Goal: Information Seeking & Learning: Check status

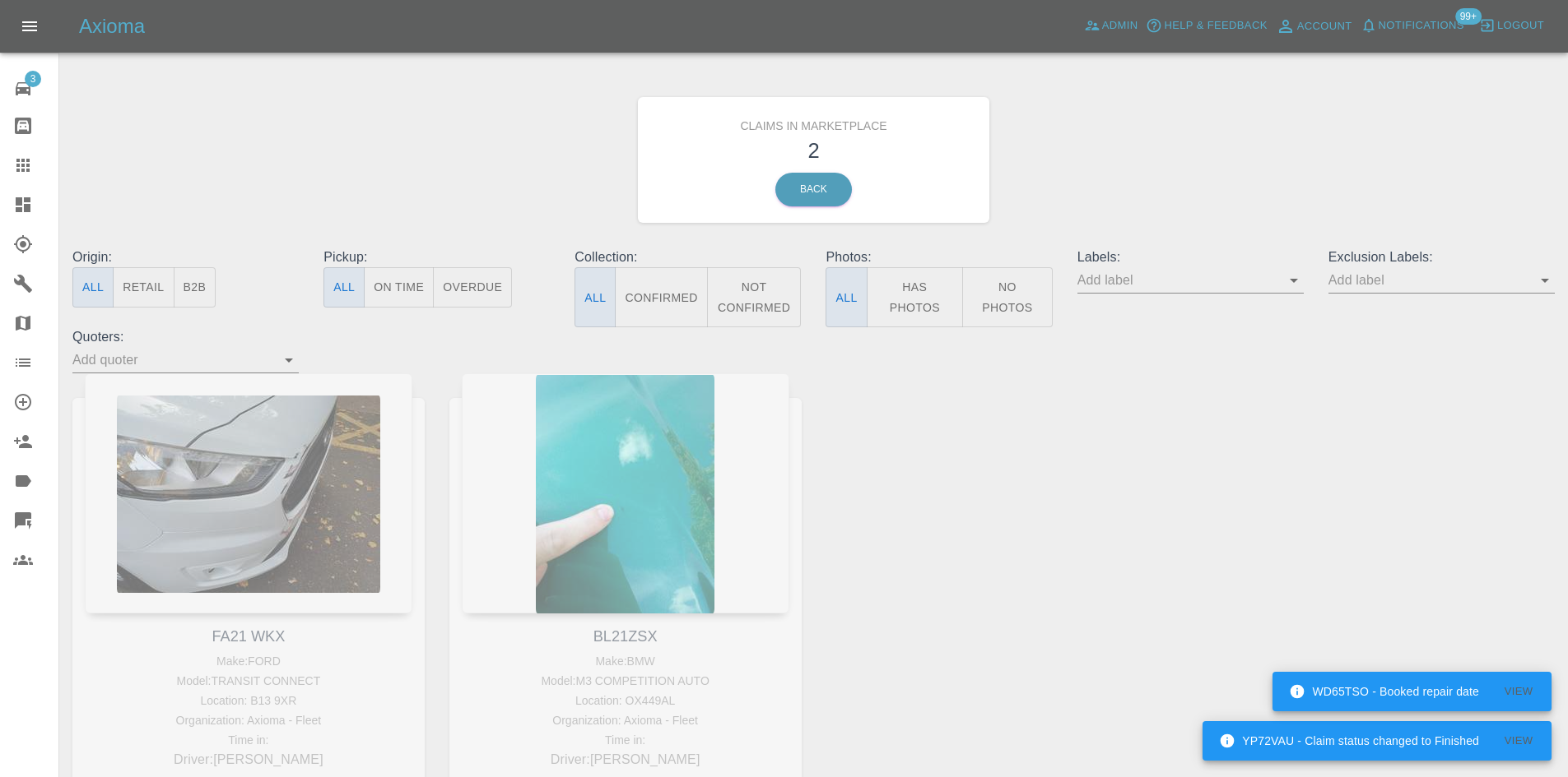
click at [10, 148] on link "Claims" at bounding box center [29, 165] width 58 height 40
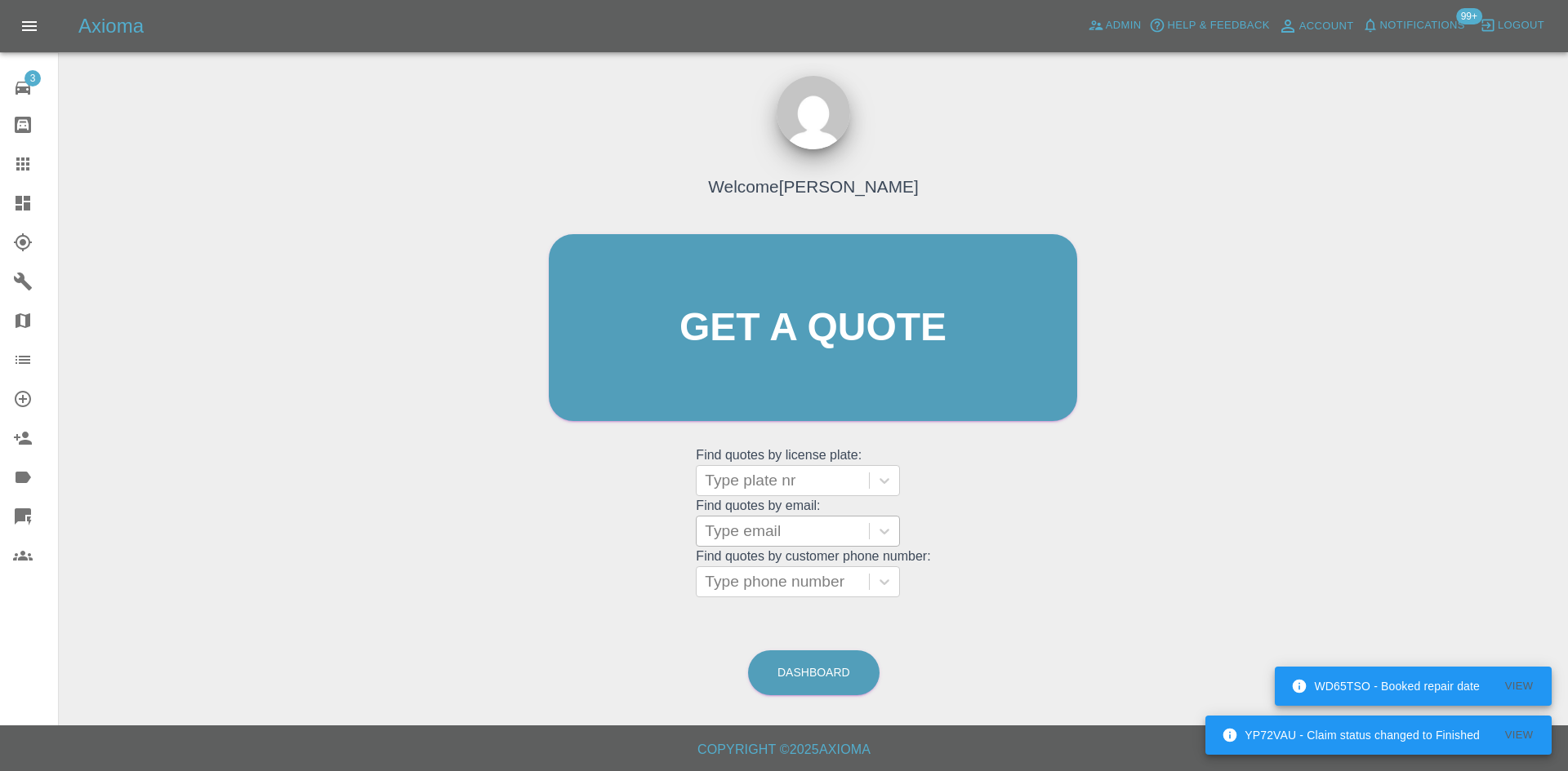
click at [784, 533] on div at bounding box center [783, 532] width 156 height 23
paste input "[EMAIL_ADDRESS][DOMAIN_NAME]"
type input "[EMAIL_ADDRESS][DOMAIN_NAME]"
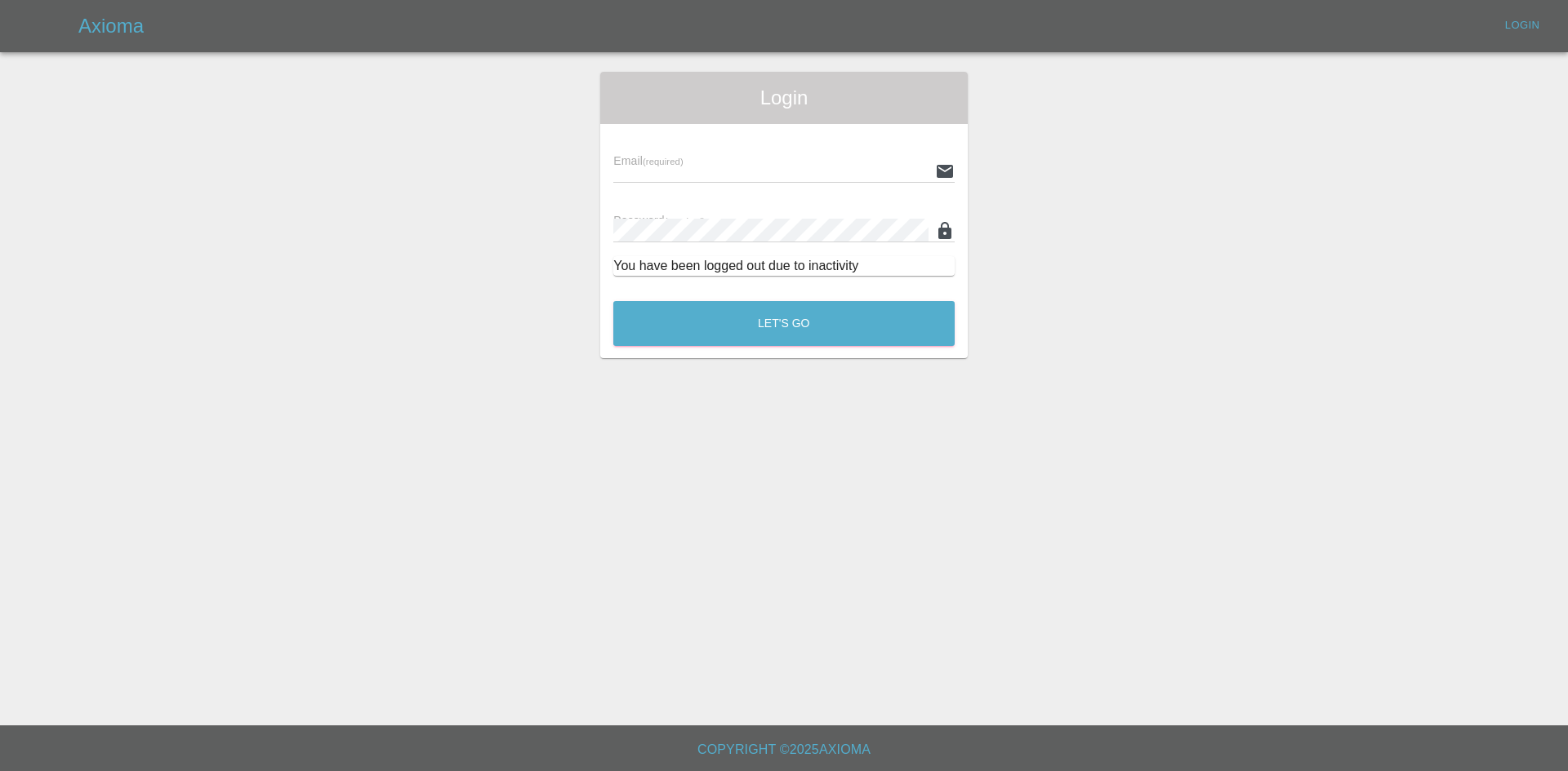
type input "[PERSON_NAME][EMAIL_ADDRESS][PERSON_NAME][DOMAIN_NAME]"
click at [800, 294] on div "Let's Go" at bounding box center [784, 320] width 343 height 61
click at [799, 315] on button "Let's Go" at bounding box center [784, 323] width 342 height 45
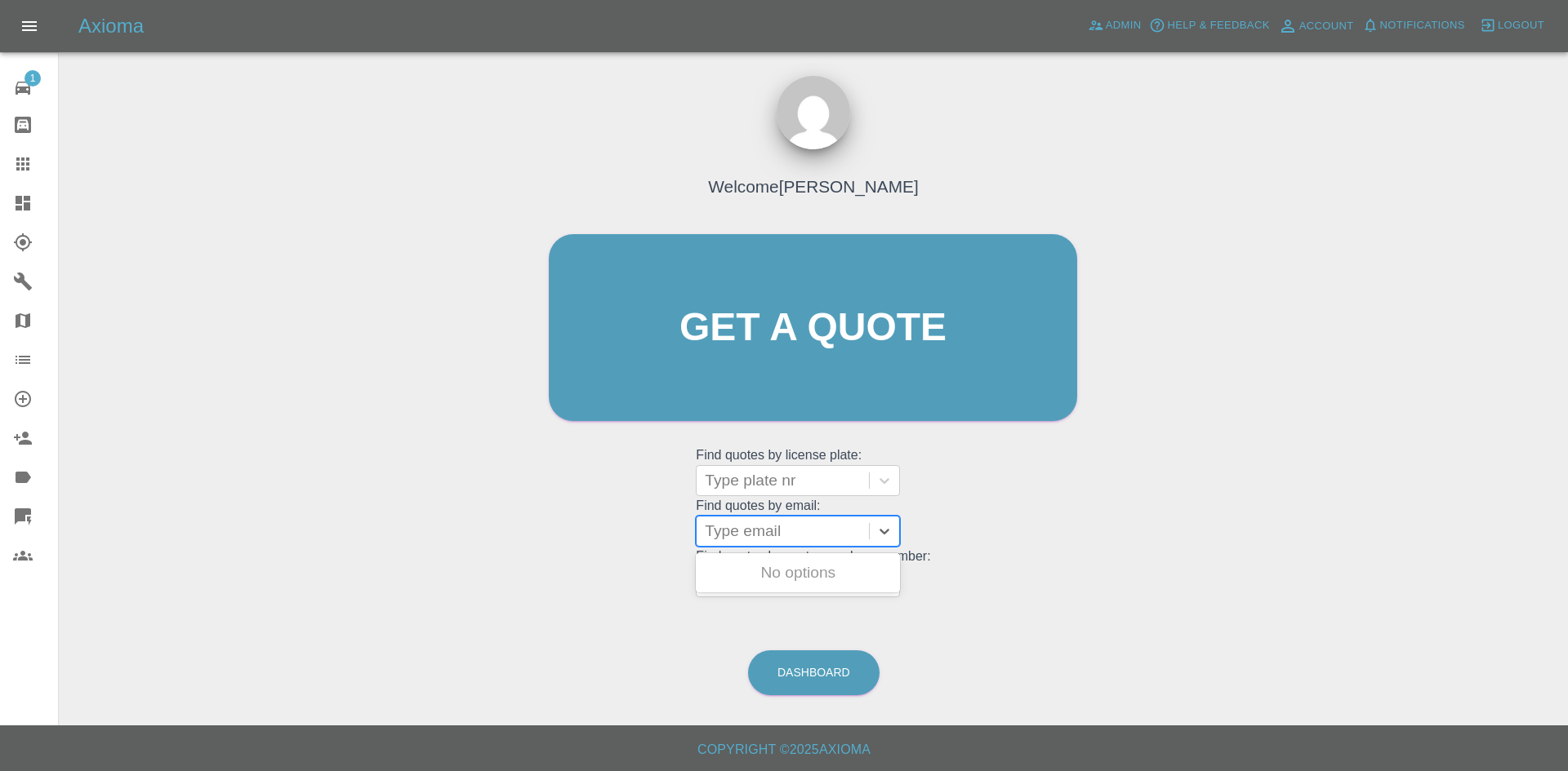
click at [763, 540] on div at bounding box center [783, 532] width 156 height 23
paste input "[EMAIL_ADDRESS][DOMAIN_NAME]"
type input "[EMAIL_ADDRESS][DOMAIN_NAME]"
click at [781, 582] on div "YH74UWJ, Archived" at bounding box center [798, 573] width 204 height 32
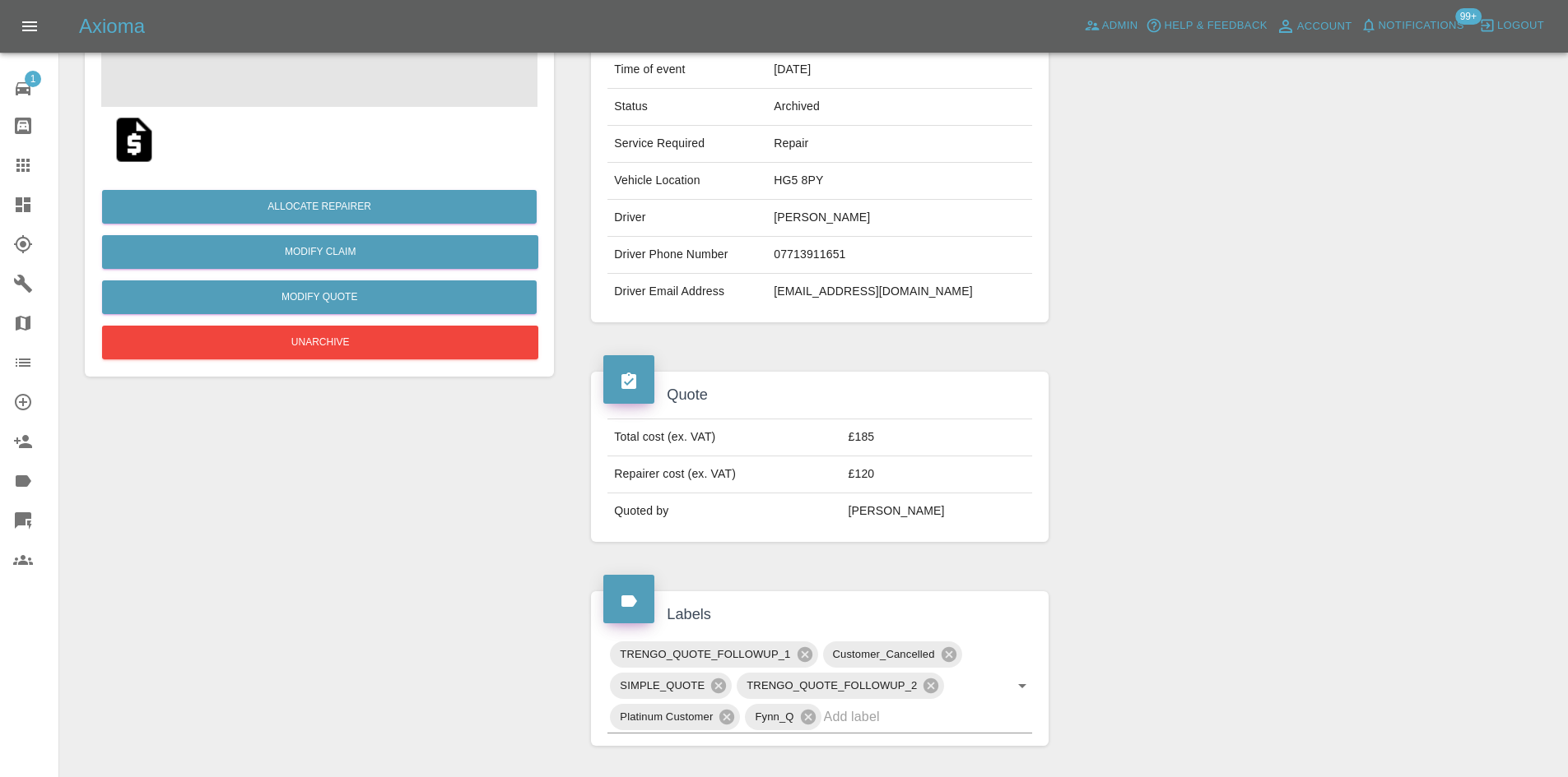
scroll to position [134, 0]
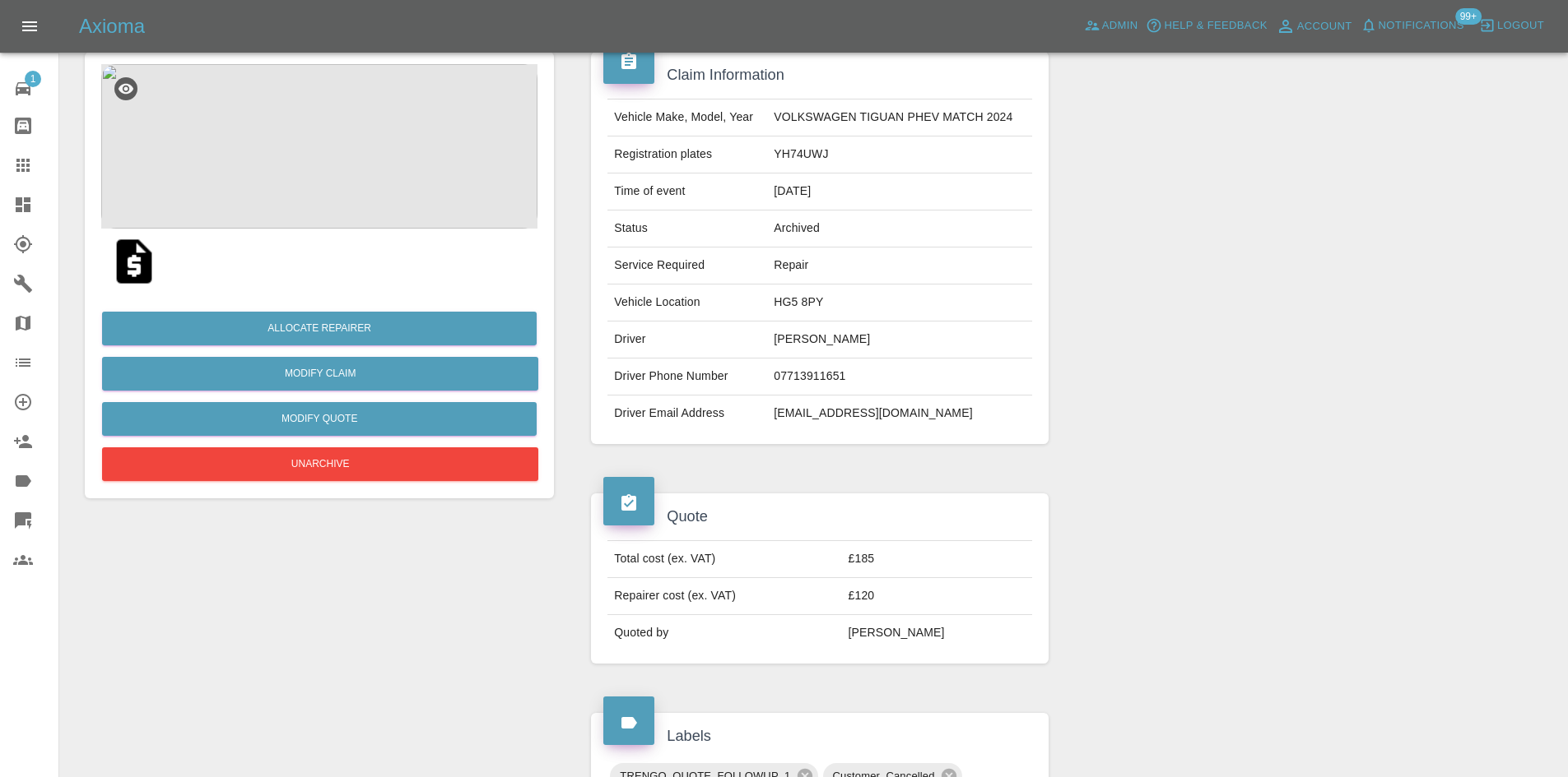
drag, startPoint x: 7, startPoint y: 169, endPoint x: 784, endPoint y: 562, distance: 870.7
click at [7, 170] on link "Claims" at bounding box center [29, 165] width 58 height 40
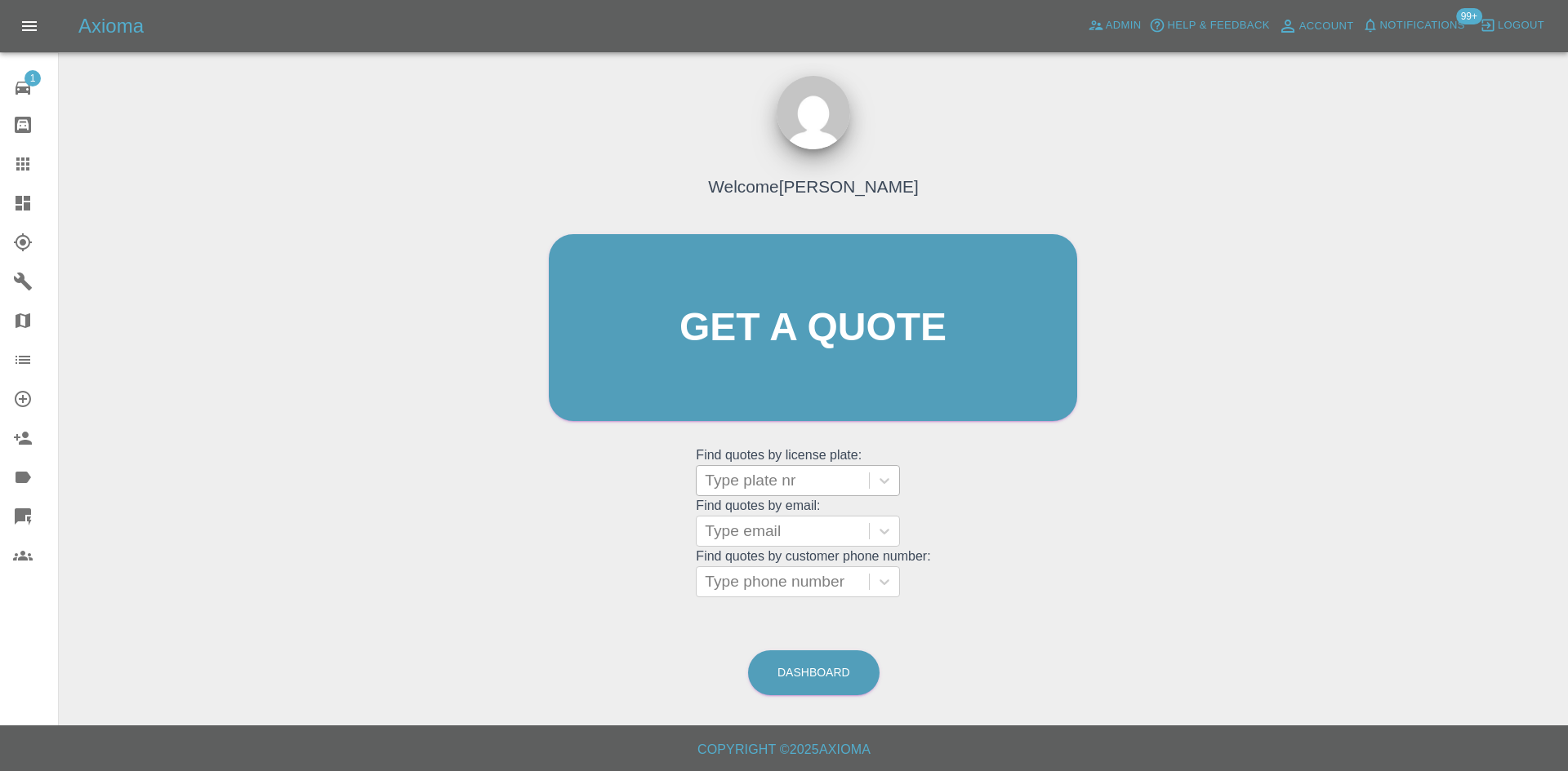
click at [788, 486] on div at bounding box center [783, 481] width 156 height 23
paste input "[PERSON_NAME][EMAIL_ADDRESS][PERSON_NAME][DOMAIN_NAME]"
type input "[PERSON_NAME][EMAIL_ADDRESS][PERSON_NAME][DOMAIN_NAME]"
drag, startPoint x: 1085, startPoint y: 544, endPoint x: 749, endPoint y: 559, distance: 336.3
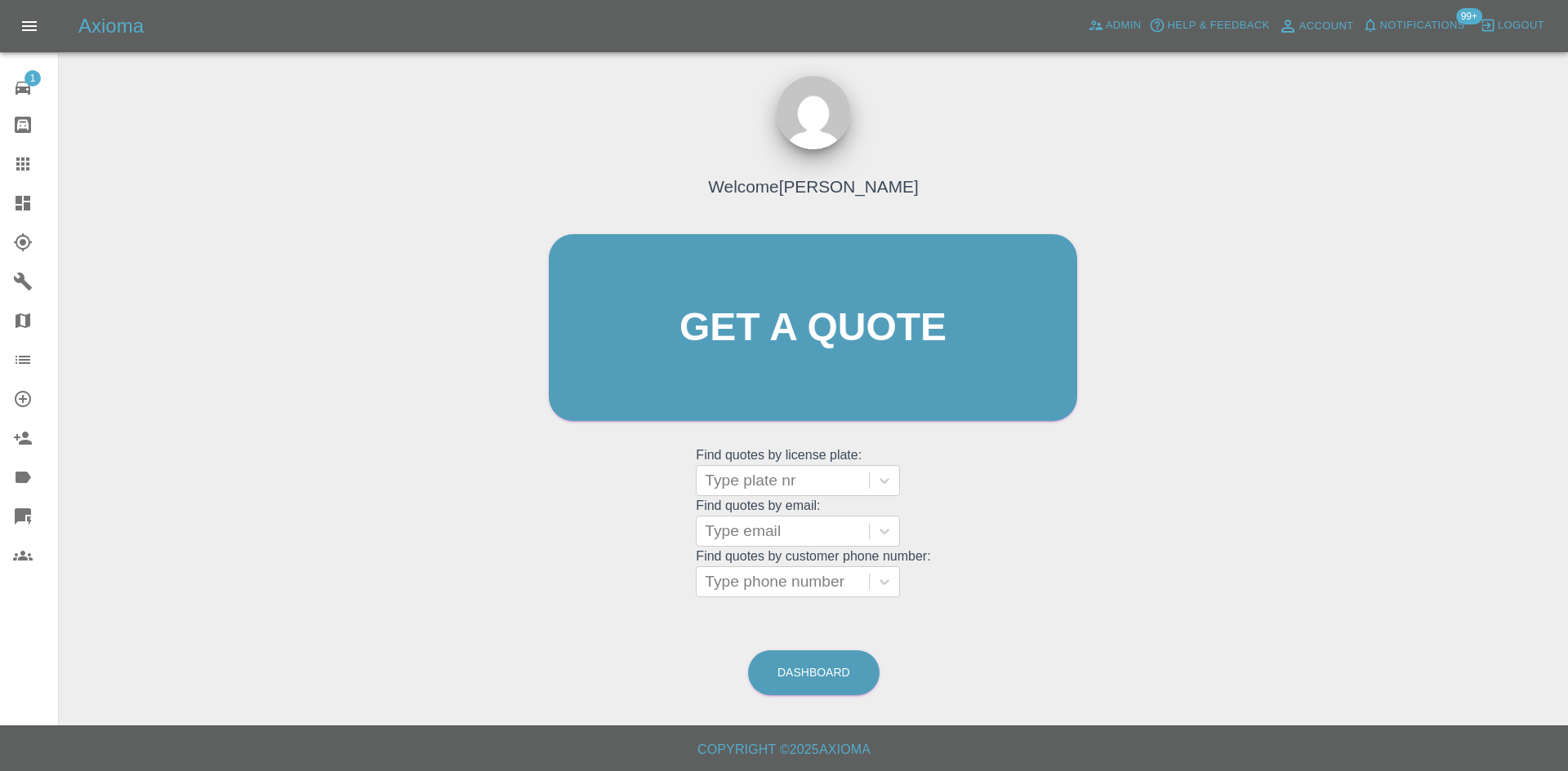
click at [1085, 545] on div "Welcome [PERSON_NAME] Get a quote Get a quote Find quotes by license plate: Typ…" at bounding box center [813, 359] width 563 height 493
click at [728, 579] on div at bounding box center [783, 582] width 156 height 23
paste input "[PERSON_NAME][EMAIL_ADDRESS][PERSON_NAME][DOMAIN_NAME]"
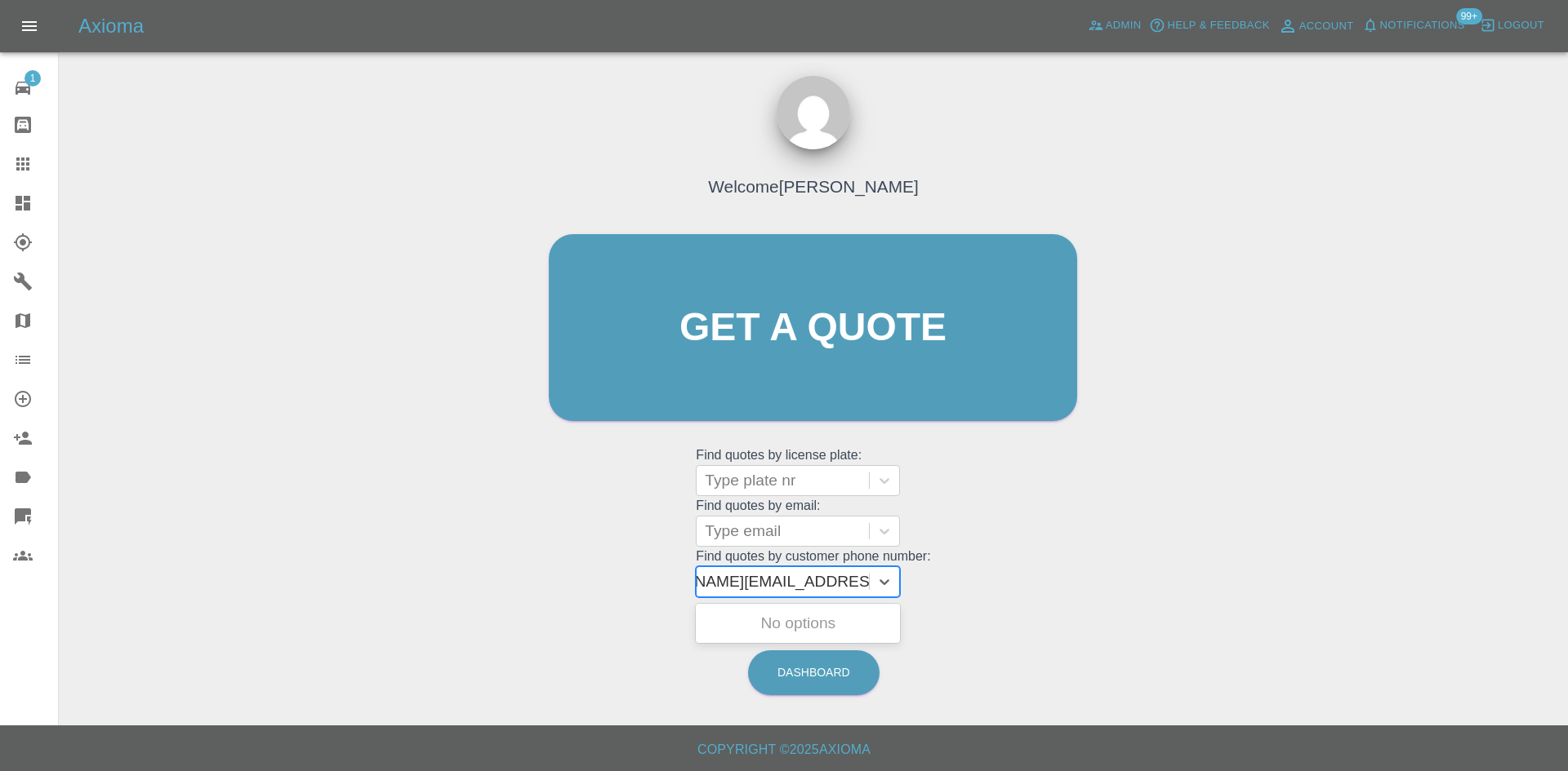
type input "[PERSON_NAME][EMAIL_ADDRESS][PERSON_NAME][DOMAIN_NAME]"
click at [778, 550] on grid "Find quotes by customer phone number: Use Up and Down to choose options, press …" at bounding box center [813, 573] width 234 height 48
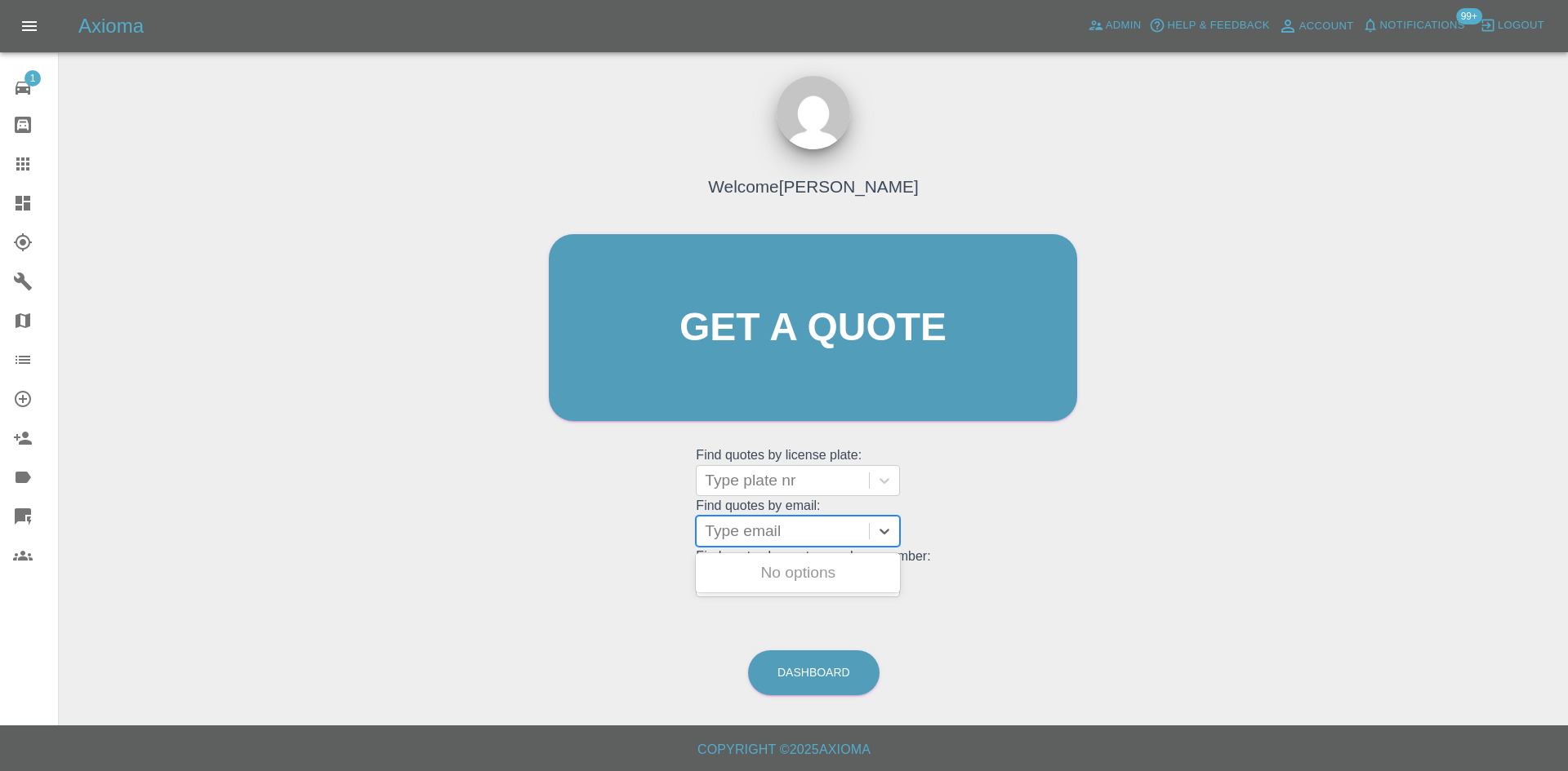
click at [781, 544] on div "Type email" at bounding box center [782, 532] width 172 height 30
paste input "[PERSON_NAME][EMAIL_ADDRESS][PERSON_NAME][DOMAIN_NAME]"
type input "j"
paste input "[EMAIL_ADDRESS][DOMAIN_NAME]"
type input "[EMAIL_ADDRESS][DOMAIN_NAME]"
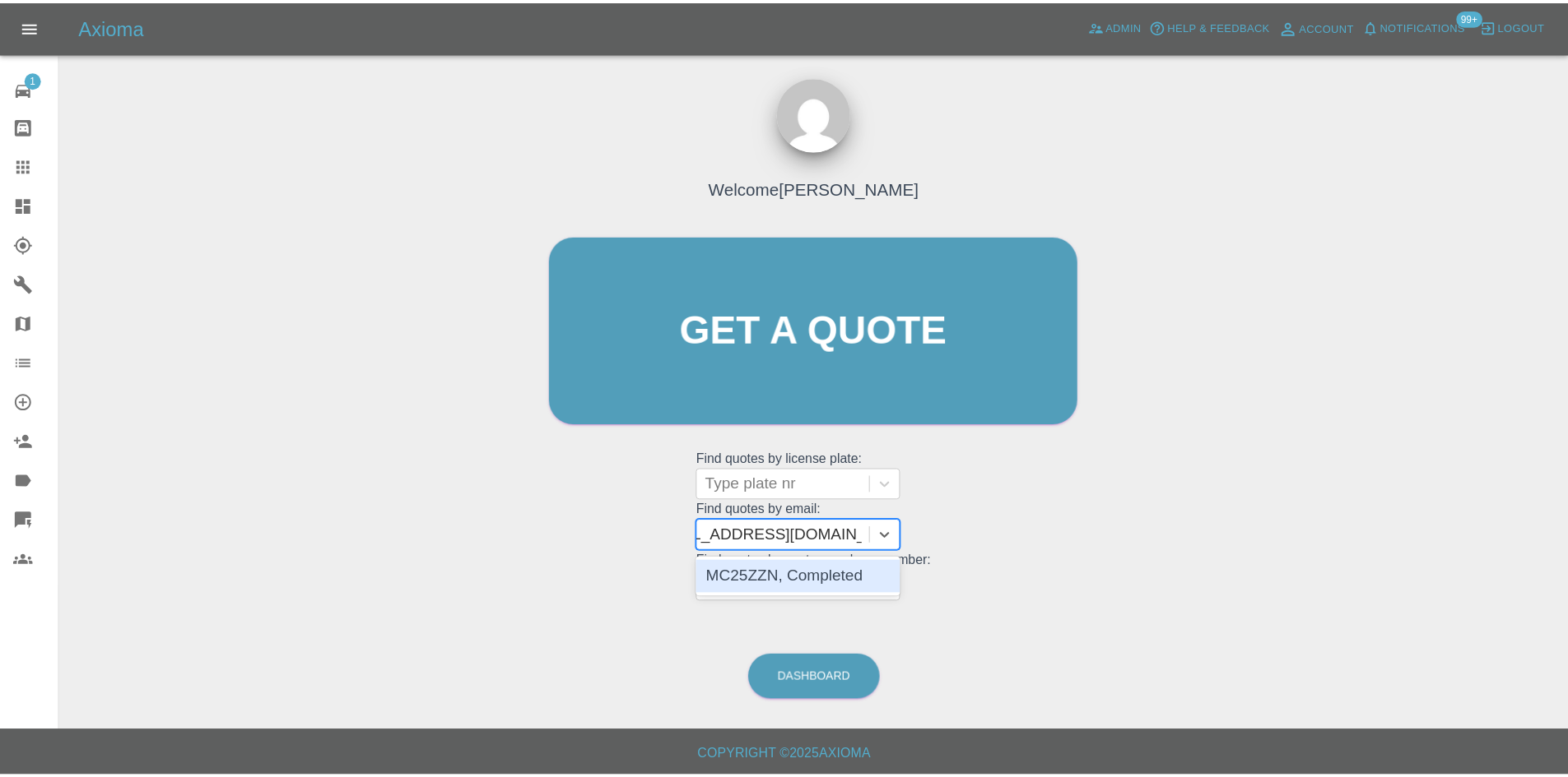
scroll to position [0, 40]
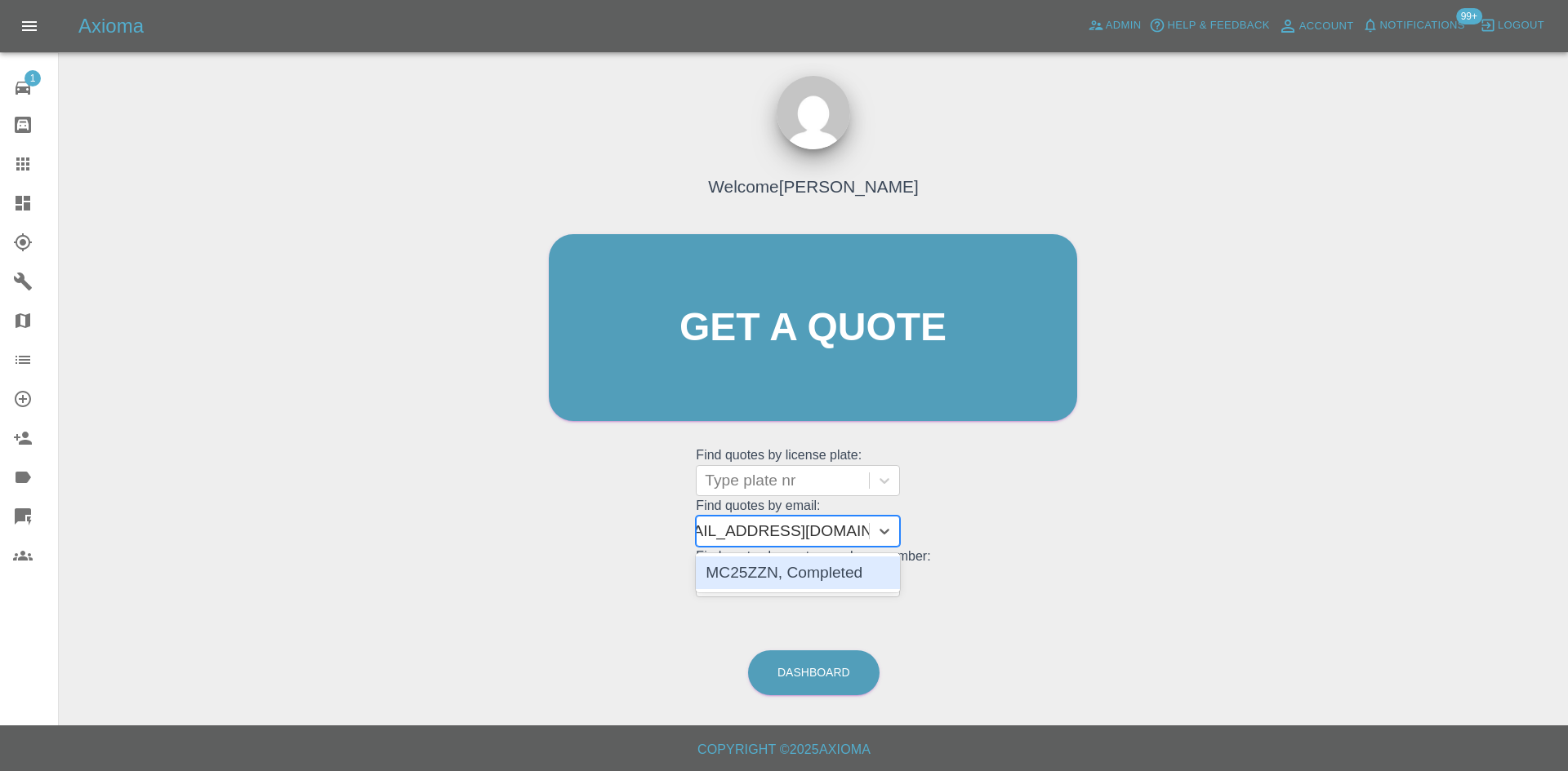
click at [779, 570] on div "MC25ZZN, Completed" at bounding box center [798, 573] width 204 height 32
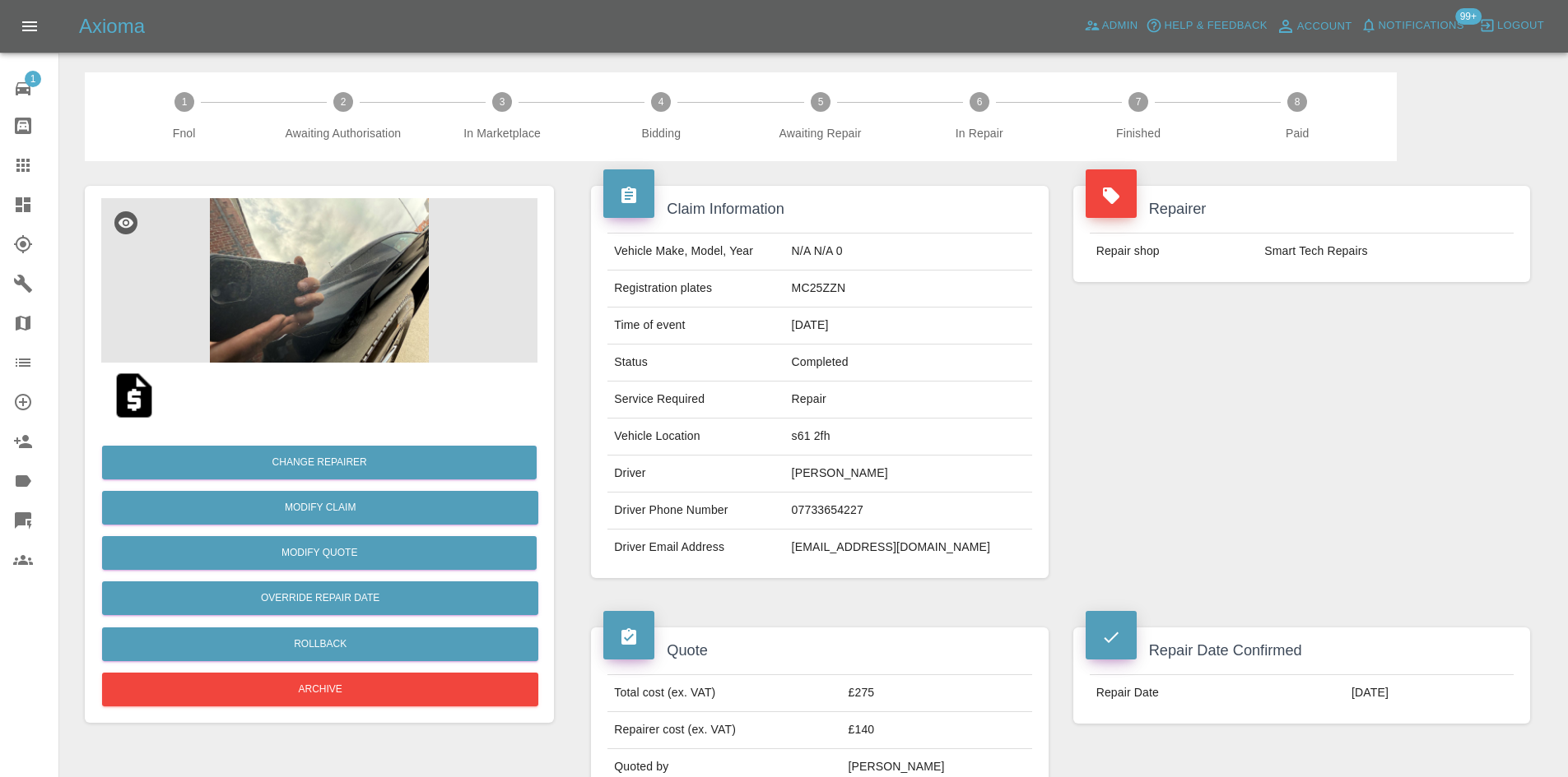
click at [33, 168] on div at bounding box center [36, 165] width 46 height 19
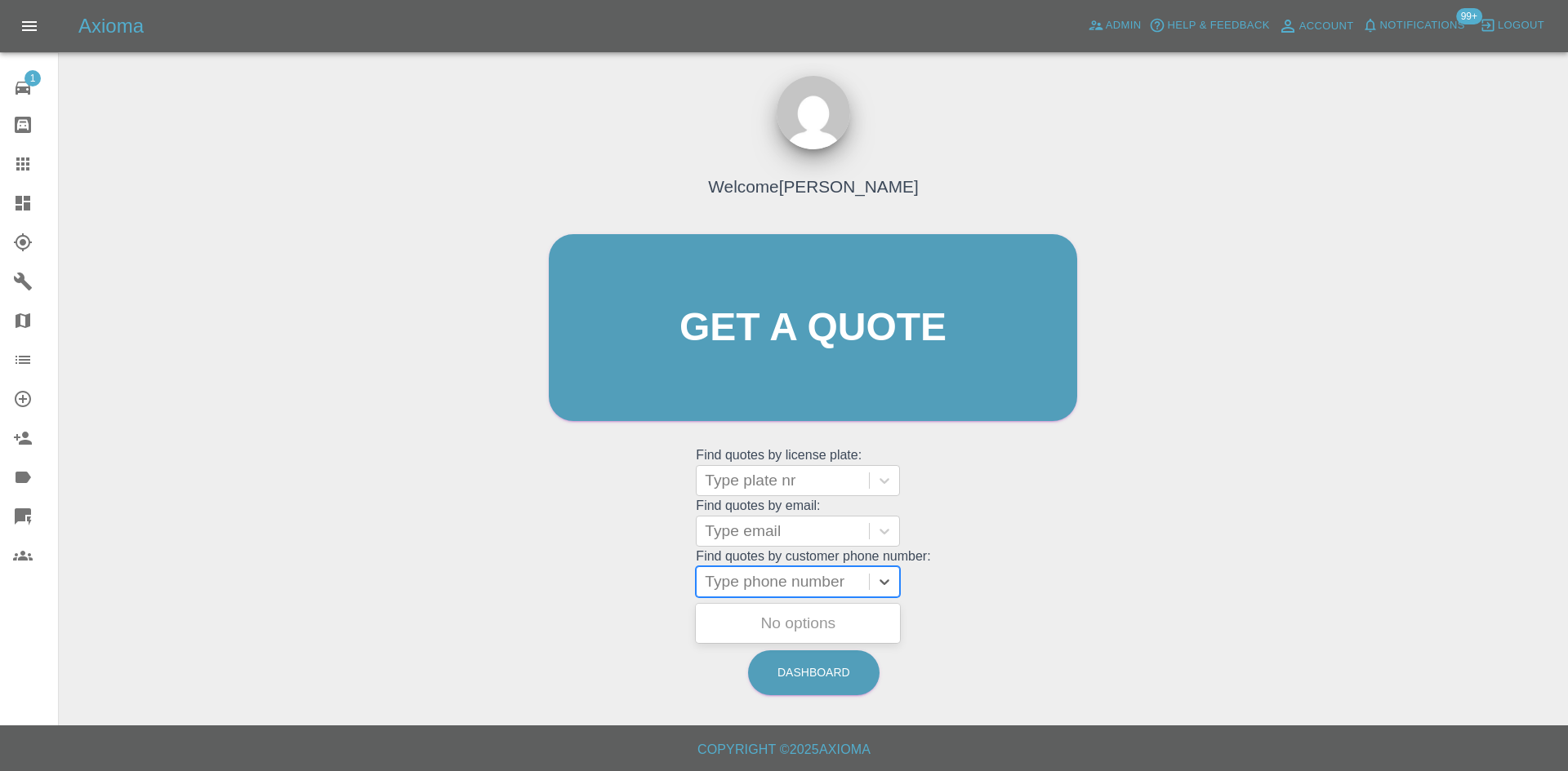
click at [775, 583] on div at bounding box center [783, 582] width 156 height 23
paste input "[PERSON_NAME][EMAIL_ADDRESS][PERSON_NAME][DOMAIN_NAME]"
type input "[PERSON_NAME][EMAIL_ADDRESS][PERSON_NAME][DOMAIN_NAME]"
click at [770, 534] on div at bounding box center [783, 532] width 156 height 23
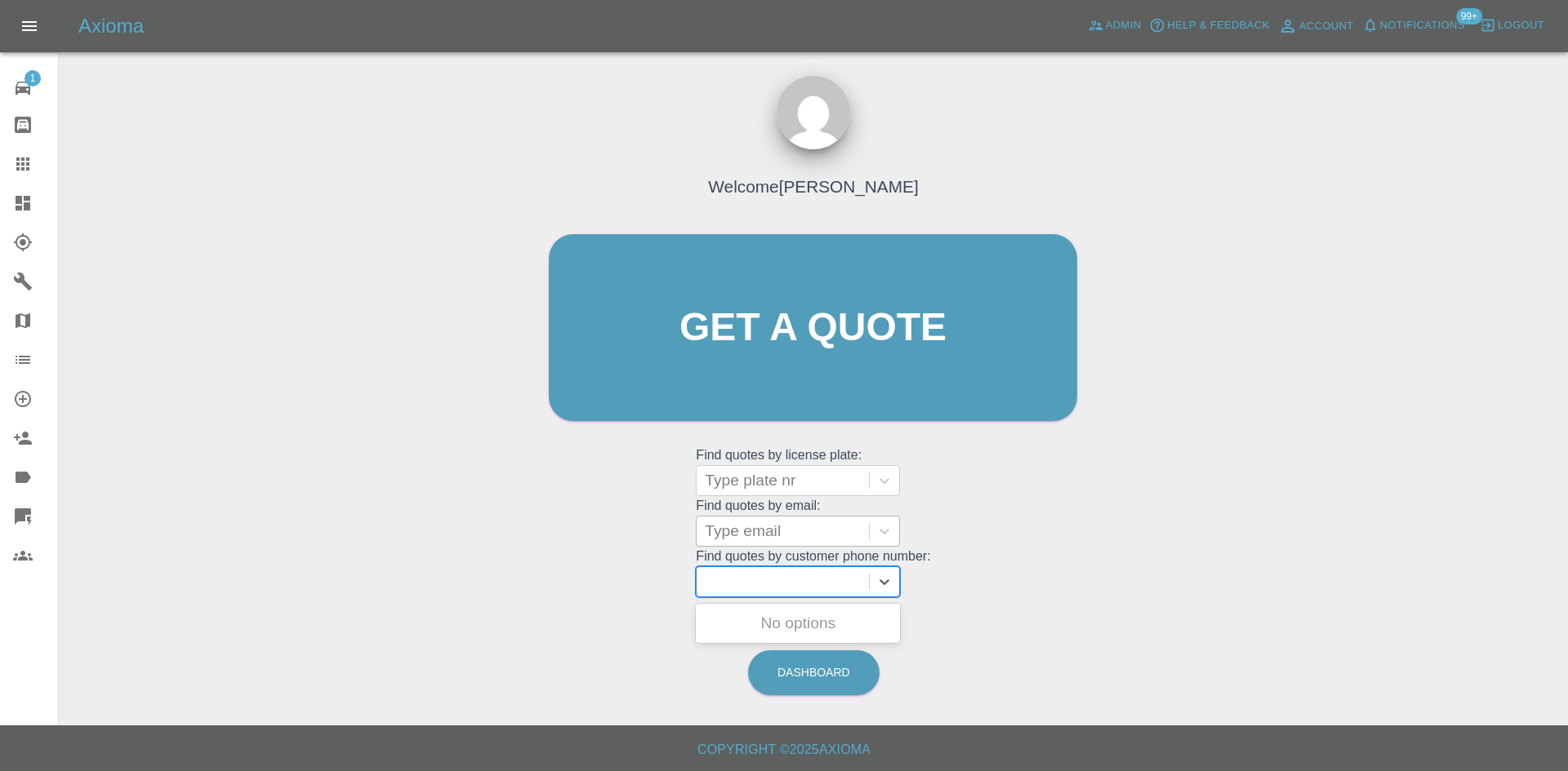
scroll to position [0, 0]
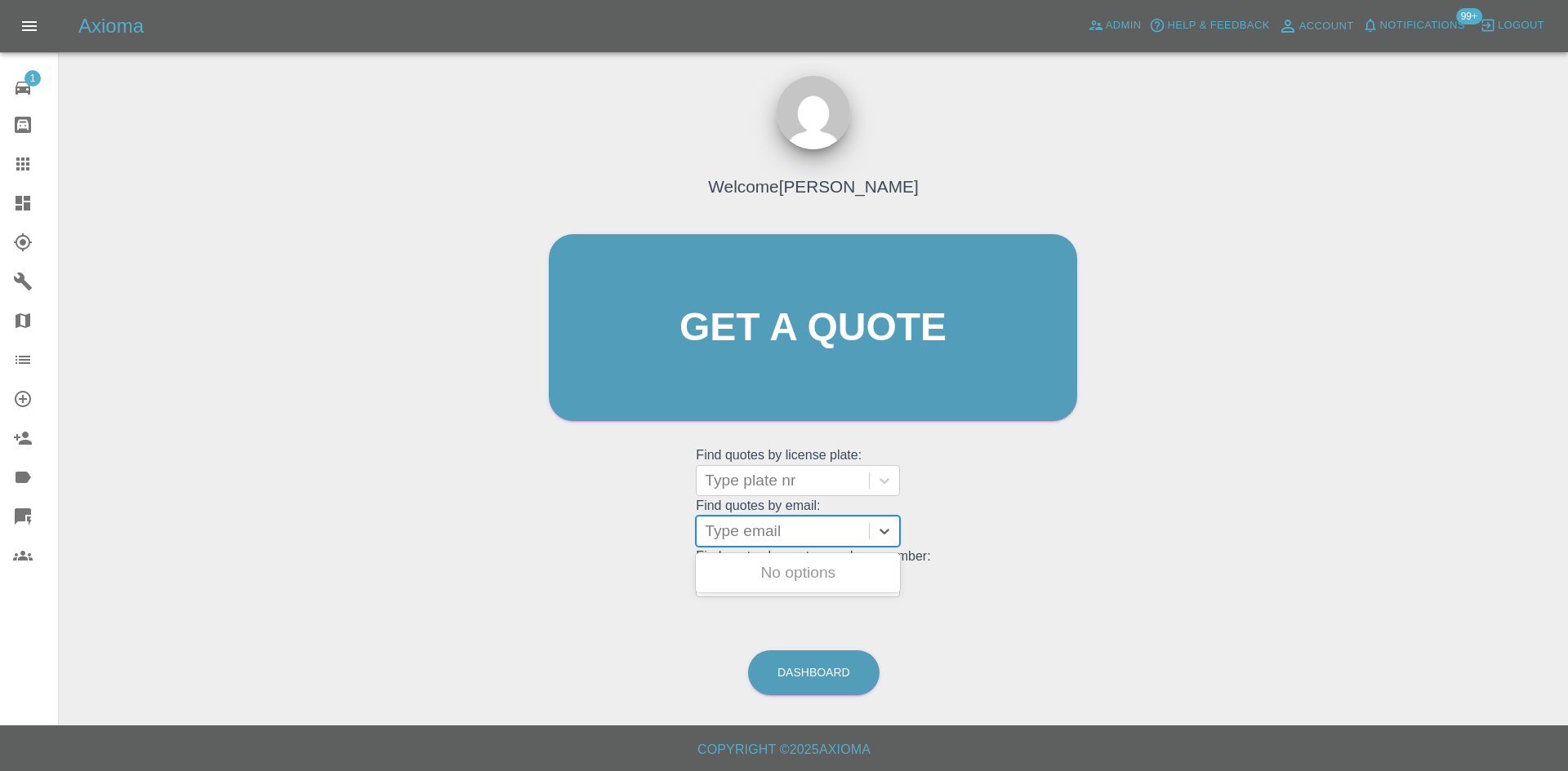
paste input "[PERSON_NAME][EMAIL_ADDRESS][PERSON_NAME][DOMAIN_NAME]"
type input "[PERSON_NAME][EMAIL_ADDRESS][PERSON_NAME][DOMAIN_NAME]"
drag, startPoint x: 805, startPoint y: 527, endPoint x: 557, endPoint y: 533, distance: 248.1
click at [557, 533] on div "Welcome [PERSON_NAME] Get a quote Get a quote Find quotes by license plate: Typ…" at bounding box center [813, 359] width 563 height 493
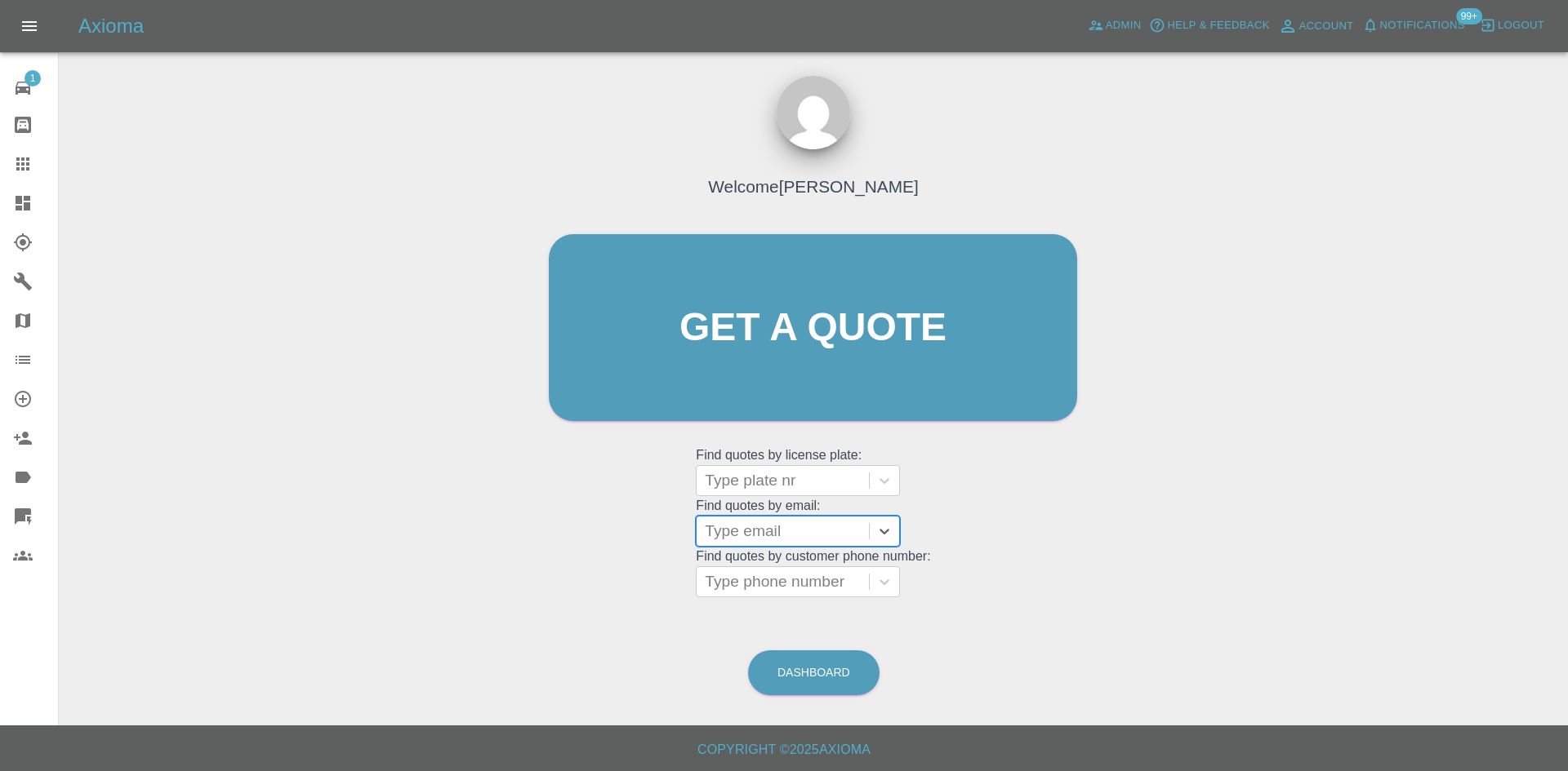
click at [734, 545] on div "Type email" at bounding box center [782, 532] width 172 height 30
paste input "[PERSON_NAME][EMAIL_ADDRESS][PERSON_NAME][DOMAIN_NAME]"
drag, startPoint x: 861, startPoint y: 527, endPoint x: 580, endPoint y: 518, distance: 281.1
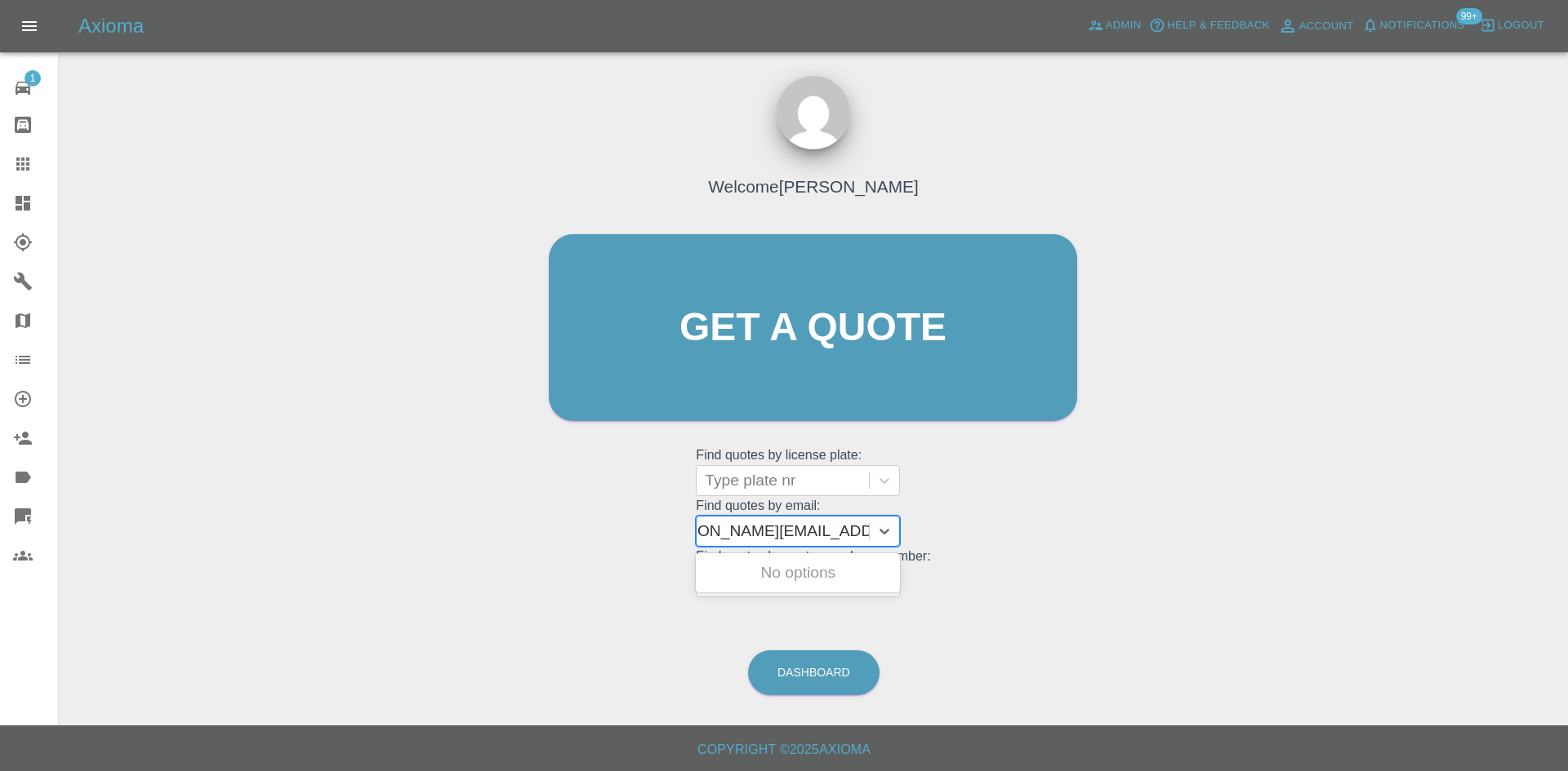
click at [580, 518] on div "Welcome [PERSON_NAME] Get a quote Get a quote Find quotes by license plate: Typ…" at bounding box center [813, 359] width 563 height 493
type input "[PERSON_NAME][EMAIL_ADDRESS][PERSON_NAME][DOMAIN_NAME]"
paste input "[EMAIL_ADDRESS][PERSON_NAME][DOMAIN_NAME]"
drag, startPoint x: 777, startPoint y: 538, endPoint x: 555, endPoint y: 527, distance: 222.3
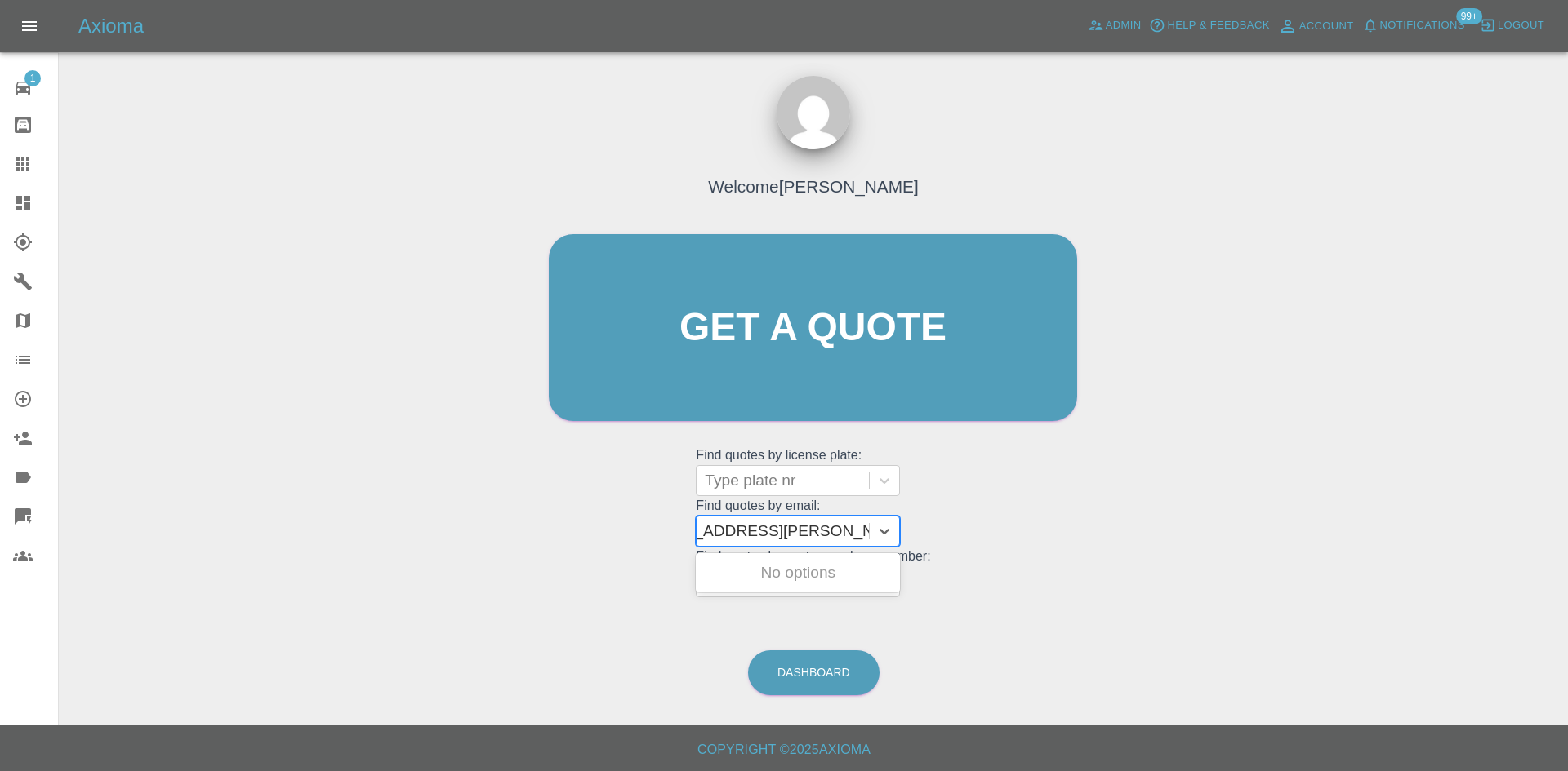
click at [556, 530] on div "Welcome [PERSON_NAME] Get a quote Get a quote Find quotes by license plate: Typ…" at bounding box center [813, 359] width 563 height 493
type input "[EMAIL_ADDRESS][PERSON_NAME][DOMAIN_NAME]"
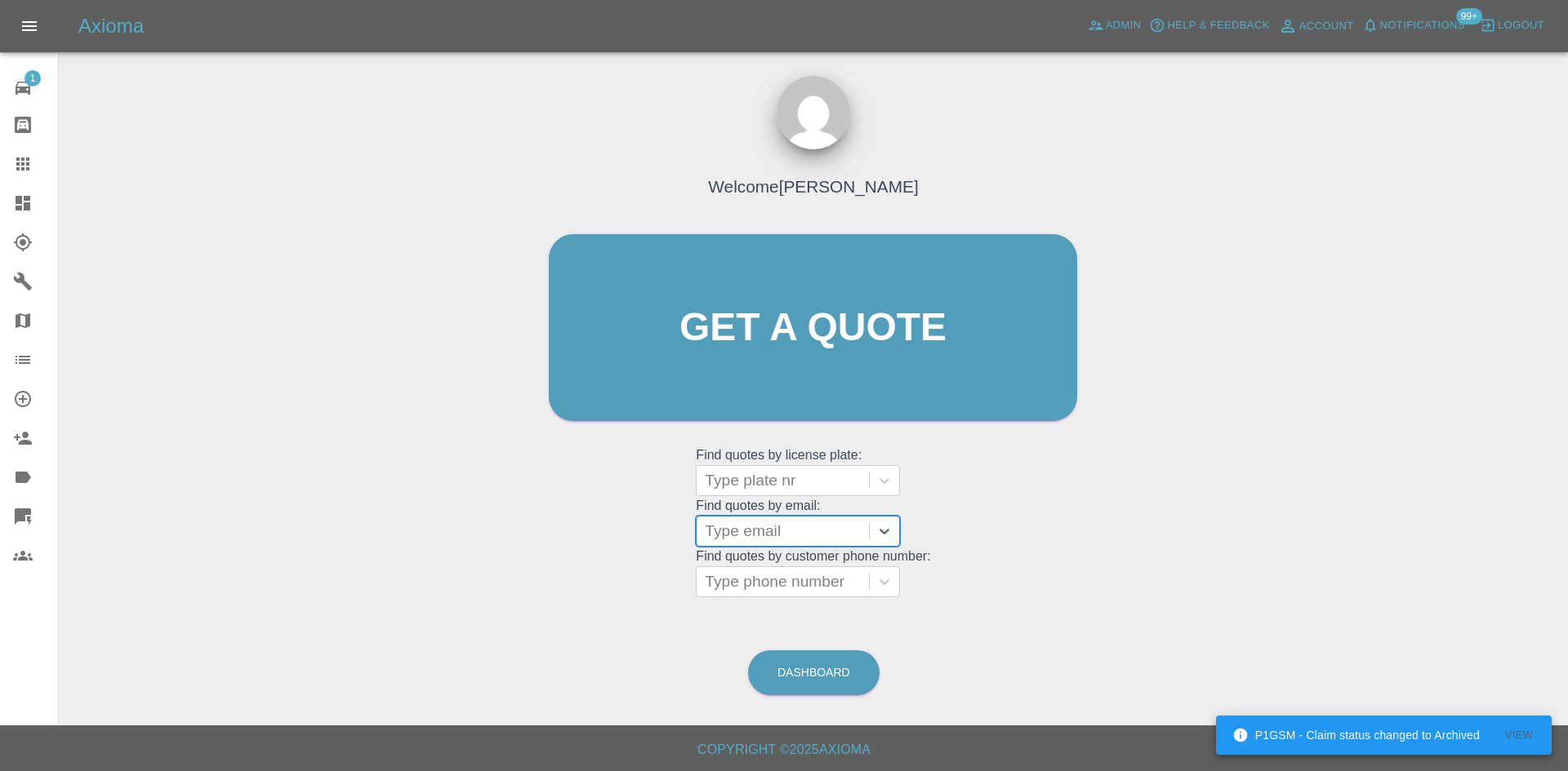
paste input "[EMAIL_ADDRESS][PERSON_NAME][DOMAIN_NAME]"
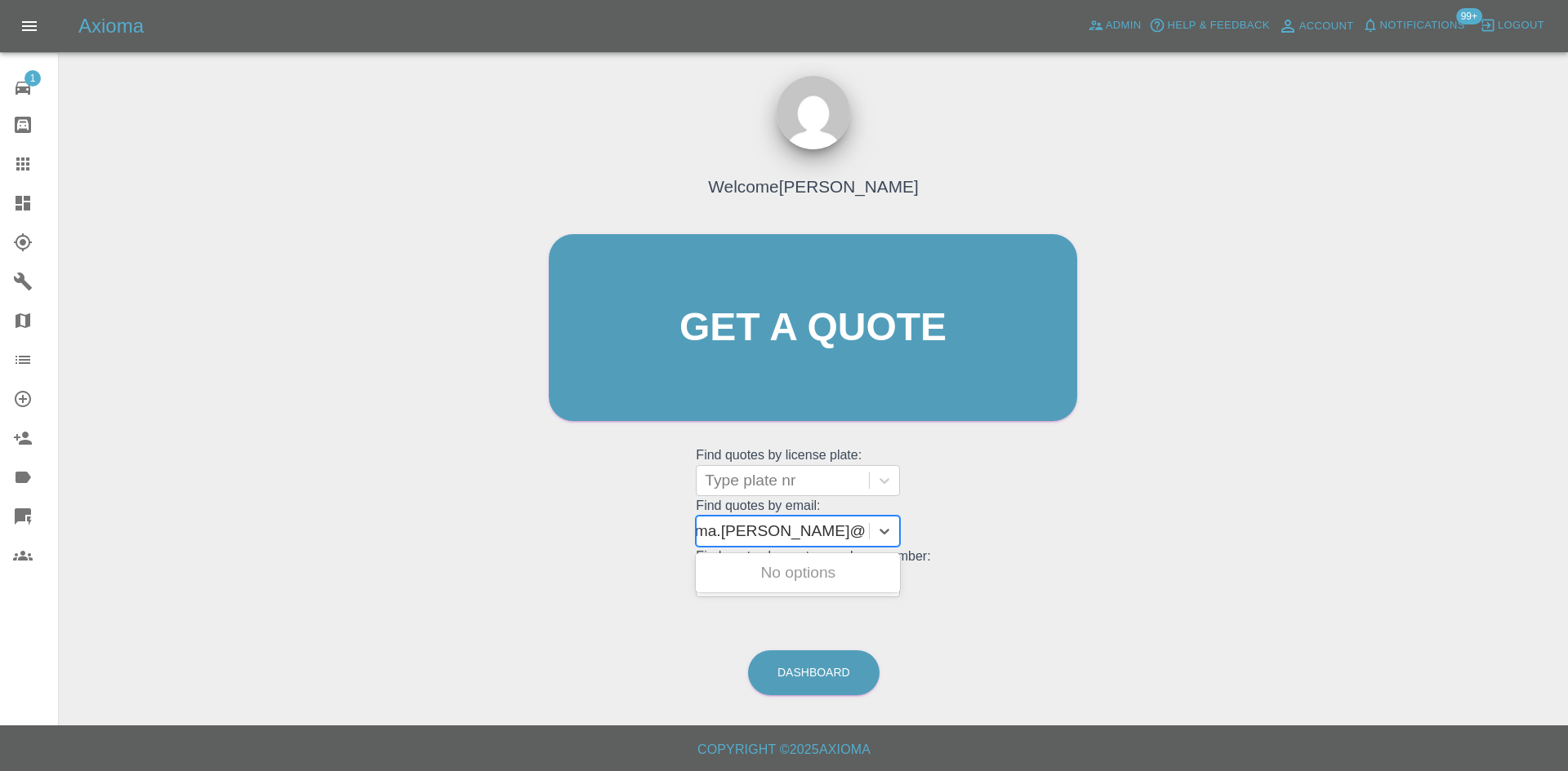
scroll to position [0, 33]
type input "gemma.[PERSON_NAME]@sdltransport."
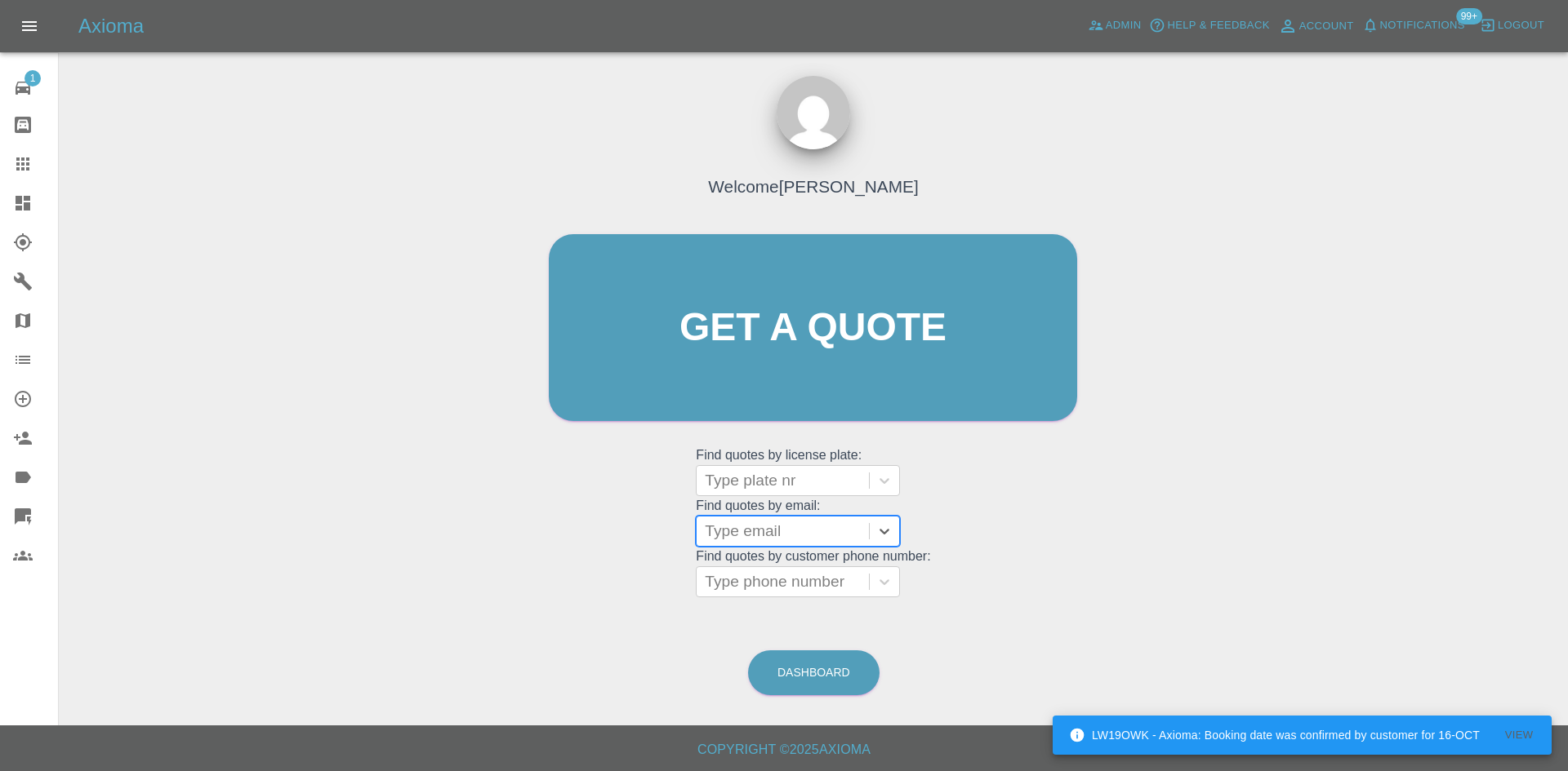
paste input "[DOMAIN_NAME]"
drag, startPoint x: 761, startPoint y: 527, endPoint x: 345, endPoint y: 532, distance: 416.0
click at [345, 532] on div "Welcome [PERSON_NAME] Get a quote Get a quote Find quotes by license plate: Typ…" at bounding box center [813, 405] width 1483 height 586
type input "[DOMAIN_NAME]"
click at [992, 533] on div "Welcome [PERSON_NAME] Get a quote Get a quote Find quotes by license plate: Typ…" at bounding box center [813, 359] width 563 height 493
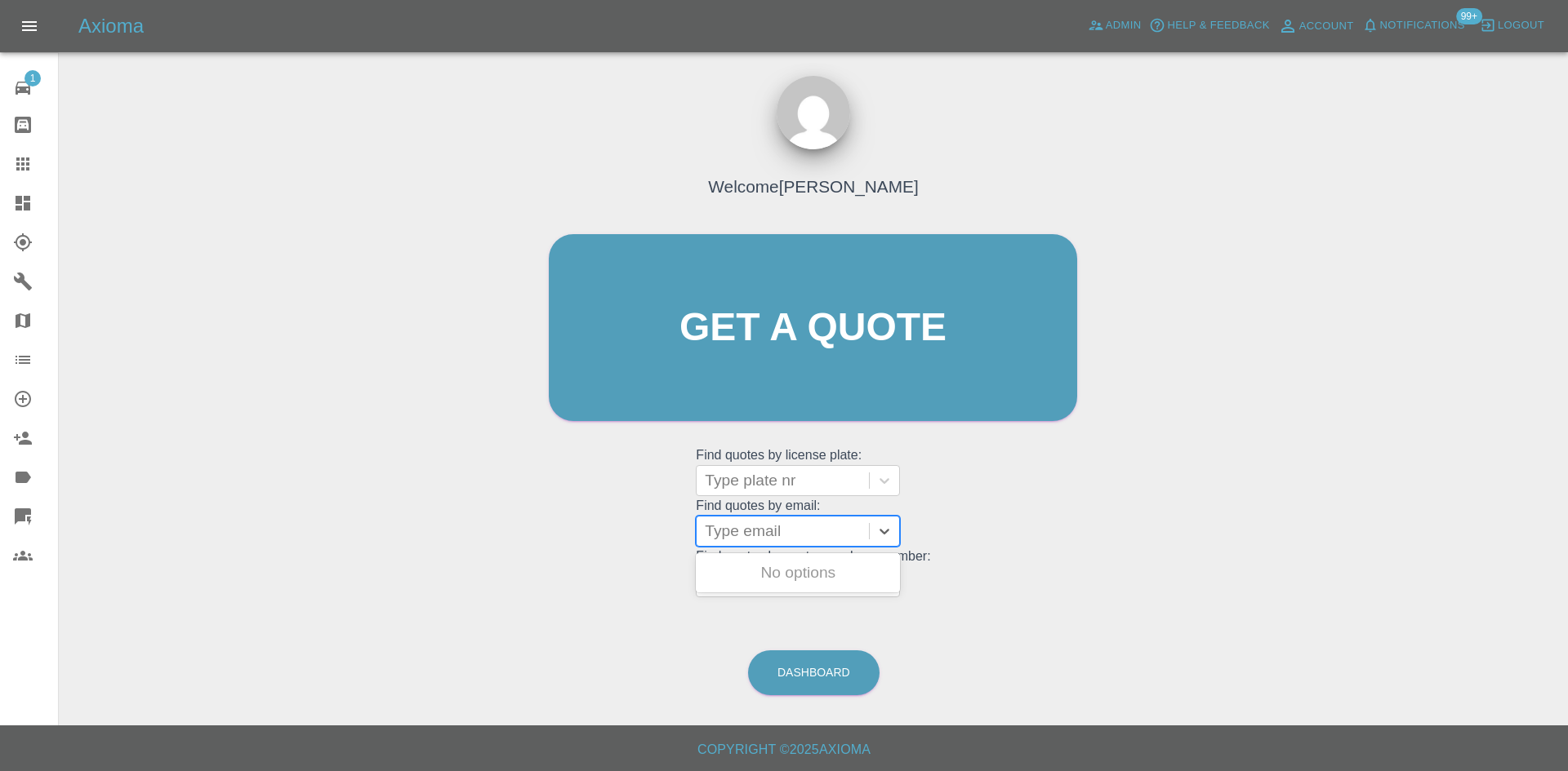
click at [809, 530] on div at bounding box center [783, 532] width 156 height 23
paste input "[DOMAIN_NAME]"
drag, startPoint x: 803, startPoint y: 539, endPoint x: 376, endPoint y: 536, distance: 427.0
click at [376, 536] on div "Welcome [PERSON_NAME] Get a quote Get a quote Find quotes by license plate: Typ…" at bounding box center [813, 405] width 1483 height 586
type input "[DOMAIN_NAME]"
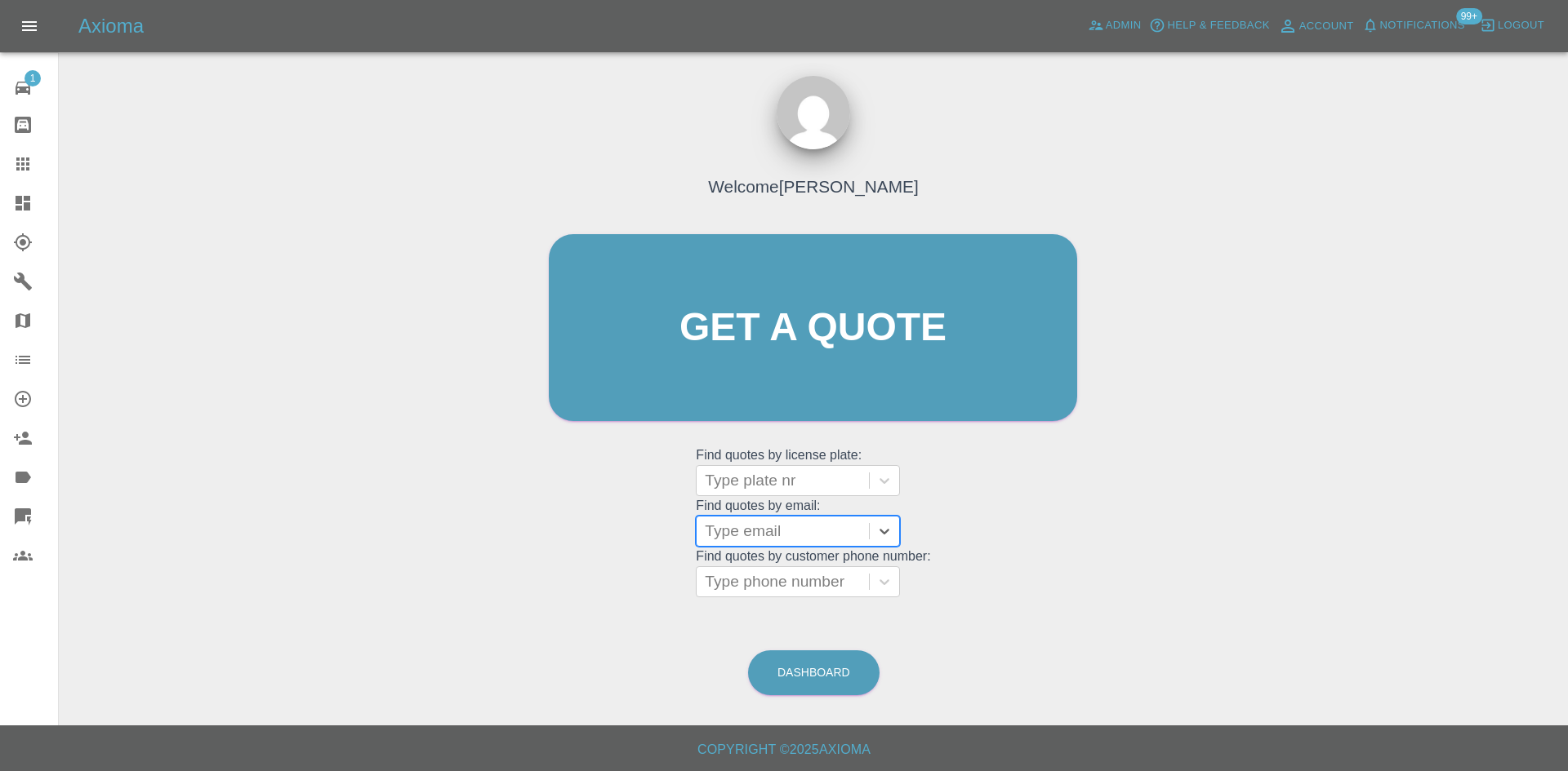
paste input "[PERSON_NAME][EMAIL_ADDRESS][DOMAIN_NAME]"
type input "[PERSON_NAME][EMAIL_ADDRESS][DOMAIN_NAME]"
click at [782, 580] on div "DG75BWW, Awaiting Authorisation" at bounding box center [798, 583] width 204 height 52
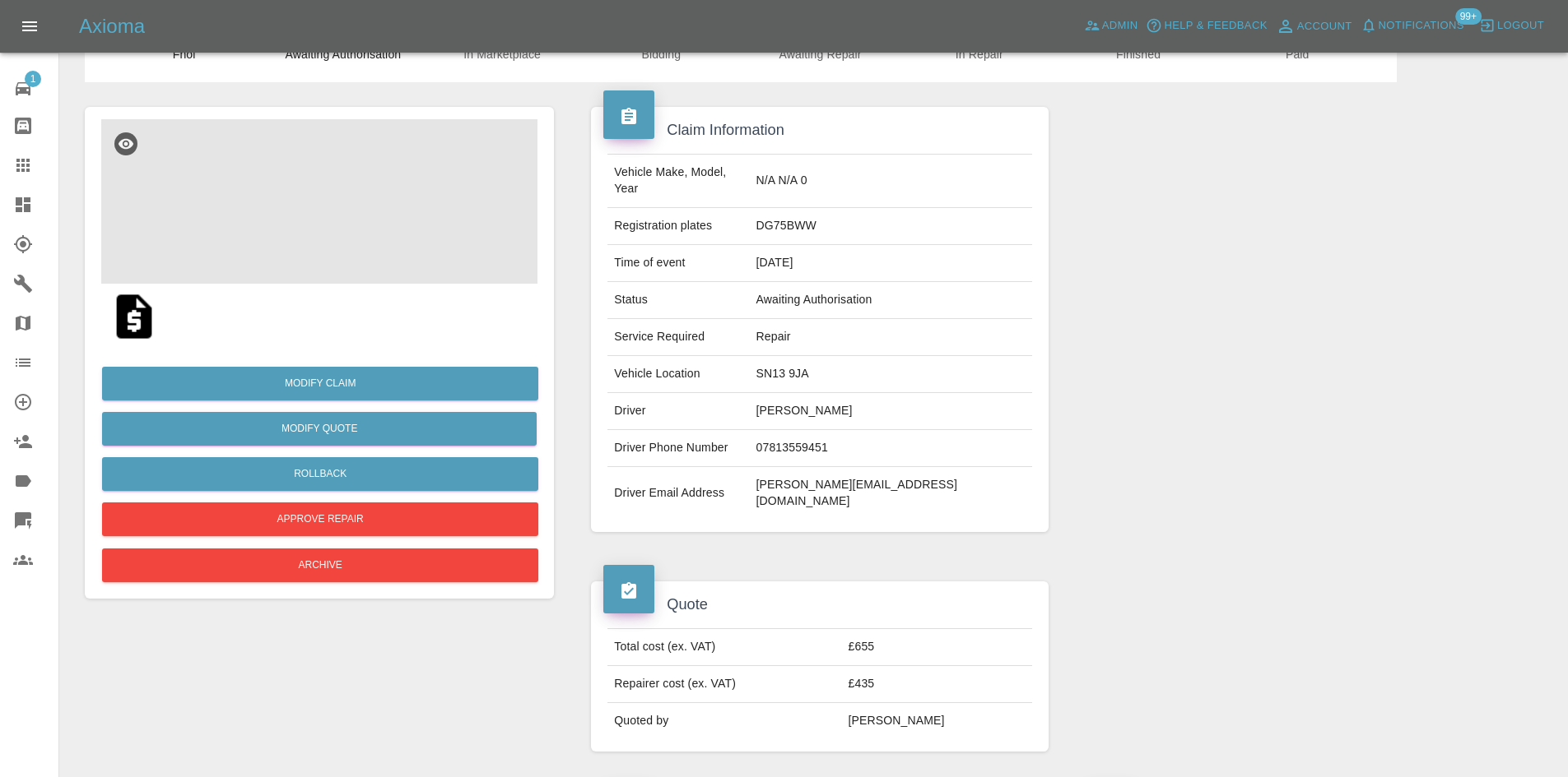
scroll to position [54, 0]
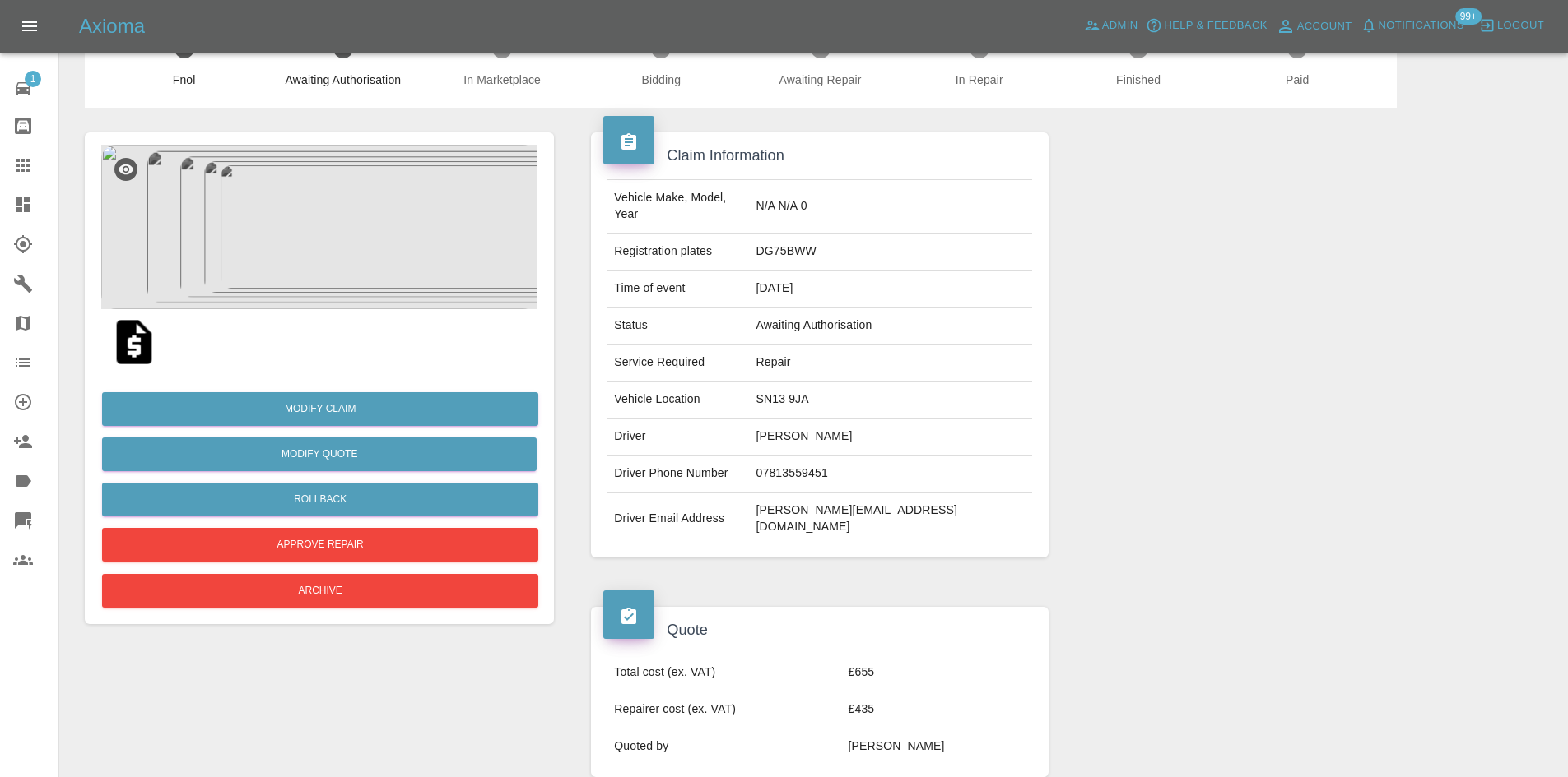
click at [360, 230] on img at bounding box center [319, 227] width 436 height 165
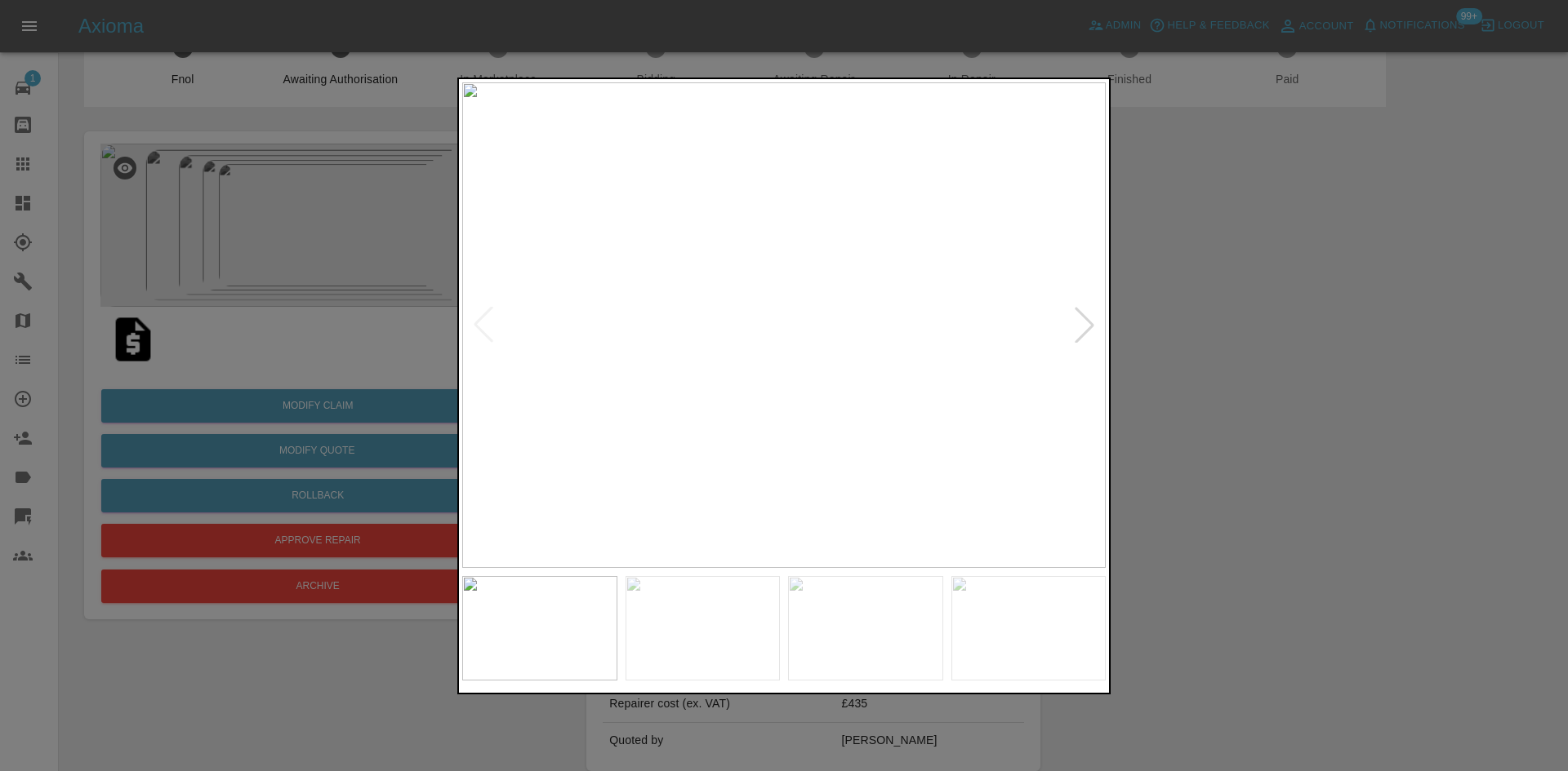
click at [1096, 322] on div at bounding box center [1084, 325] width 36 height 36
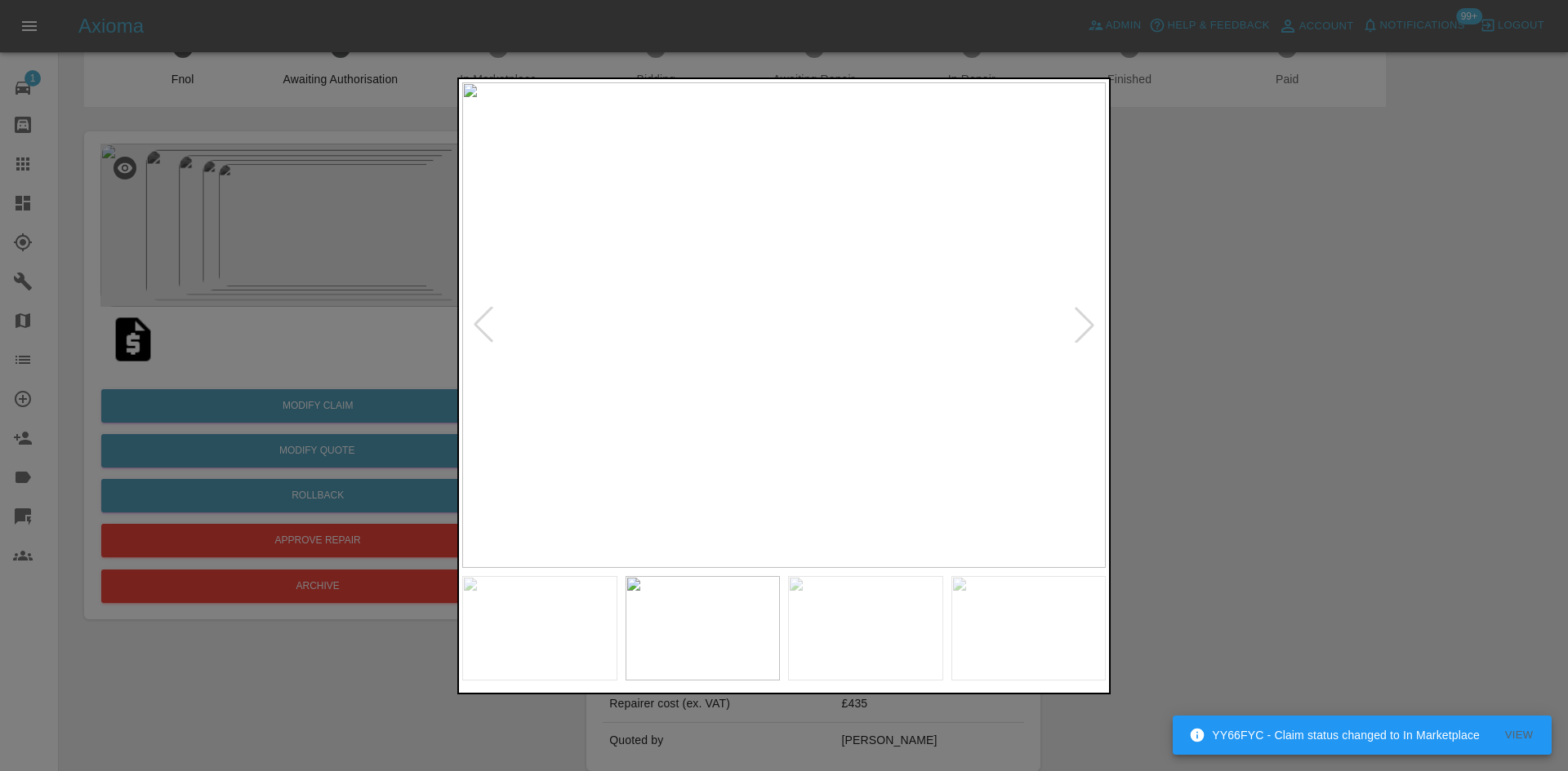
drag, startPoint x: 1092, startPoint y: 307, endPoint x: 1085, endPoint y: 324, distance: 18.4
click at [1090, 308] on div at bounding box center [1084, 325] width 36 height 36
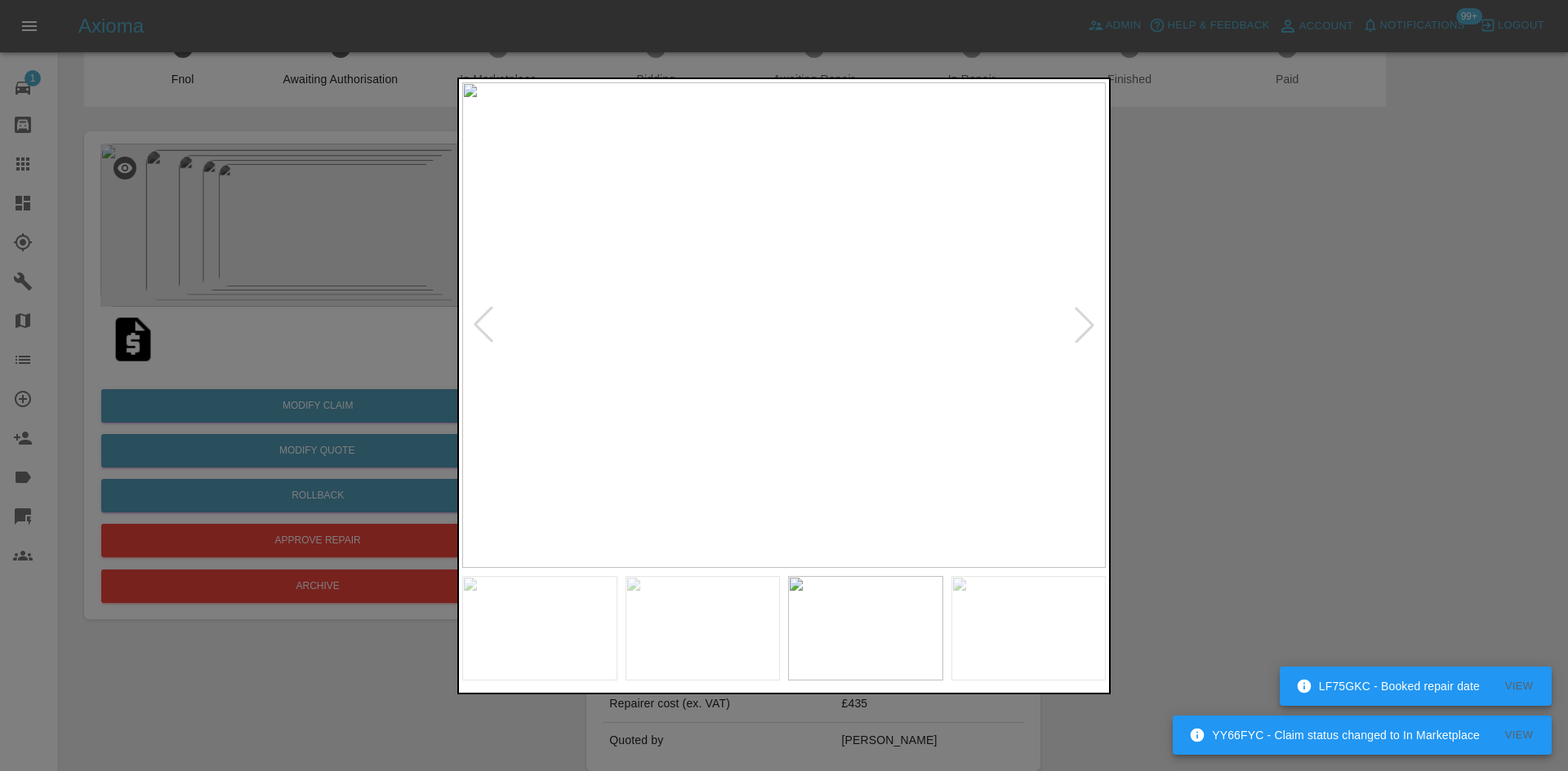
click at [1085, 326] on div at bounding box center [1084, 325] width 36 height 36
click at [1247, 358] on div at bounding box center [784, 385] width 1568 height 771
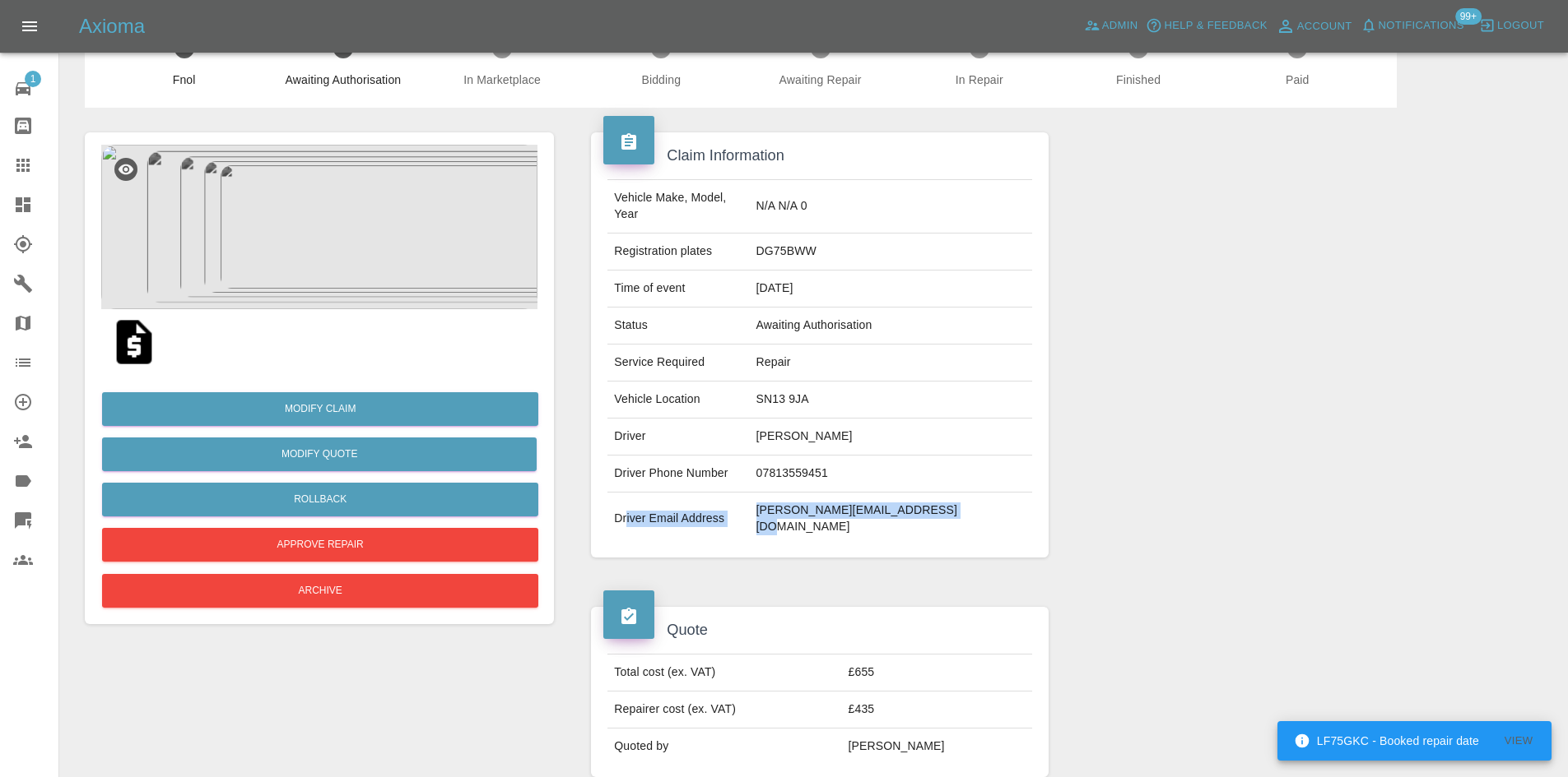
drag, startPoint x: 990, startPoint y: 507, endPoint x: 625, endPoint y: 499, distance: 365.1
click at [625, 499] on tr "Driver Email Address [PERSON_NAME][EMAIL_ADDRESS][DOMAIN_NAME]" at bounding box center [819, 519] width 423 height 53
click at [749, 428] on td "Driver" at bounding box center [678, 437] width 142 height 37
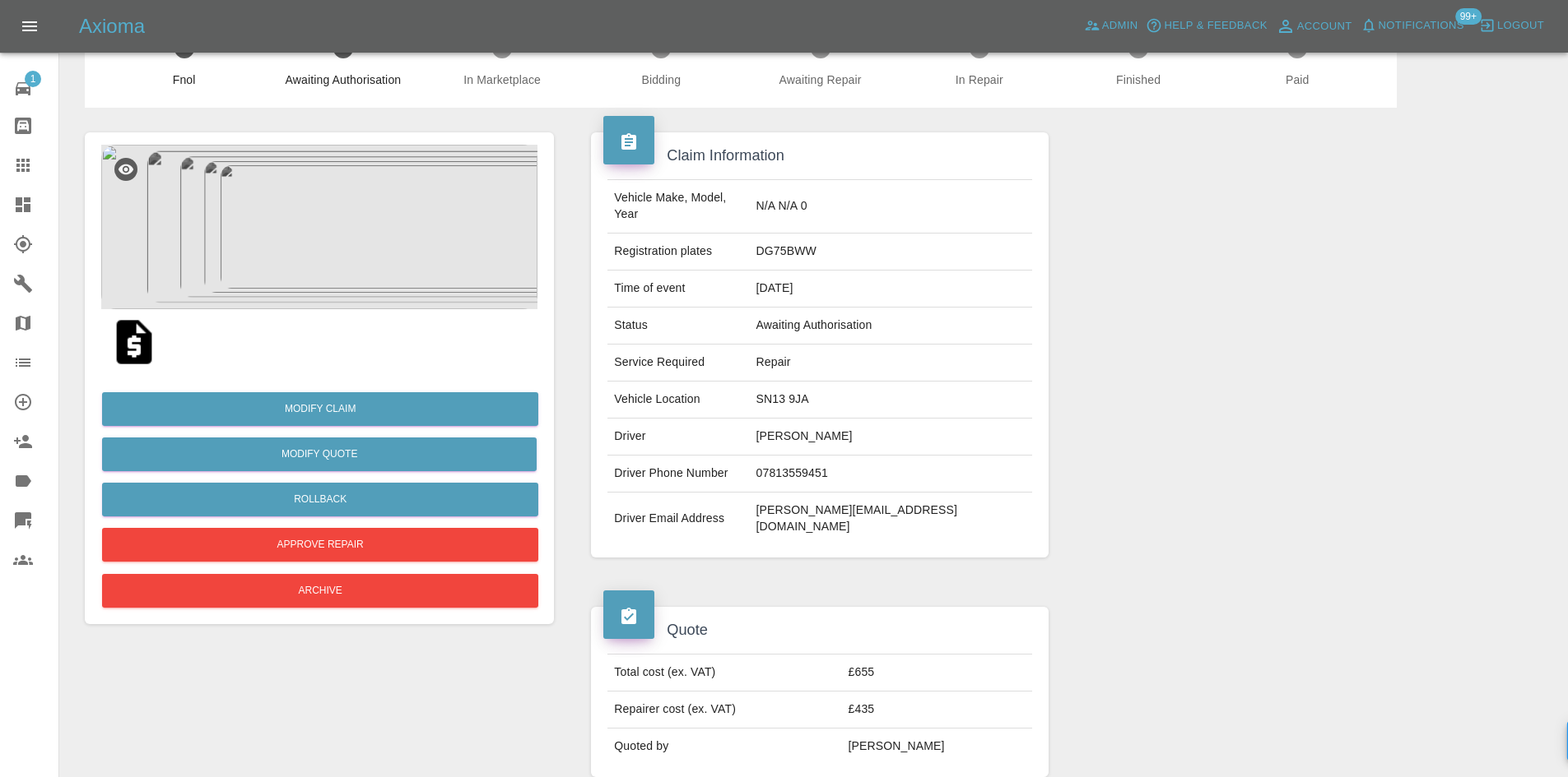
click at [867, 425] on td "[PERSON_NAME]" at bounding box center [891, 437] width 283 height 37
click at [915, 513] on div "Vehicle Make, Model, Year N/A N/A 0 Registration plates DG75BWW Time of event […" at bounding box center [819, 363] width 457 height 391
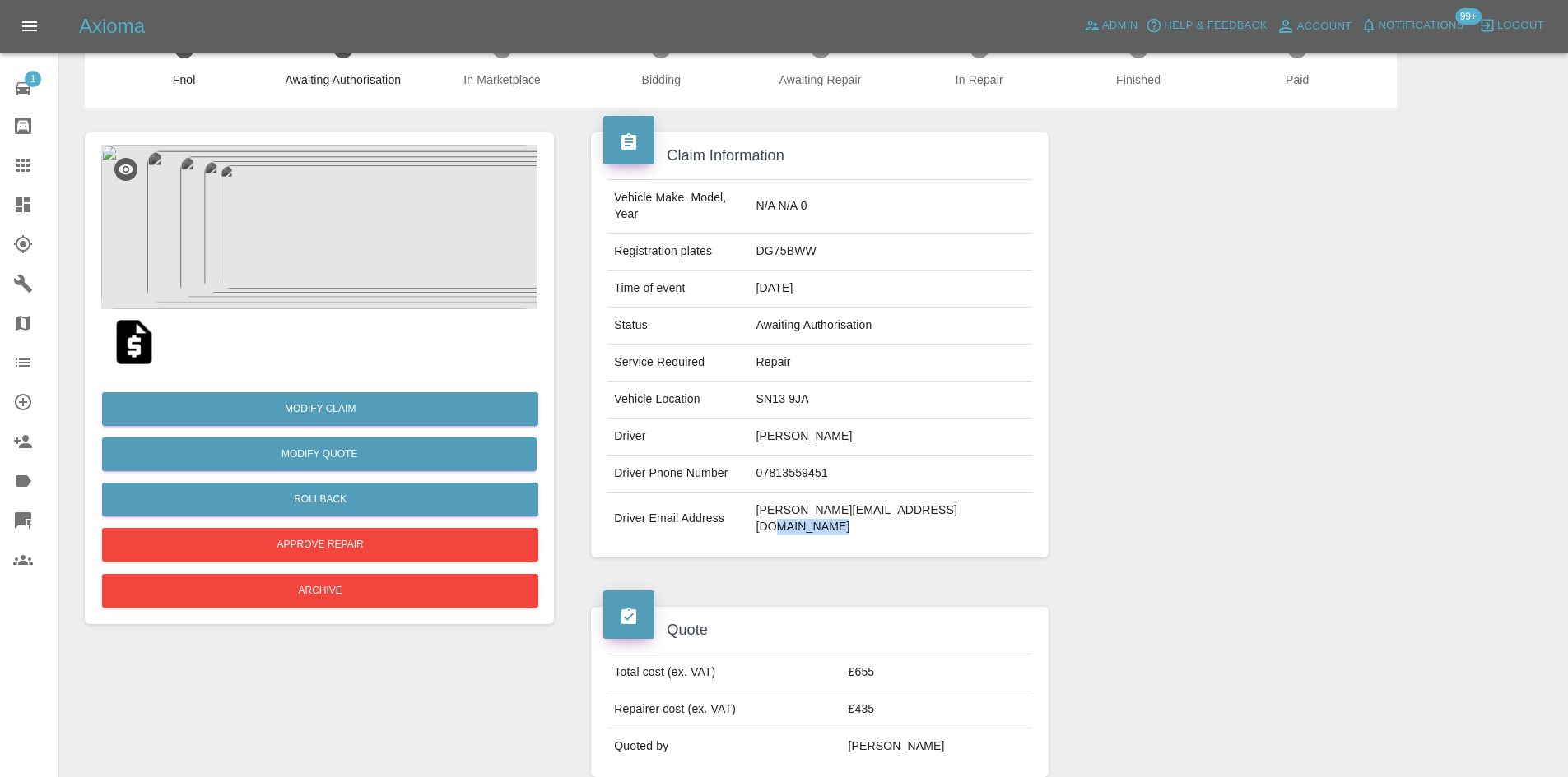
click at [307, 262] on img at bounding box center [319, 227] width 436 height 165
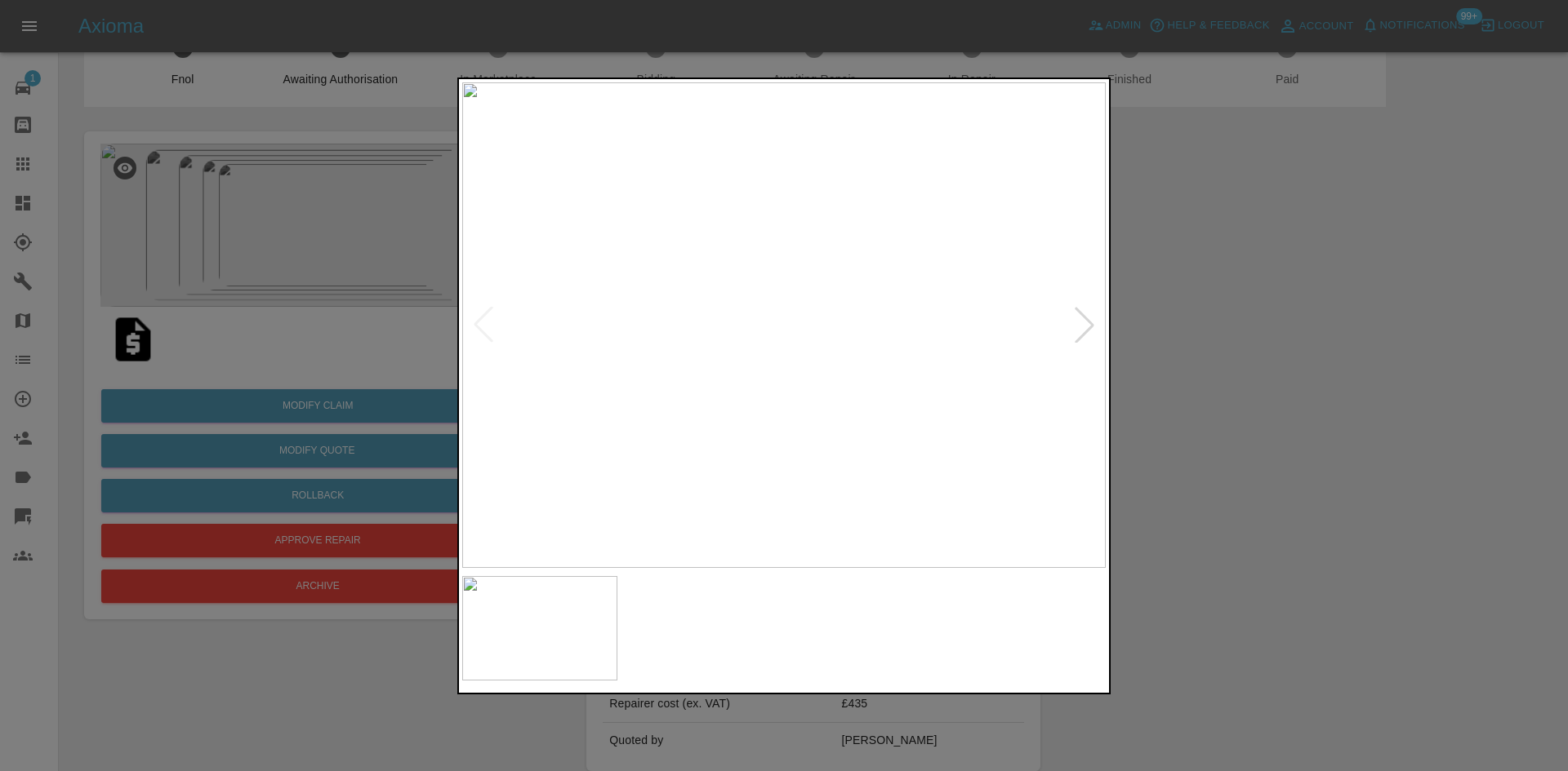
click at [1092, 315] on div at bounding box center [1084, 325] width 36 height 36
click at [1047, 341] on img at bounding box center [784, 325] width 644 height 485
click at [1241, 381] on div at bounding box center [784, 385] width 1568 height 771
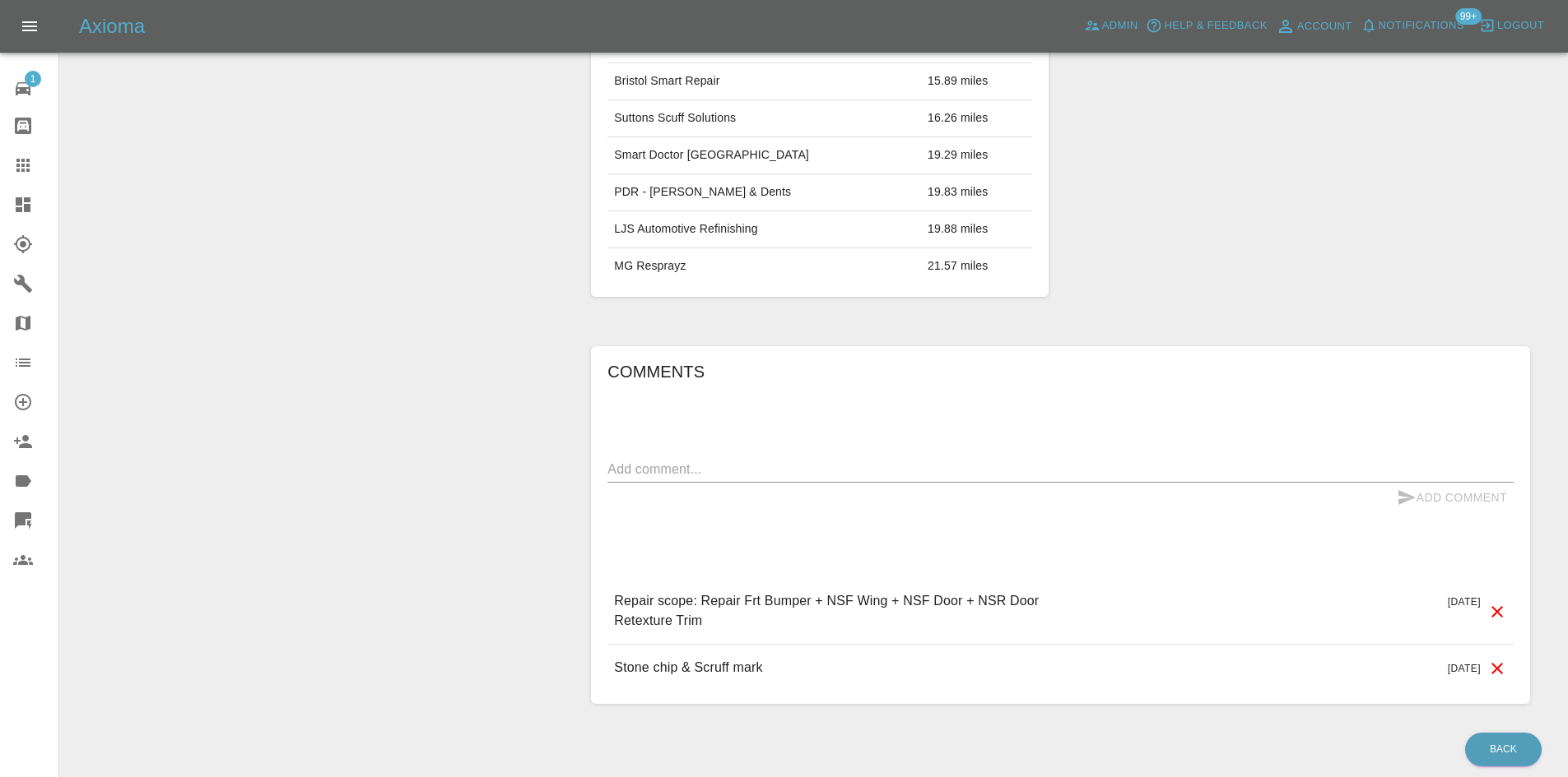
scroll to position [1041, 0]
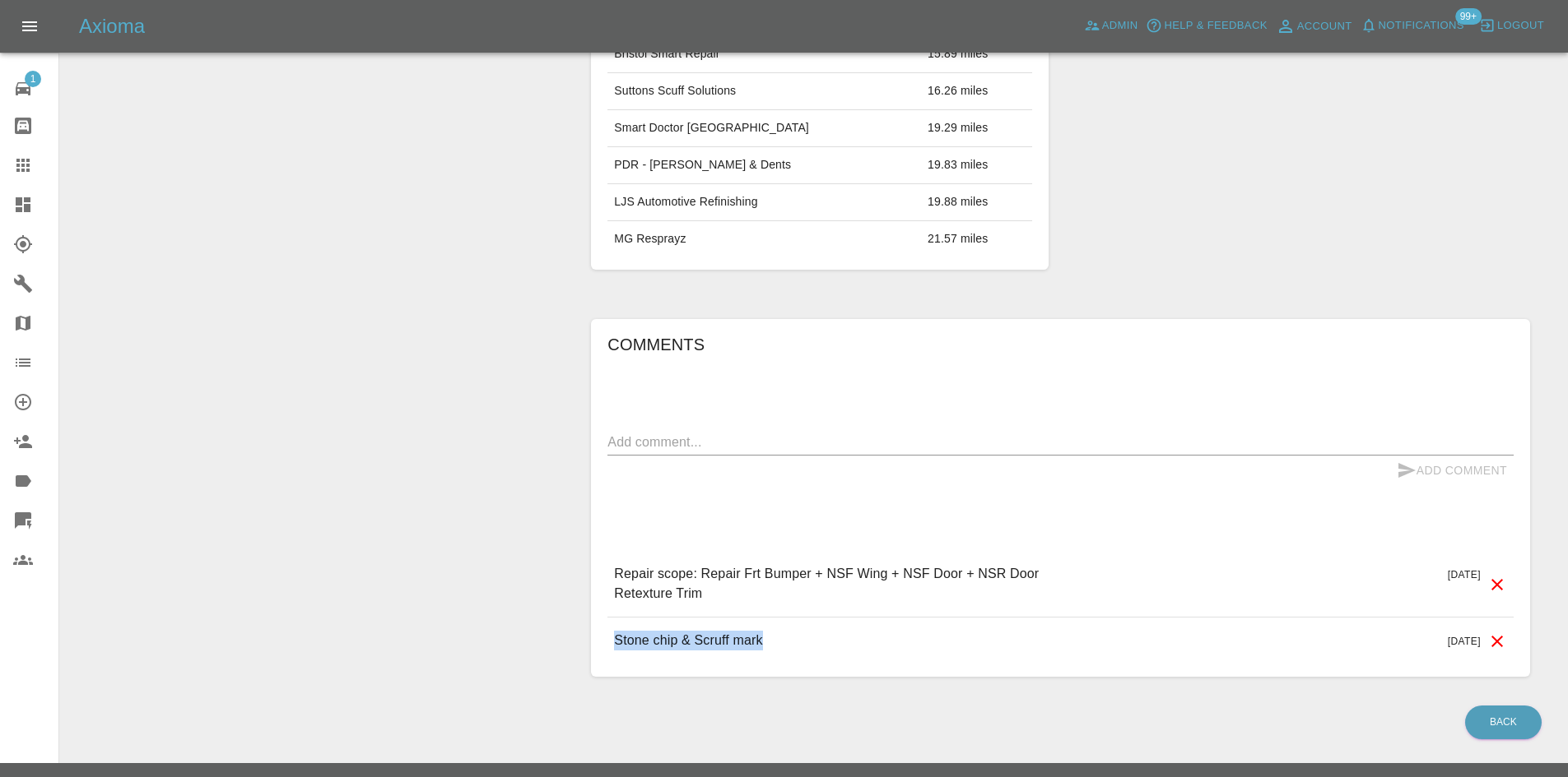
drag, startPoint x: 782, startPoint y: 621, endPoint x: 588, endPoint y: 604, distance: 194.7
click at [588, 604] on div "Comments x Add Comment Repair scope: Repair Frt Bumper + NSF Wing + NSF Door + …" at bounding box center [1060, 499] width 964 height 408
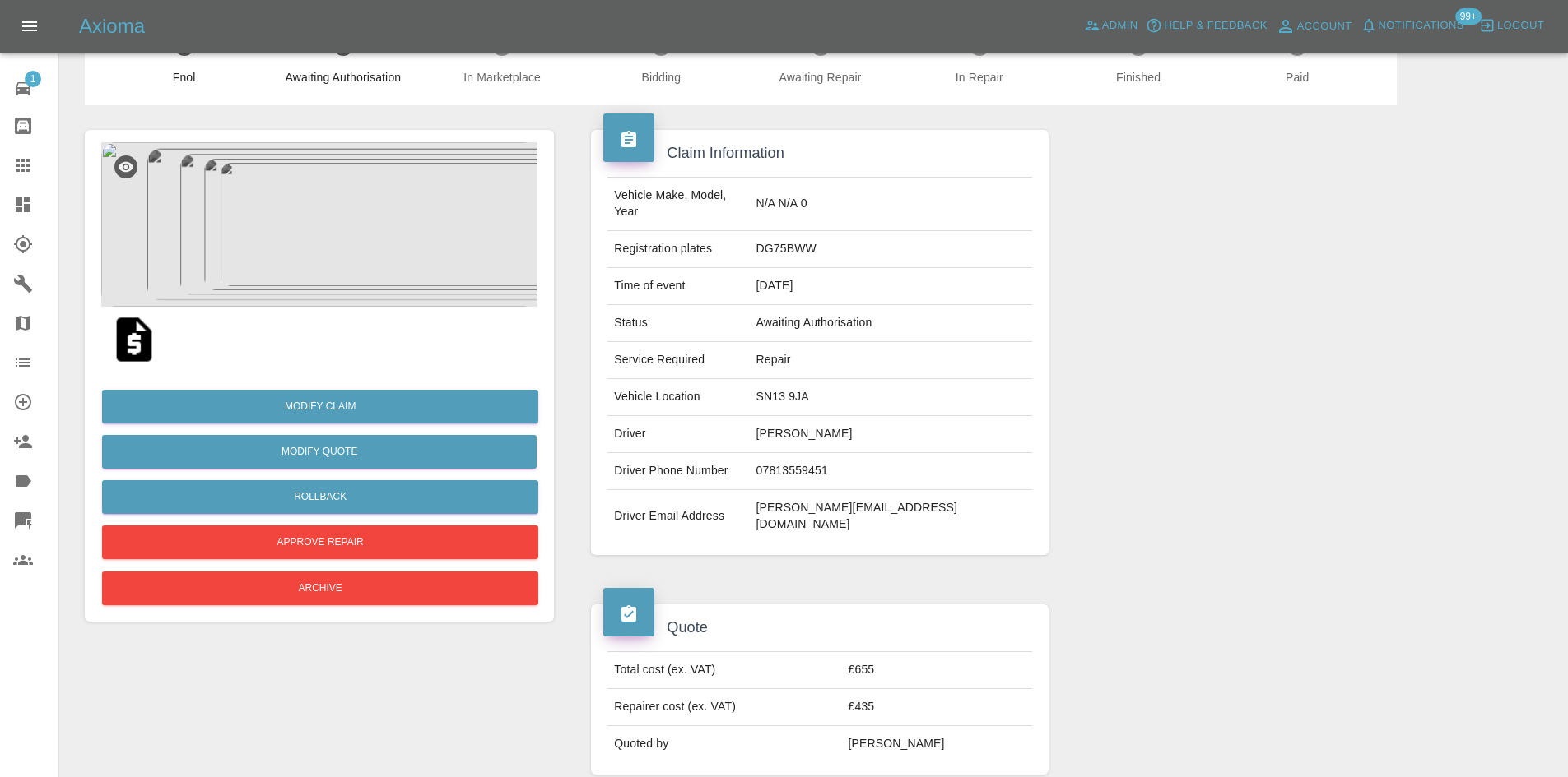
scroll to position [0, 0]
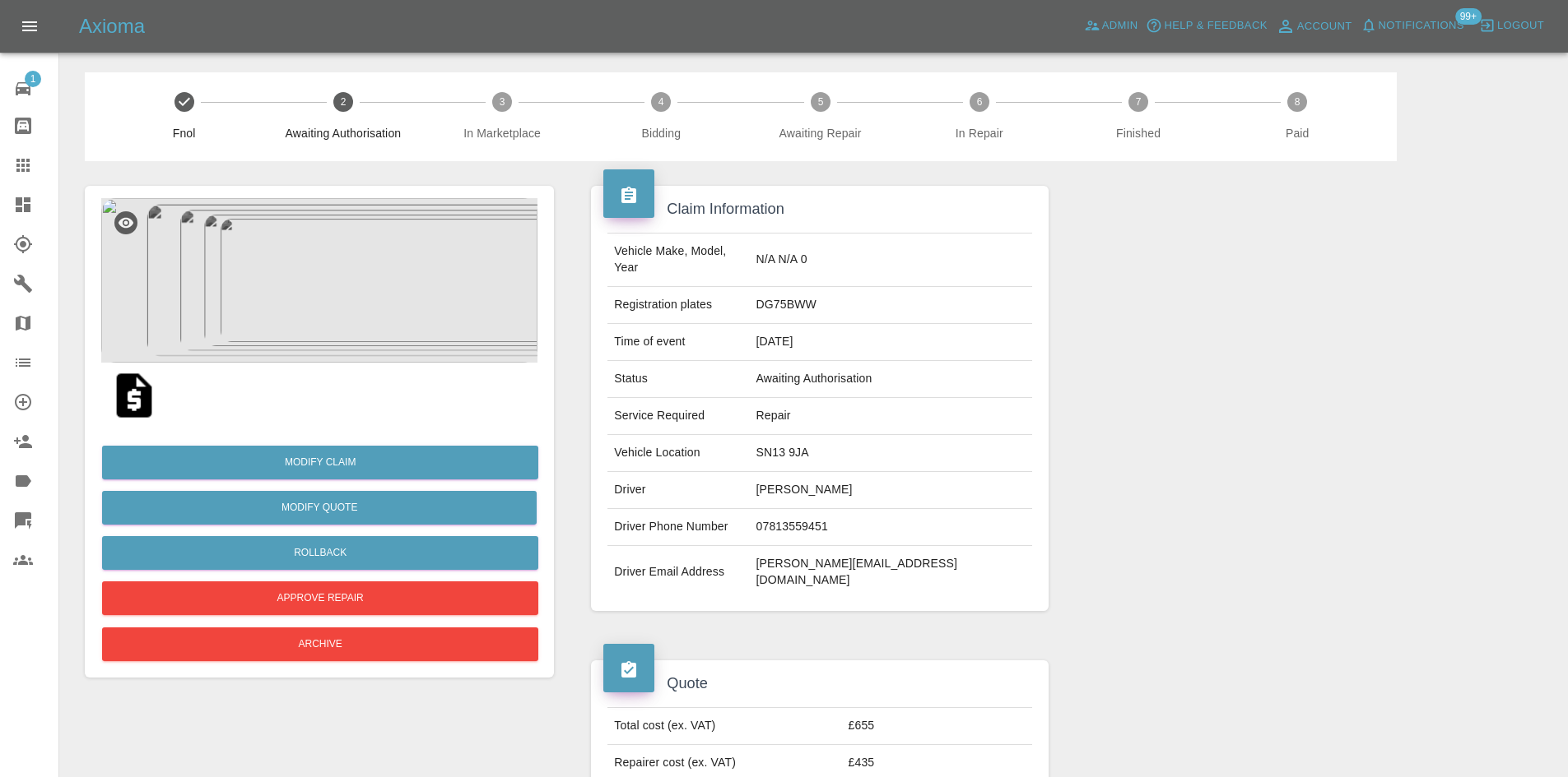
click at [864, 487] on td "[PERSON_NAME]" at bounding box center [891, 491] width 283 height 37
click at [187, 282] on img at bounding box center [319, 280] width 436 height 165
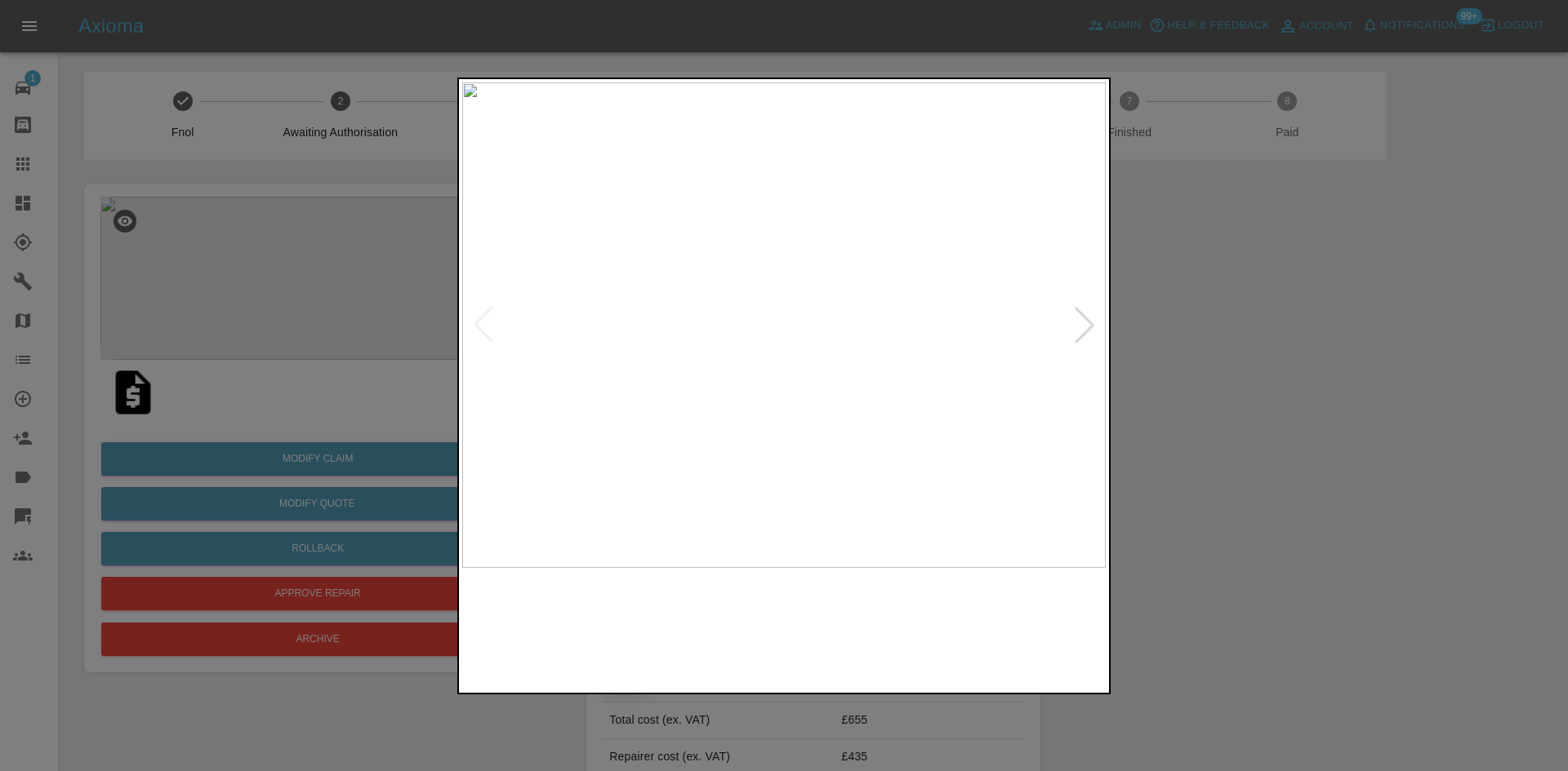
click at [1085, 343] on div at bounding box center [1084, 325] width 36 height 36
click at [1245, 319] on div at bounding box center [784, 385] width 1568 height 771
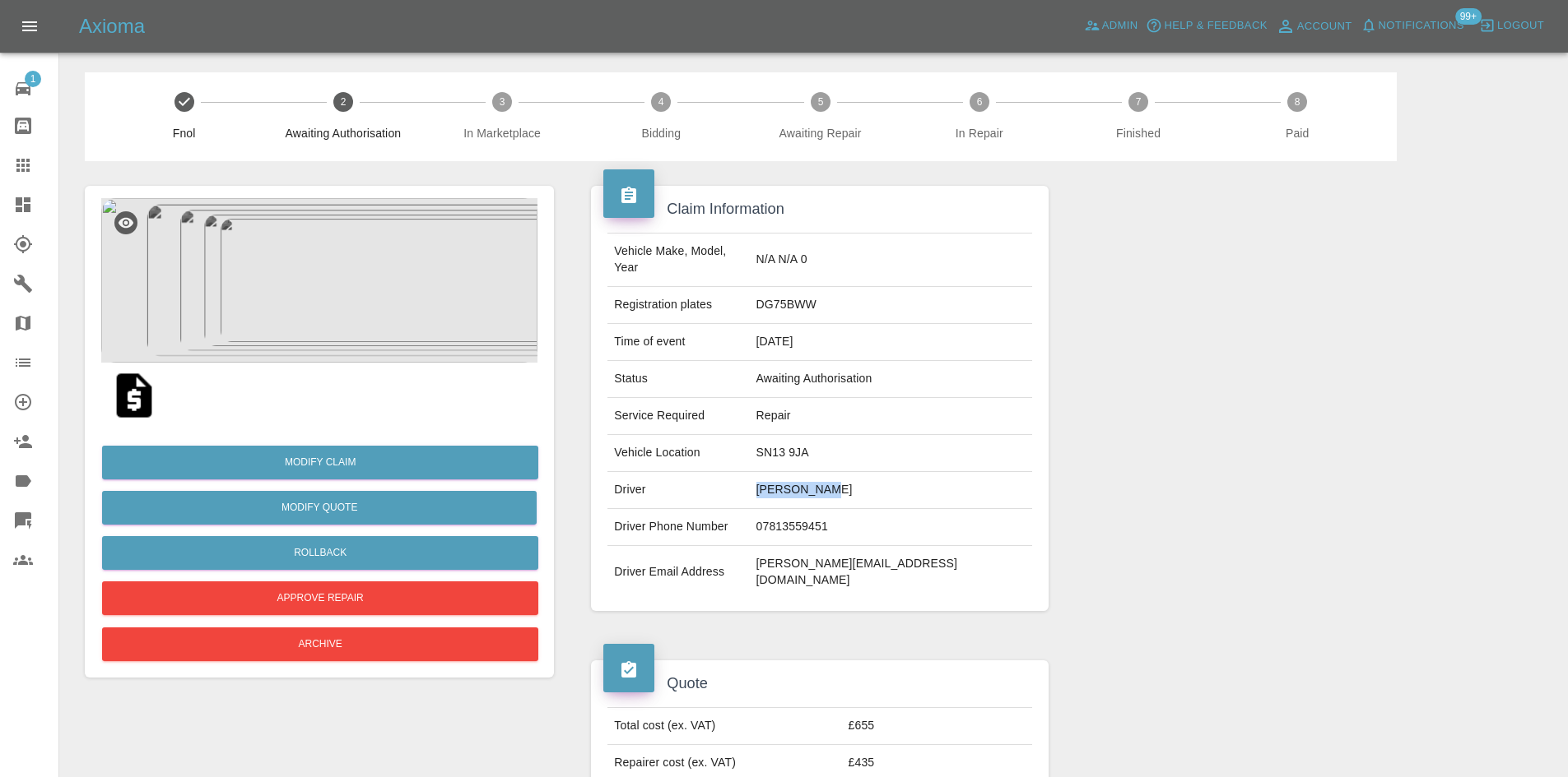
drag, startPoint x: 907, startPoint y: 482, endPoint x: 767, endPoint y: 477, distance: 140.1
click at [767, 477] on tr "Driver [PERSON_NAME]" at bounding box center [819, 491] width 423 height 37
click at [879, 479] on td "[PERSON_NAME]" at bounding box center [891, 491] width 283 height 37
click at [837, 546] on td "[PERSON_NAME][EMAIL_ADDRESS][DOMAIN_NAME]" at bounding box center [891, 573] width 283 height 53
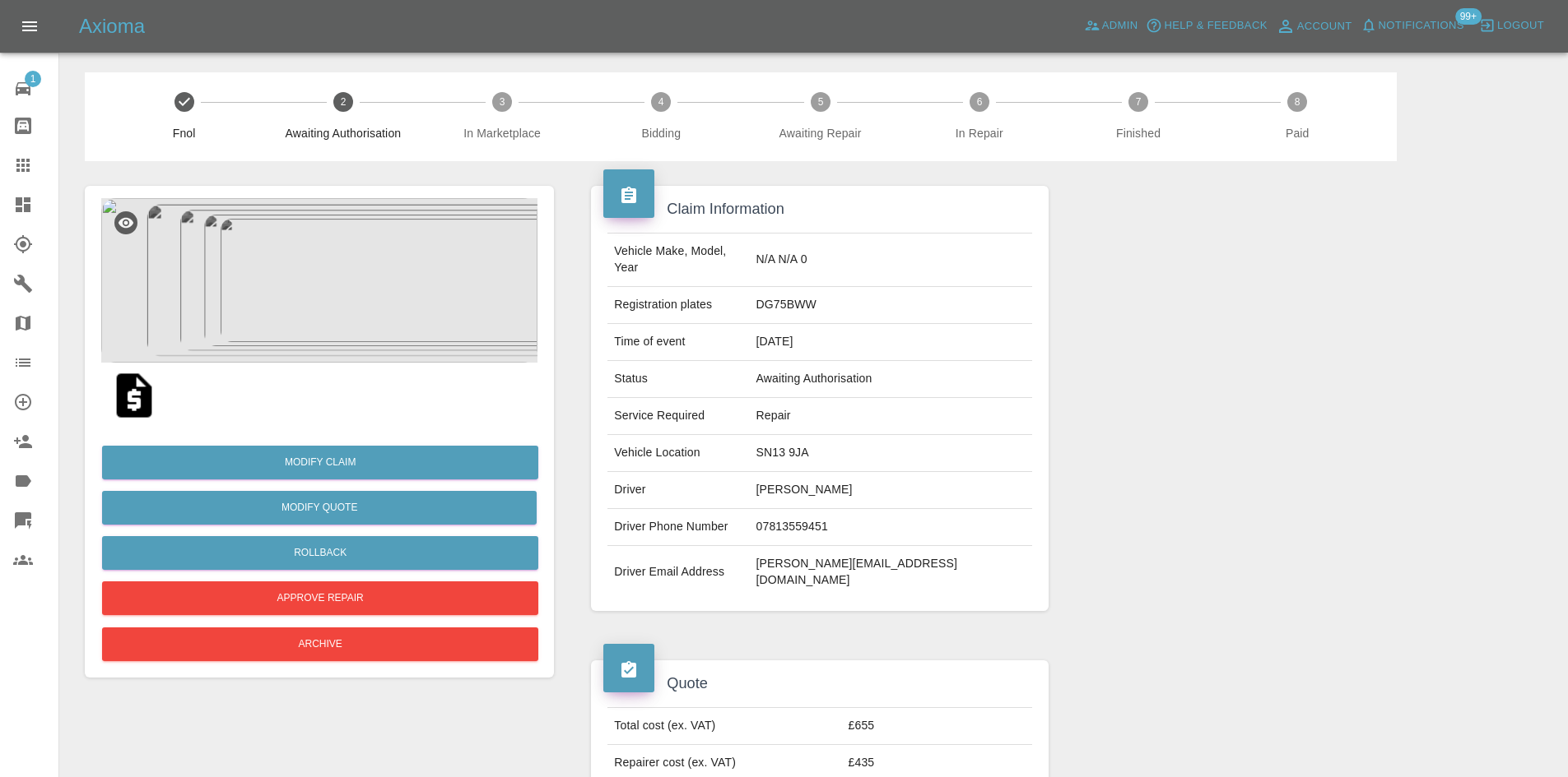
click at [830, 546] on td "[PERSON_NAME][EMAIL_ADDRESS][DOMAIN_NAME]" at bounding box center [891, 573] width 283 height 53
click at [831, 550] on td "[PERSON_NAME][EMAIL_ADDRESS][DOMAIN_NAME]" at bounding box center [891, 573] width 283 height 53
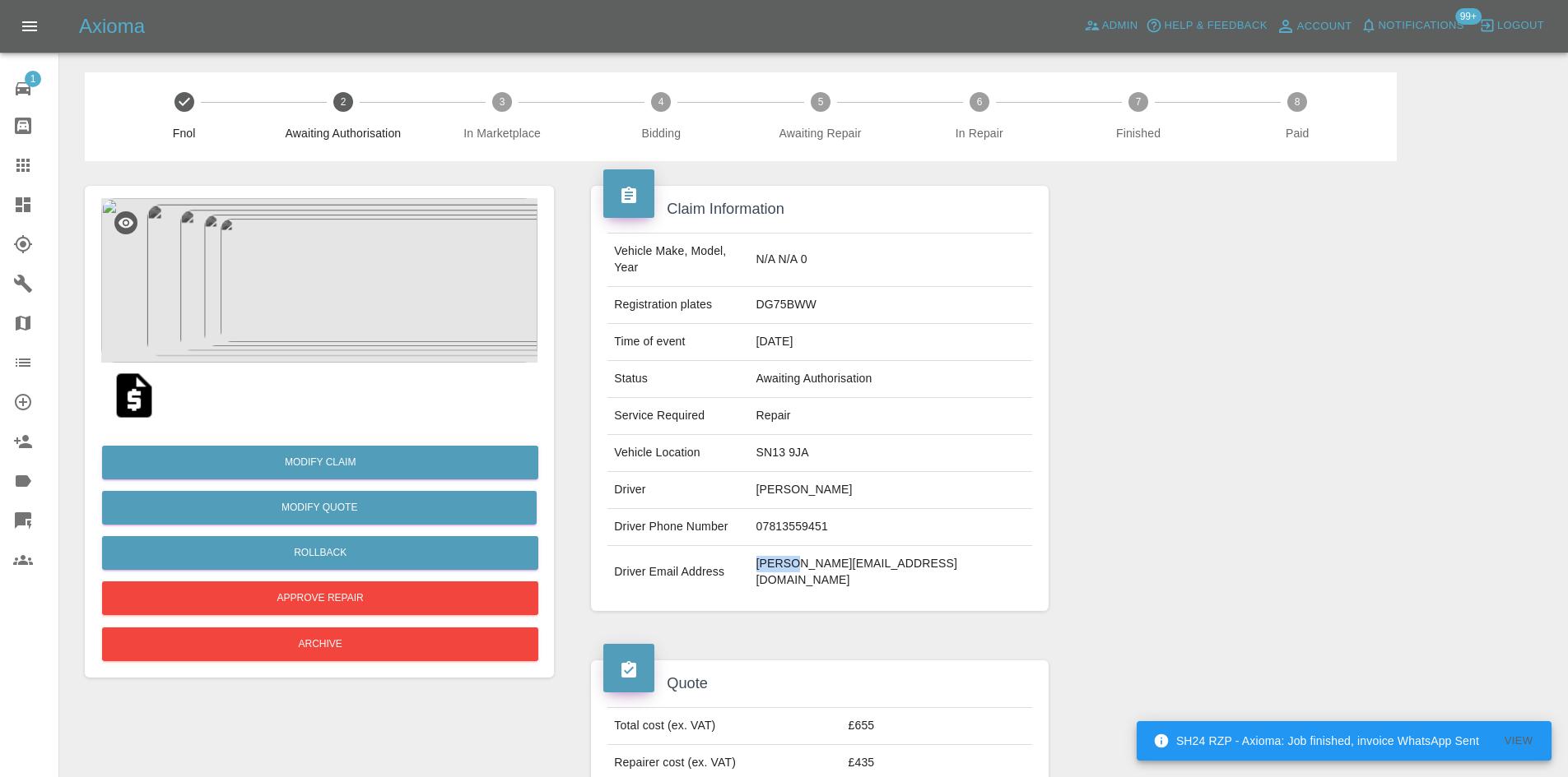
drag, startPoint x: 24, startPoint y: 209, endPoint x: 810, endPoint y: 310, distance: 792.5
click at [24, 209] on icon at bounding box center [23, 204] width 15 height 15
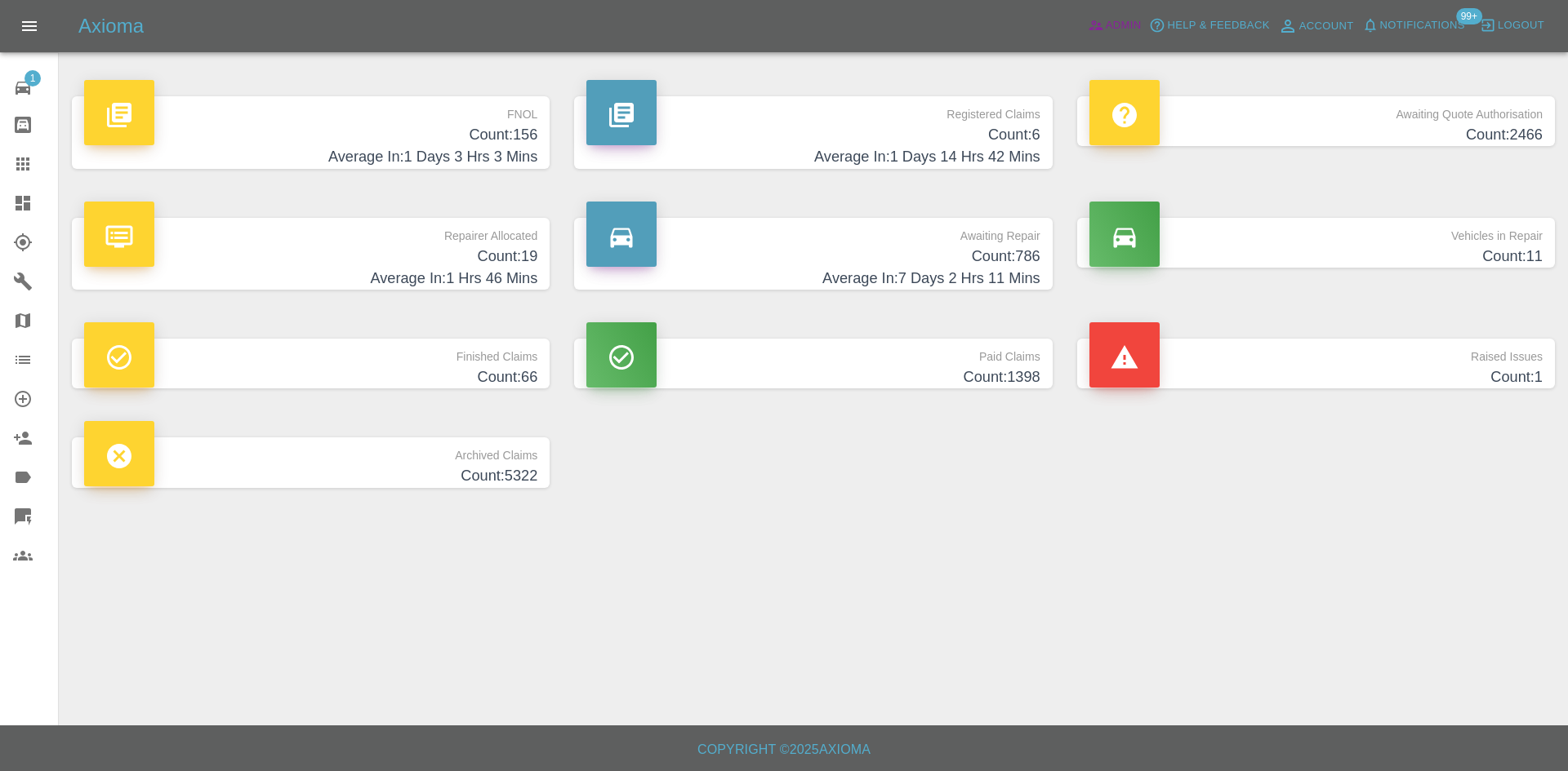
click at [1115, 24] on span "Admin" at bounding box center [1123, 26] width 36 height 19
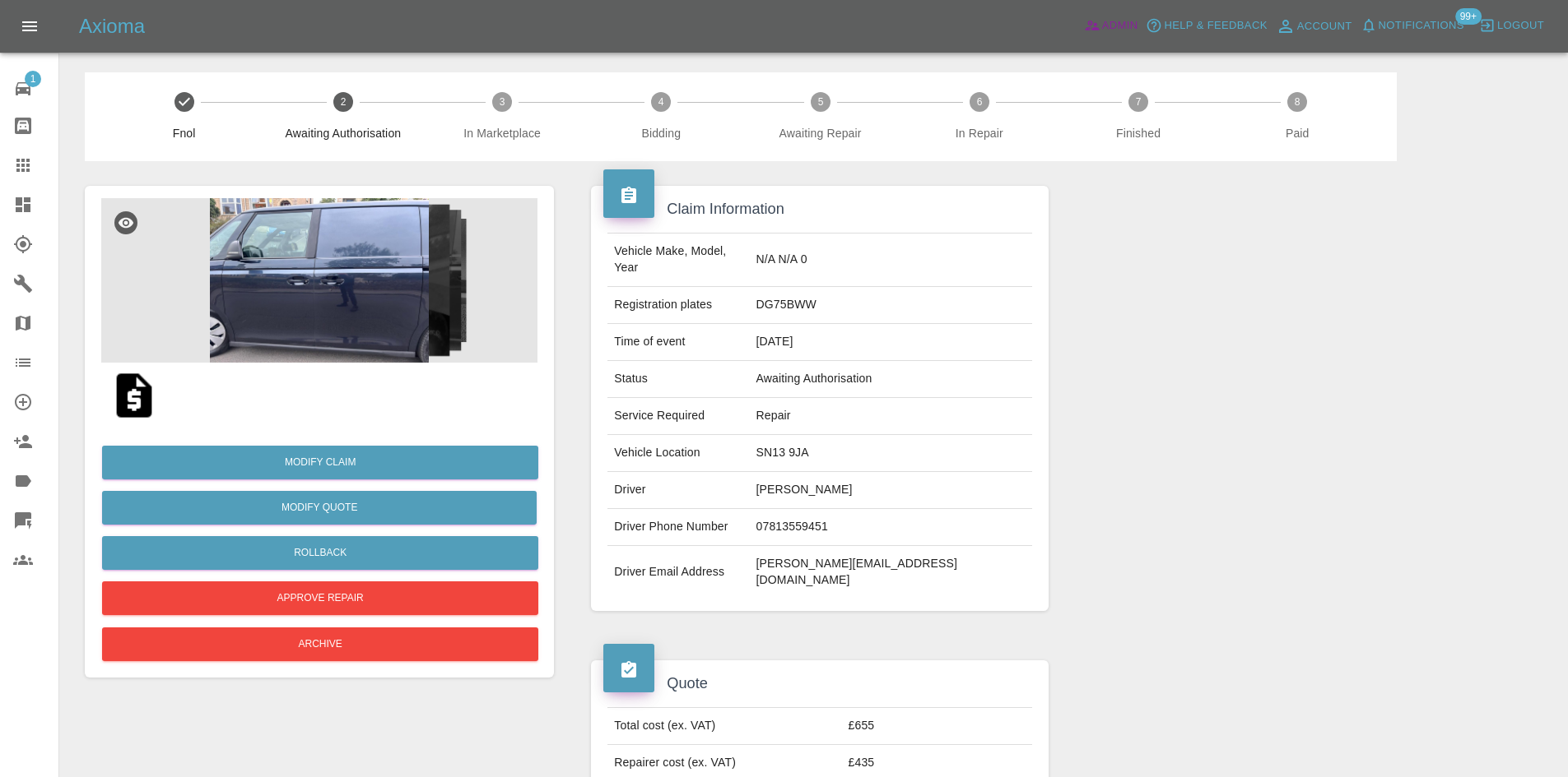
click at [293, 312] on img at bounding box center [319, 280] width 436 height 165
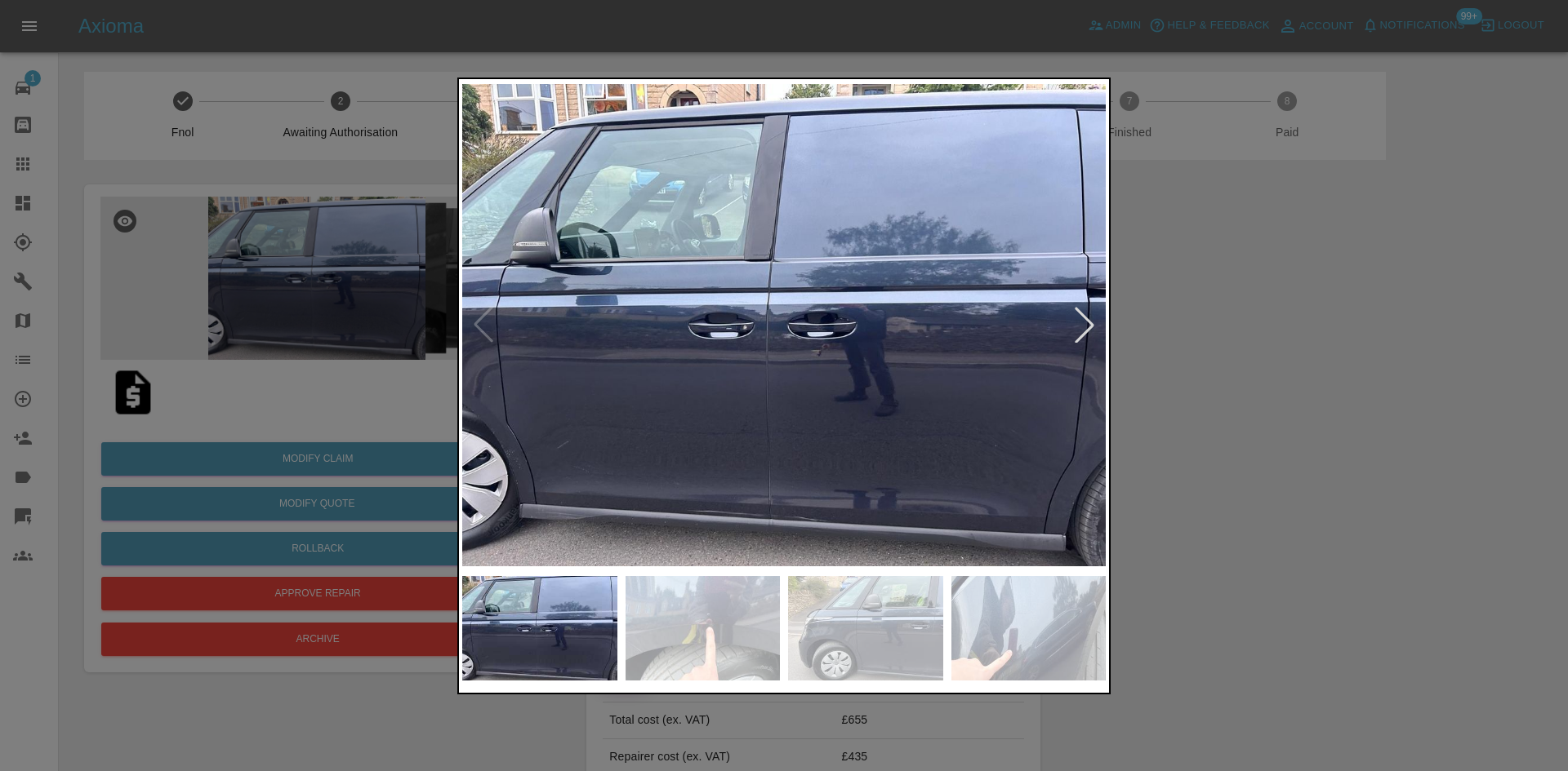
click at [1088, 337] on div at bounding box center [1084, 325] width 36 height 36
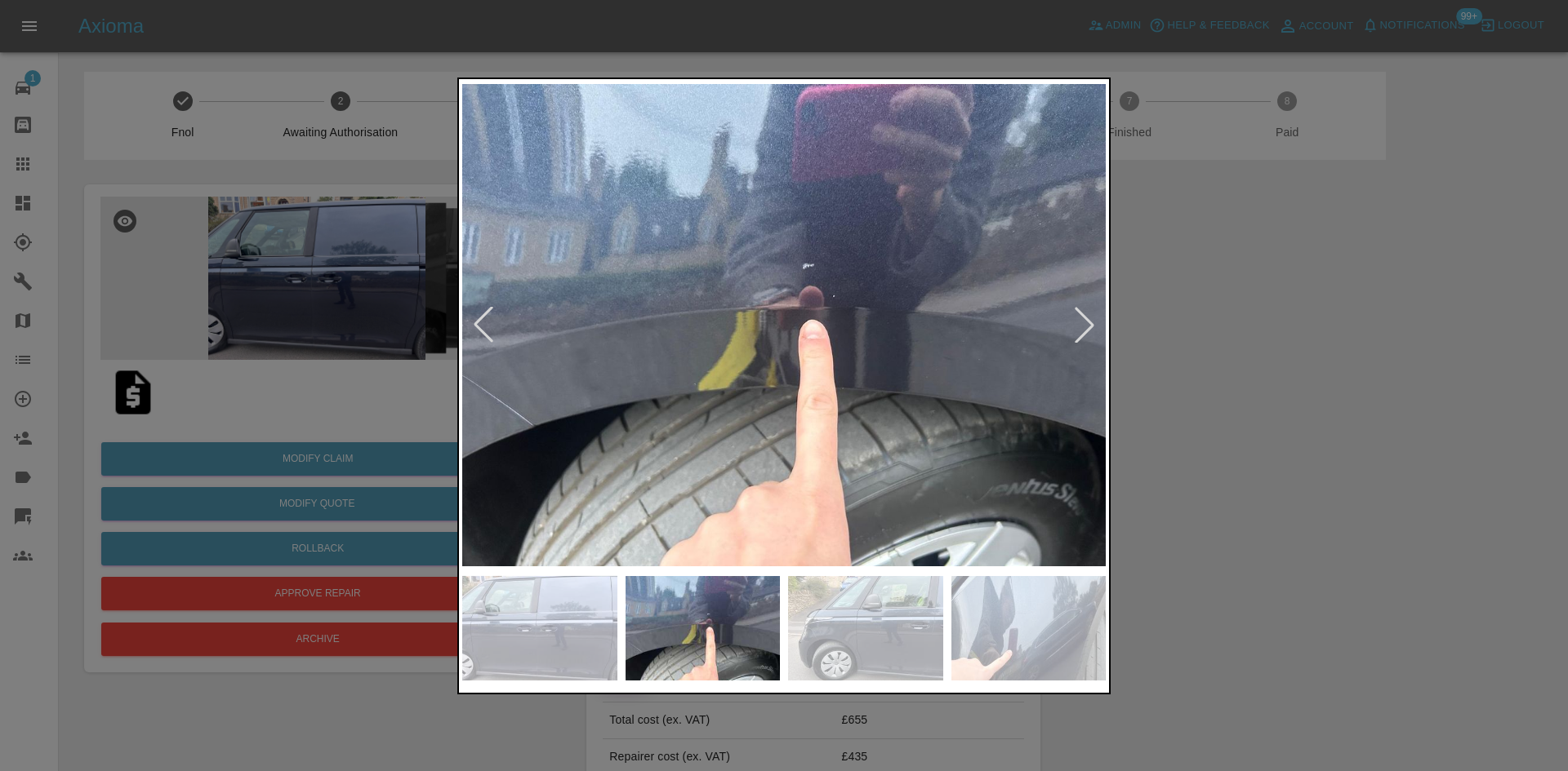
click at [1088, 337] on div at bounding box center [1084, 325] width 36 height 36
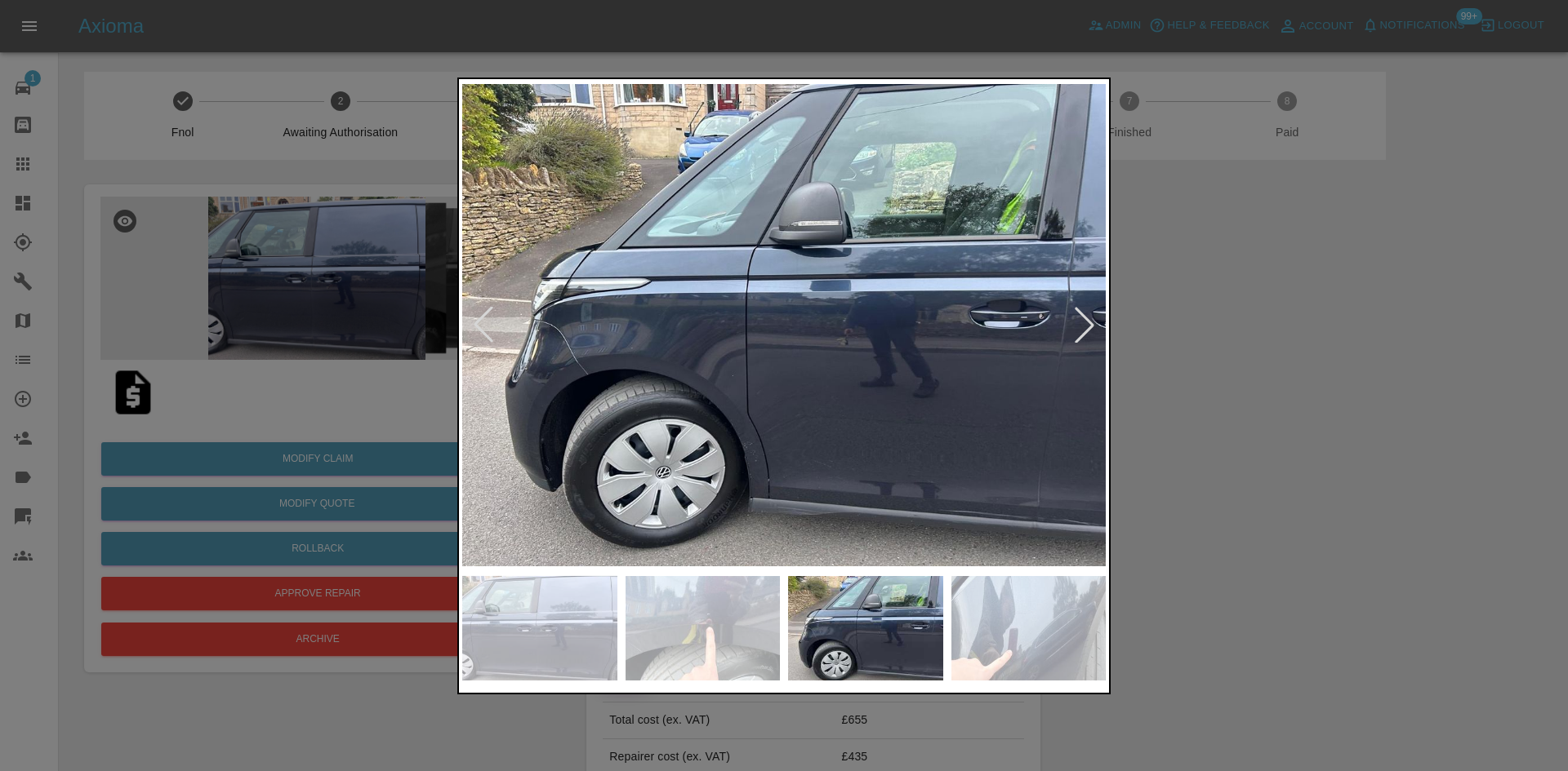
click at [1088, 337] on div at bounding box center [1084, 325] width 36 height 36
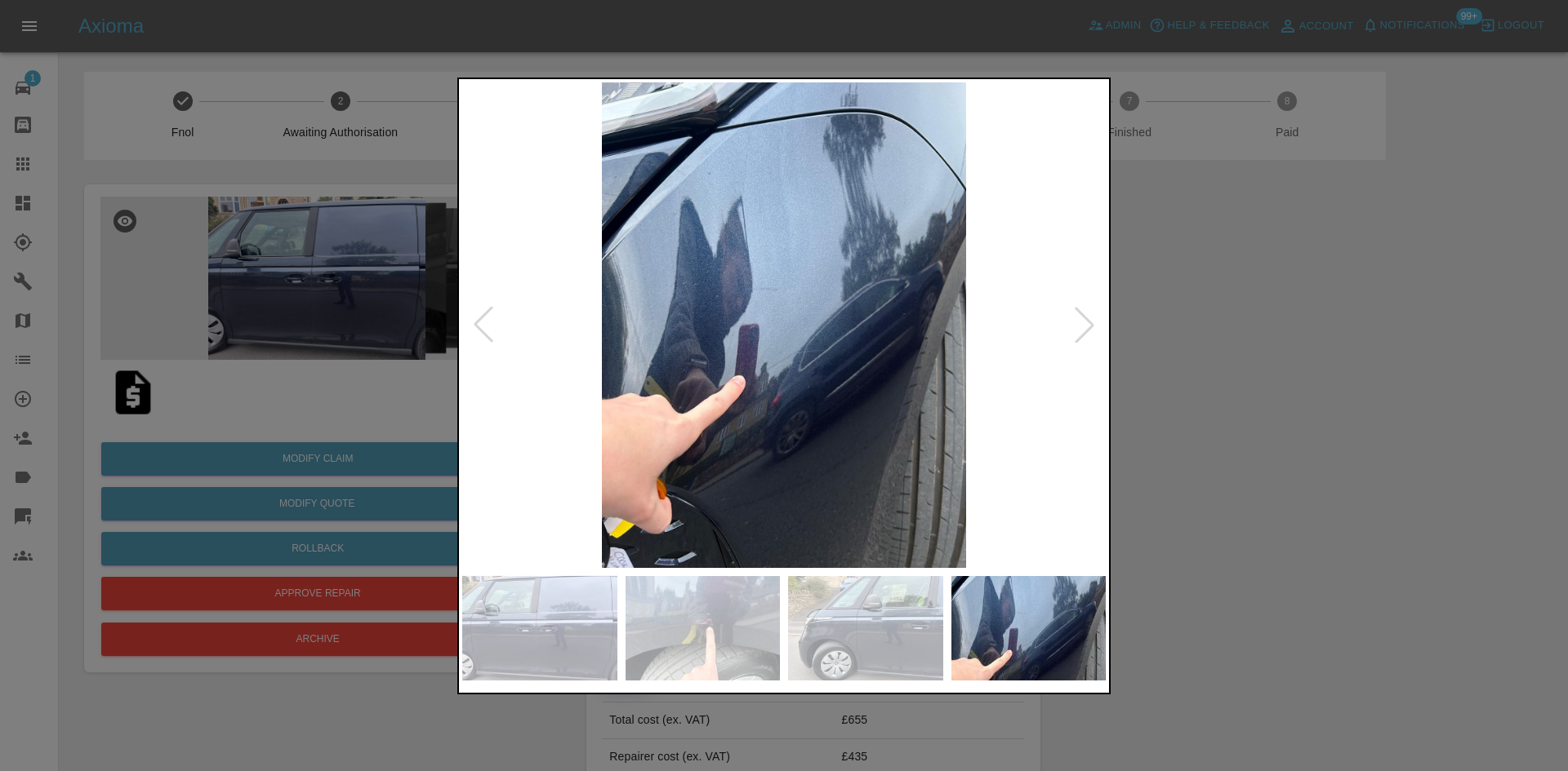
click at [1088, 337] on div at bounding box center [1084, 325] width 36 height 36
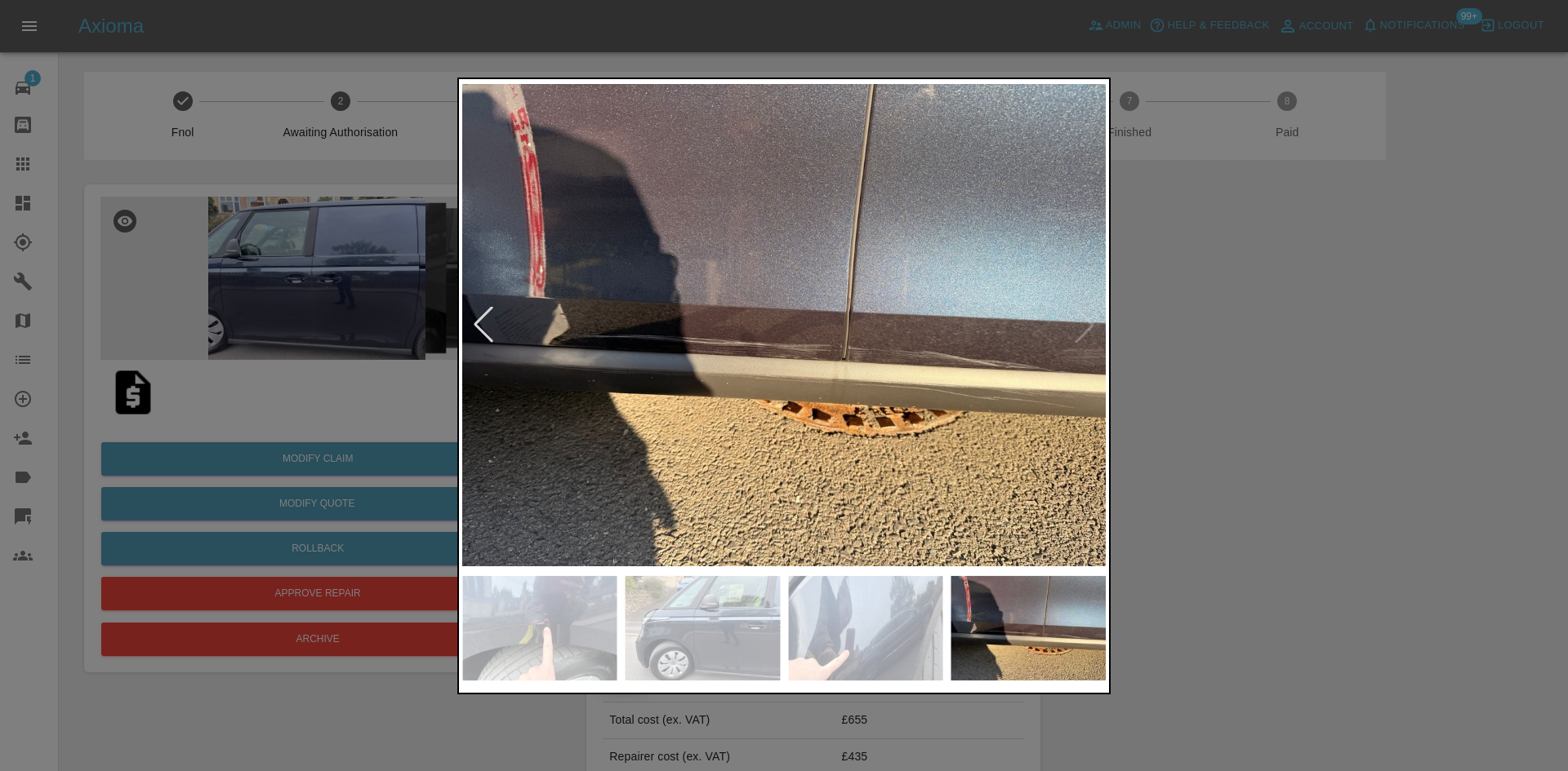
click at [1095, 323] on img at bounding box center [784, 325] width 644 height 485
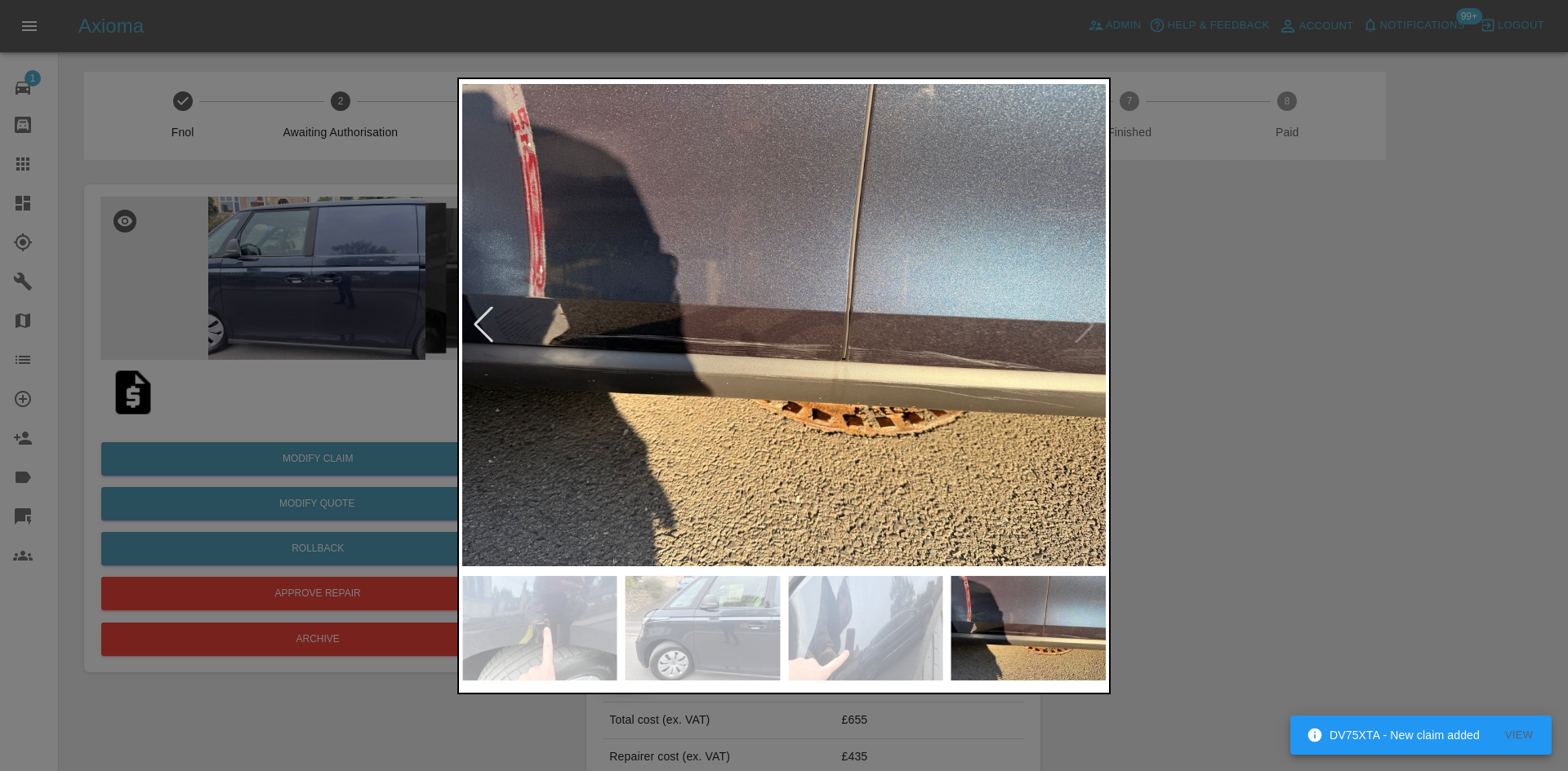
click at [1086, 334] on img at bounding box center [784, 325] width 644 height 485
click at [1197, 347] on div at bounding box center [784, 385] width 1568 height 771
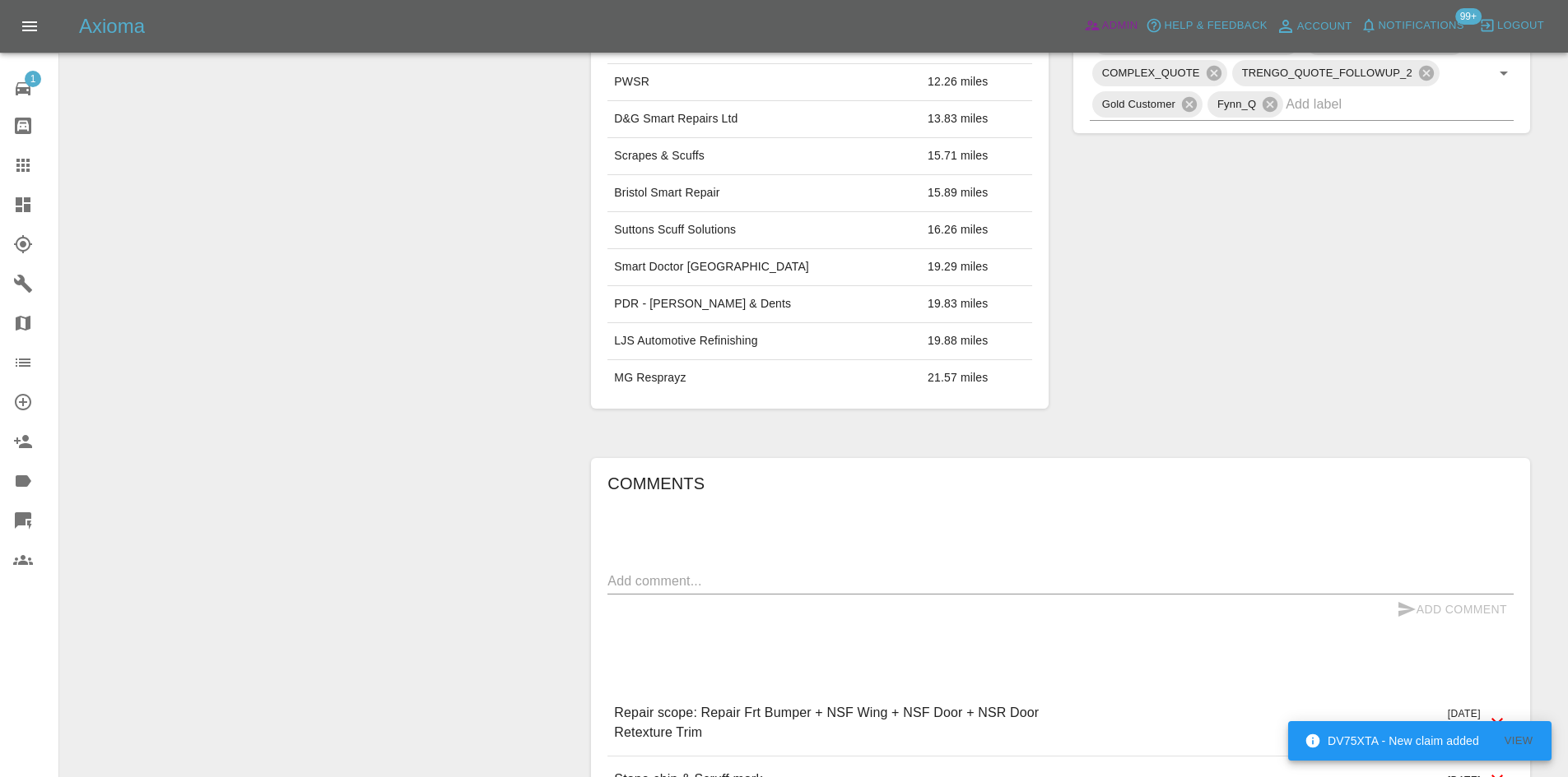
scroll to position [987, 0]
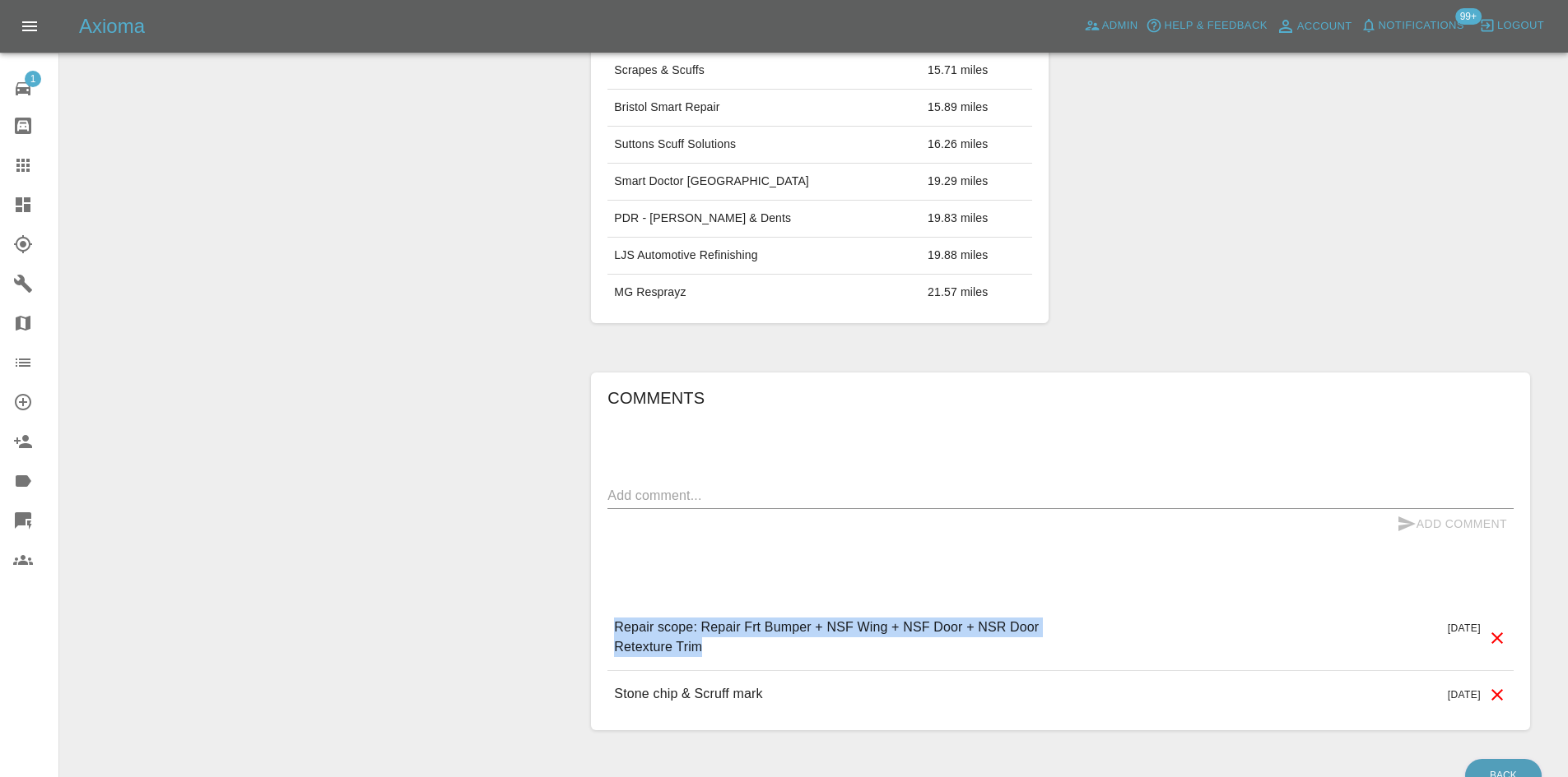
drag, startPoint x: 791, startPoint y: 622, endPoint x: 580, endPoint y: 587, distance: 213.9
click at [580, 587] on div "Comments x Add Comment Repair scope: Repair Frt Bumper + NSF Wing + NSF Door + …" at bounding box center [1060, 552] width 964 height 408
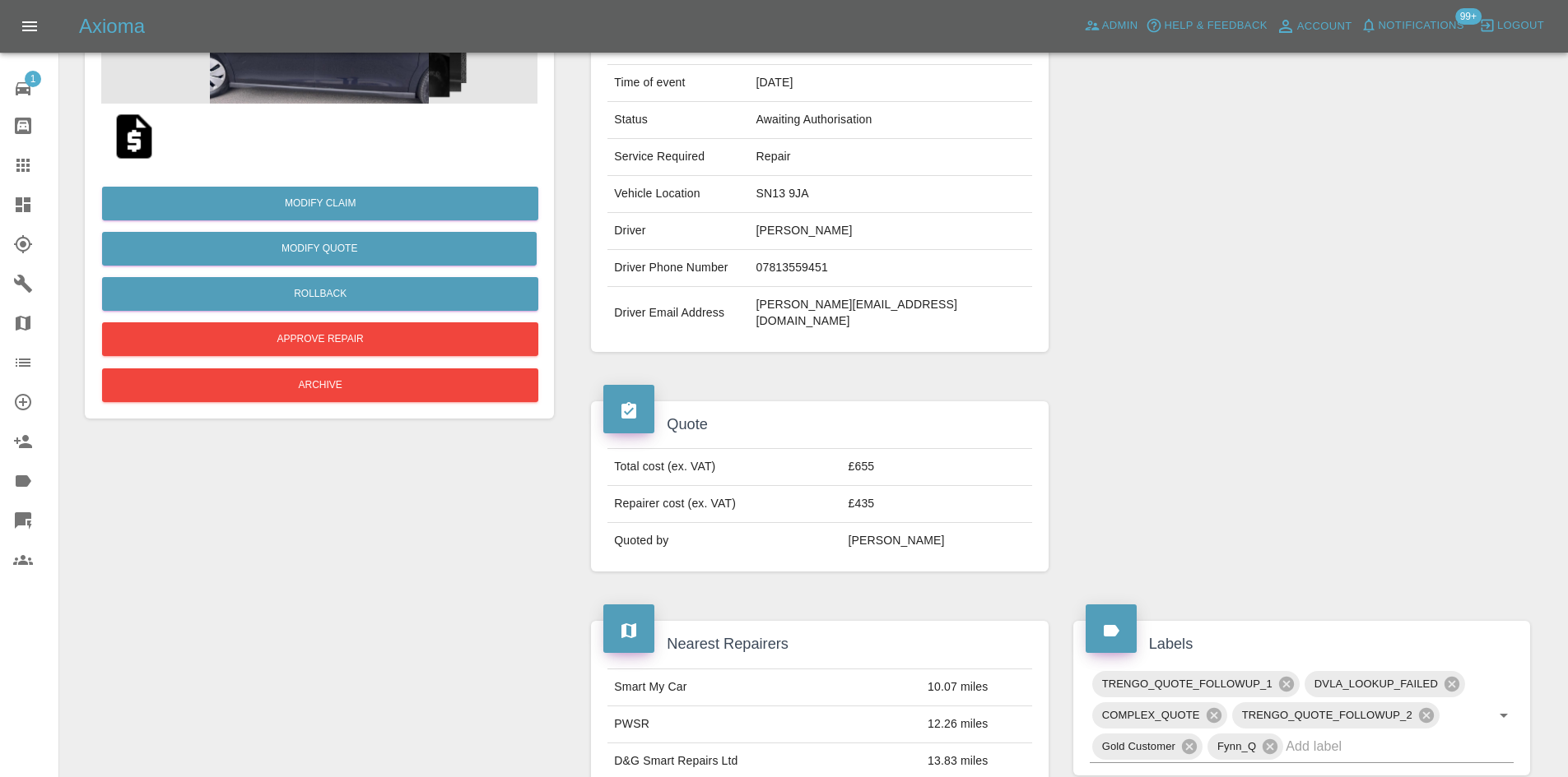
scroll to position [0, 0]
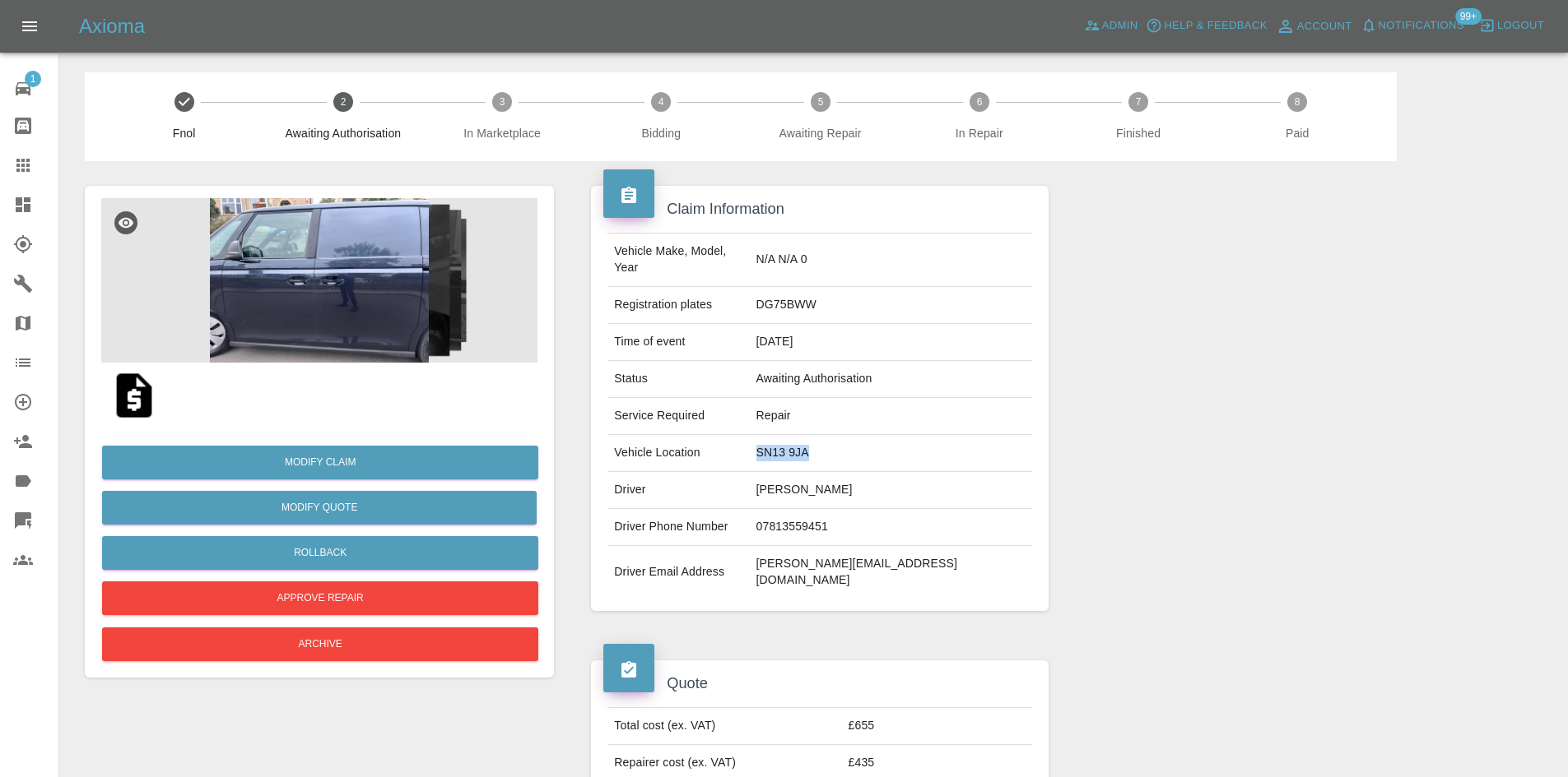
drag, startPoint x: 904, startPoint y: 437, endPoint x: 737, endPoint y: 420, distance: 167.9
click at [740, 436] on tr "Vehicle Location SN13 9JA" at bounding box center [819, 454] width 423 height 37
click at [286, 273] on img at bounding box center [319, 280] width 436 height 165
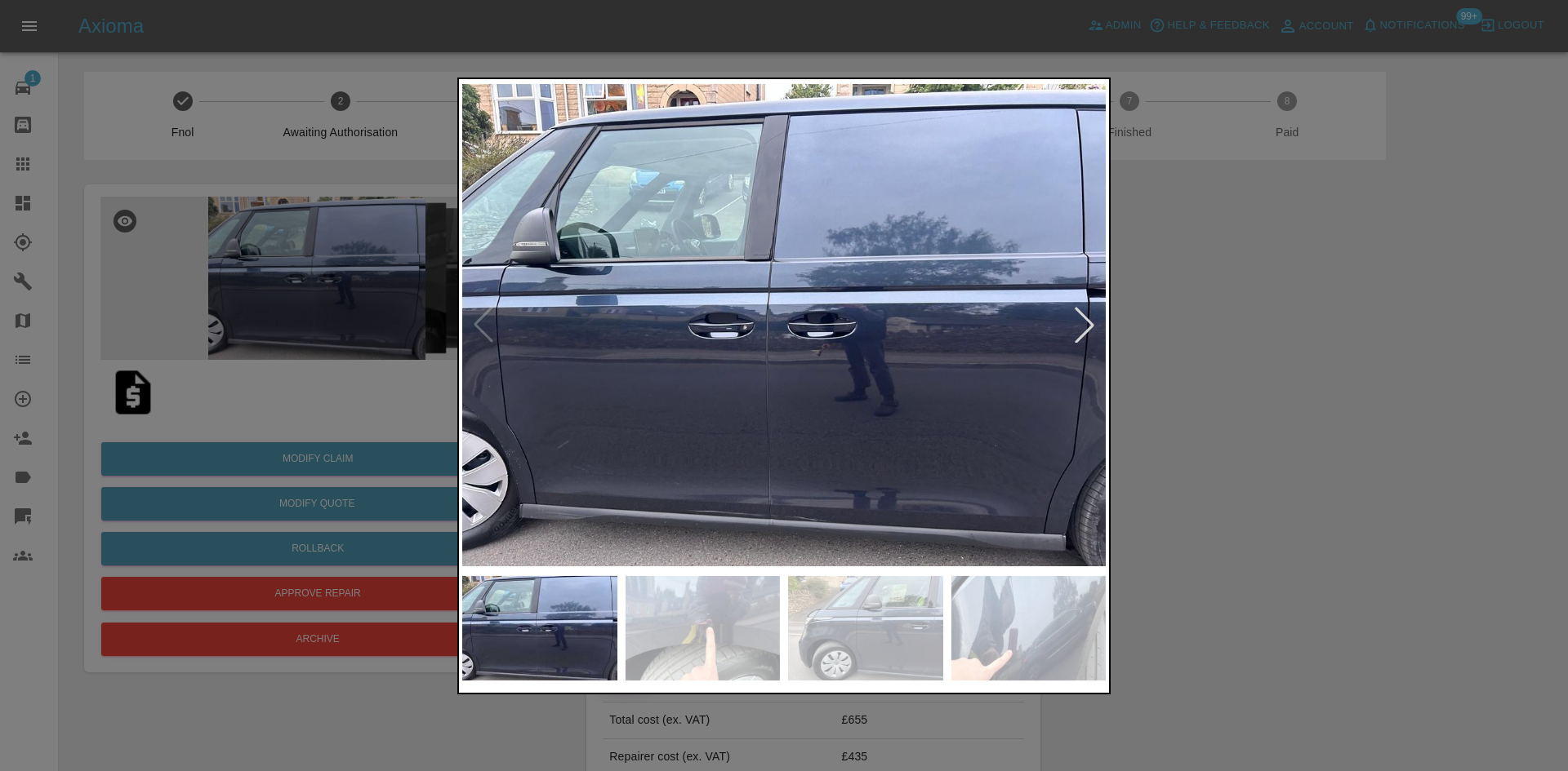
click at [1087, 319] on div at bounding box center [1084, 325] width 36 height 36
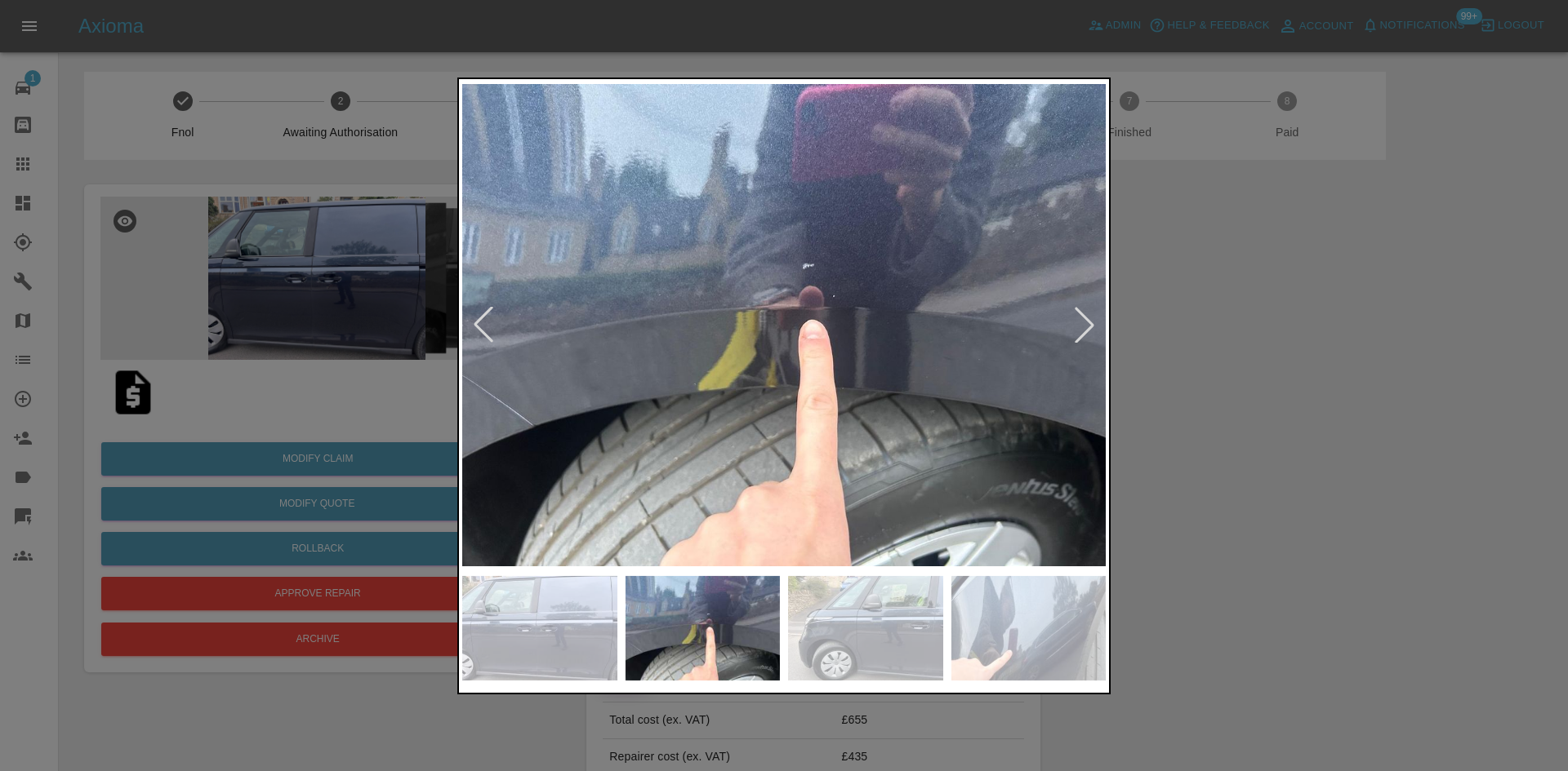
click at [770, 245] on img at bounding box center [784, 325] width 644 height 485
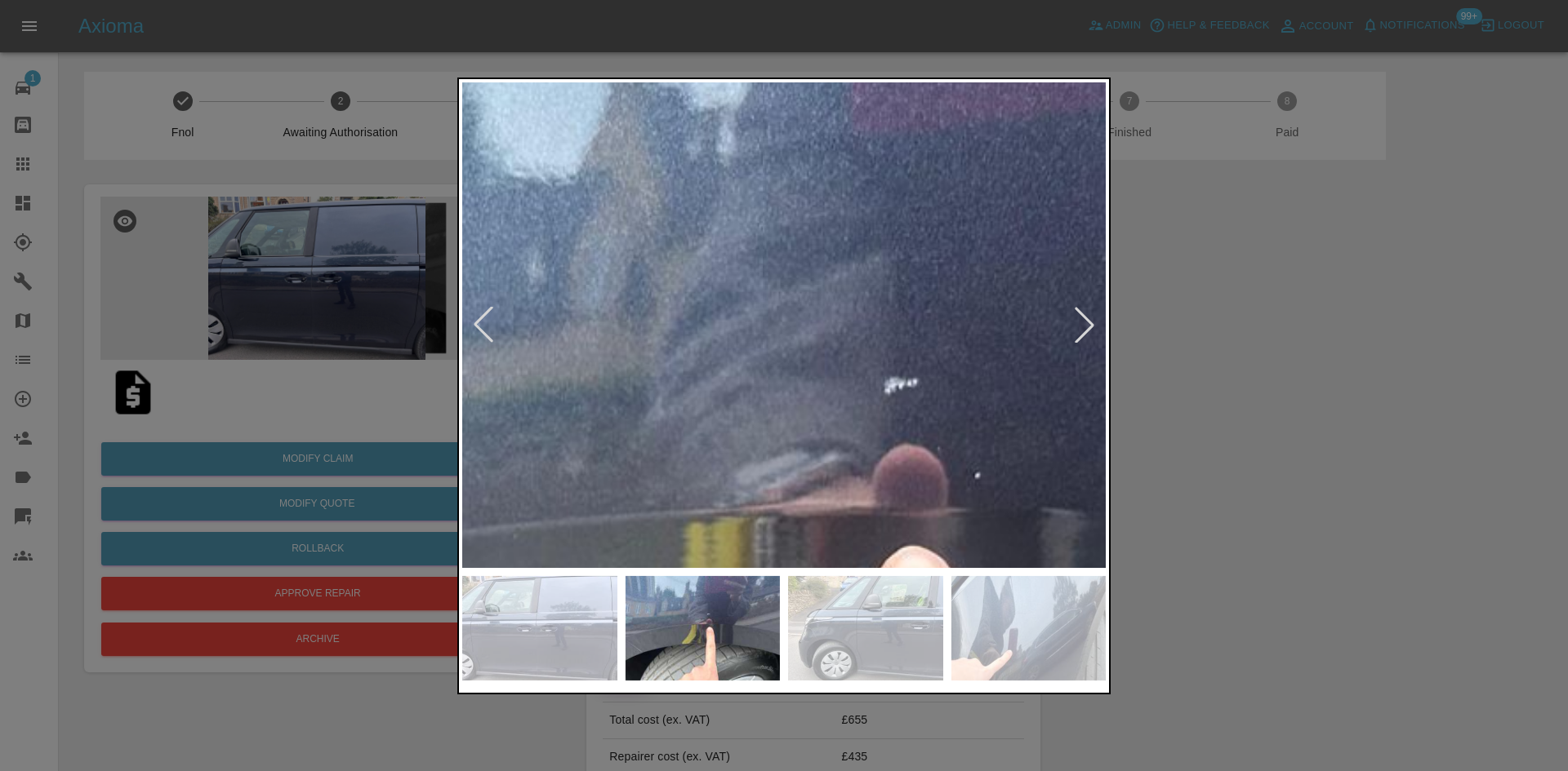
click at [1086, 333] on div at bounding box center [1084, 325] width 36 height 36
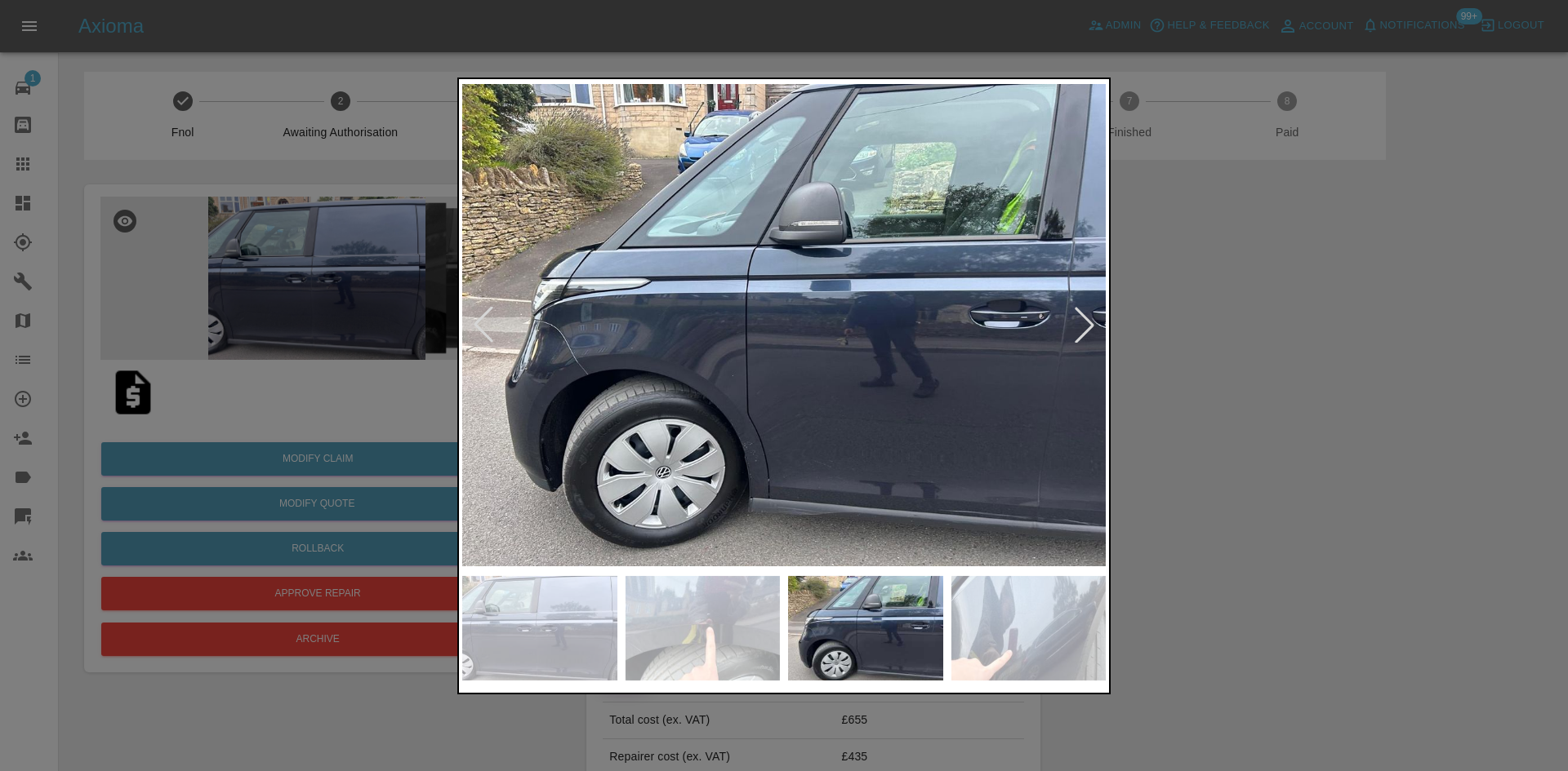
click at [1086, 333] on div at bounding box center [1084, 325] width 36 height 36
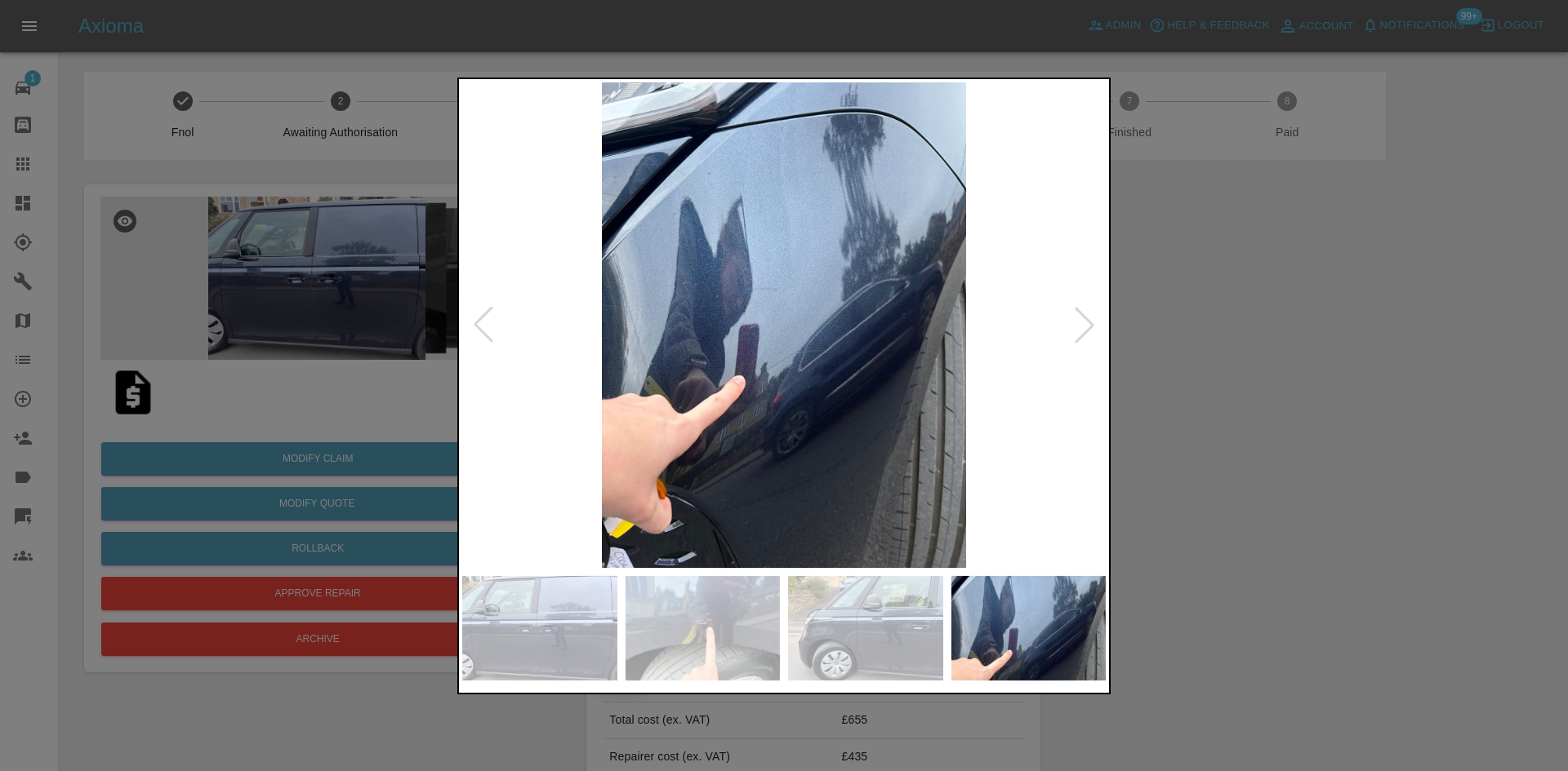
click at [1086, 333] on div at bounding box center [1084, 325] width 36 height 36
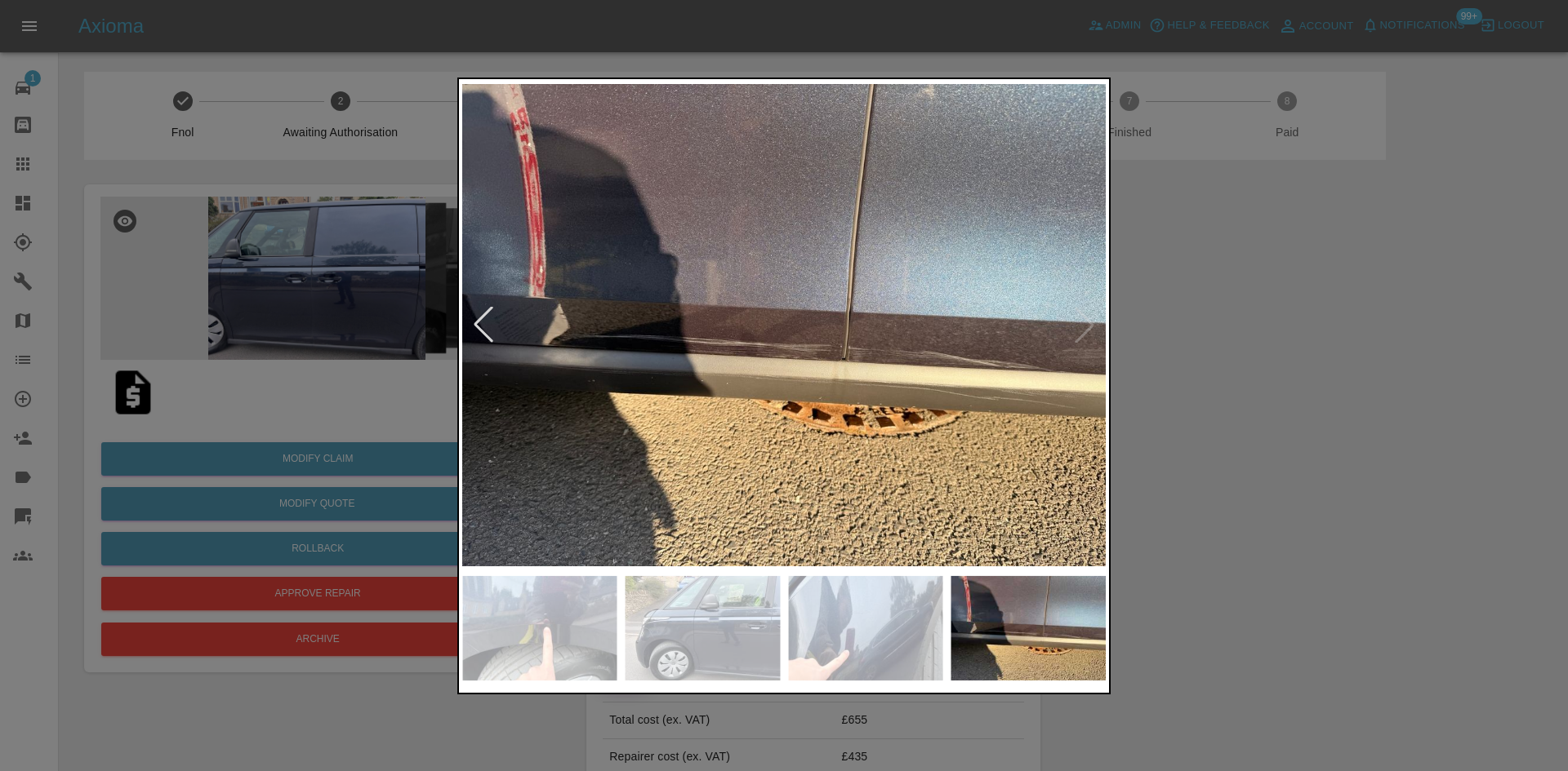
click at [1086, 333] on img at bounding box center [784, 325] width 644 height 485
click at [1376, 252] on div at bounding box center [784, 385] width 1568 height 771
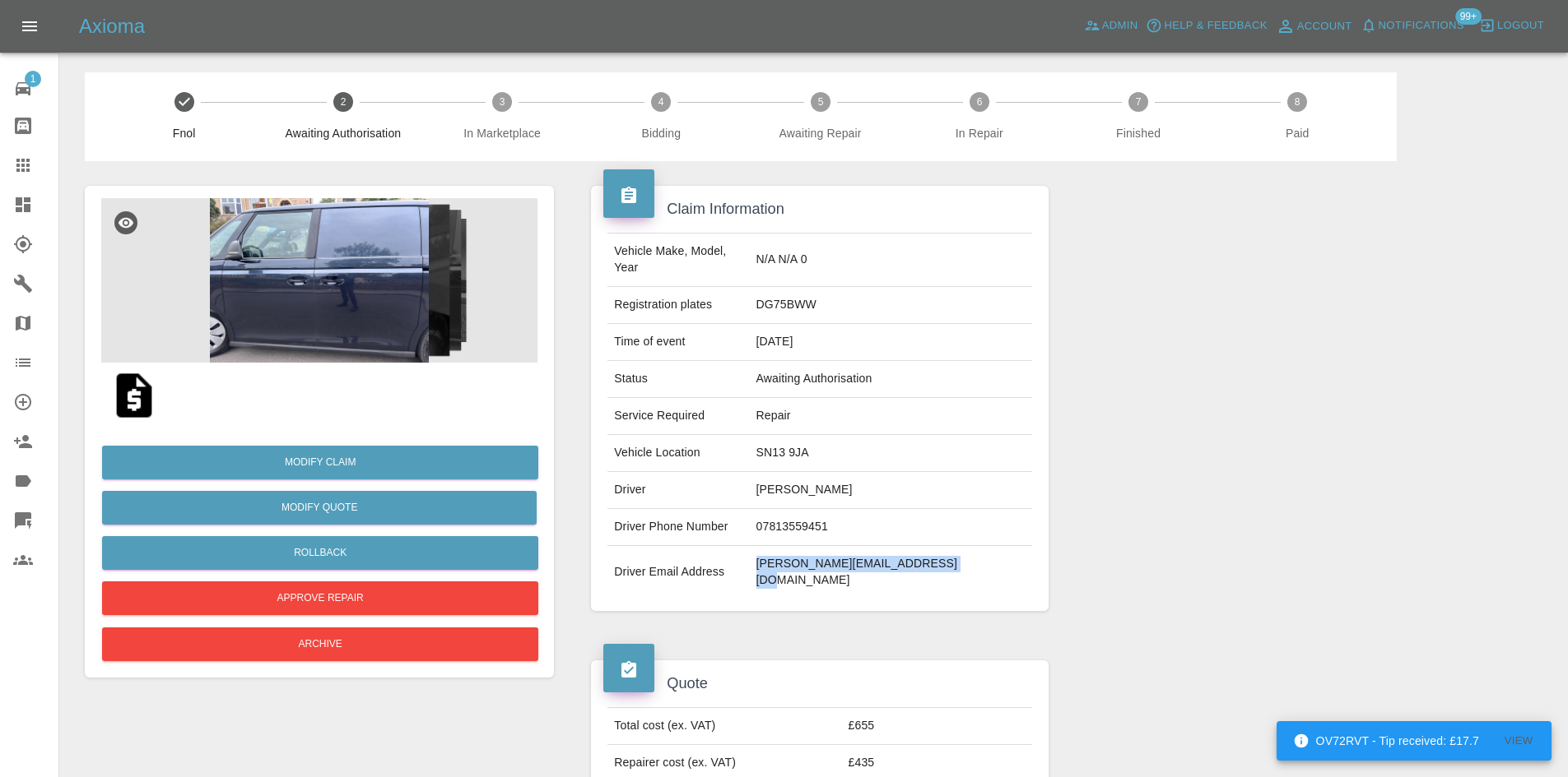
drag, startPoint x: 1003, startPoint y: 561, endPoint x: 810, endPoint y: 555, distance: 193.1
click at [810, 555] on td "[PERSON_NAME][EMAIL_ADDRESS][DOMAIN_NAME]" at bounding box center [891, 573] width 283 height 53
click at [810, 554] on td "[PERSON_NAME][EMAIL_ADDRESS][DOMAIN_NAME]" at bounding box center [891, 573] width 283 height 53
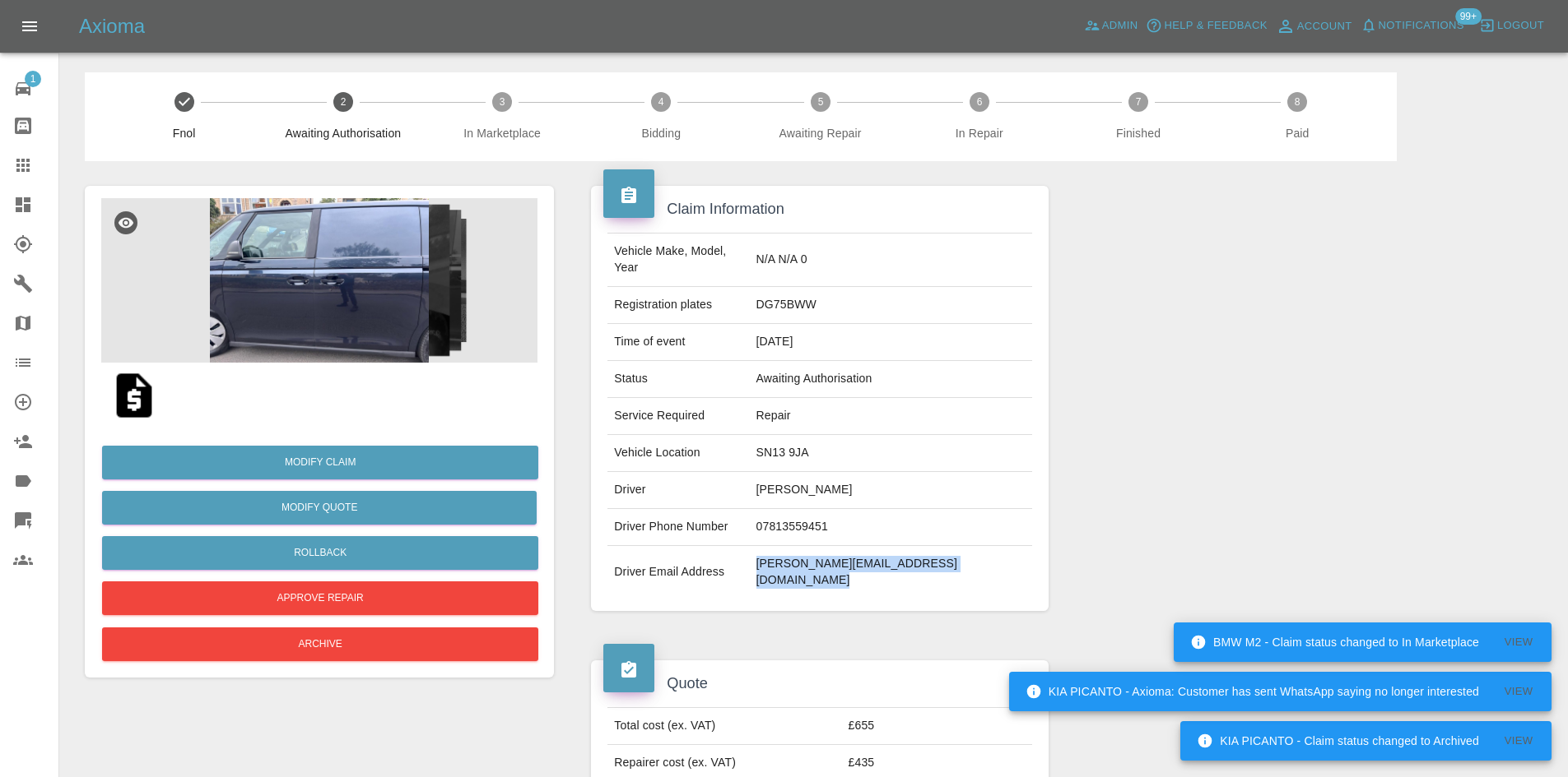
click at [877, 546] on td "[PERSON_NAME][EMAIL_ADDRESS][DOMAIN_NAME]" at bounding box center [891, 573] width 283 height 53
click at [879, 555] on td "[PERSON_NAME][EMAIL_ADDRESS][DOMAIN_NAME]" at bounding box center [891, 573] width 283 height 53
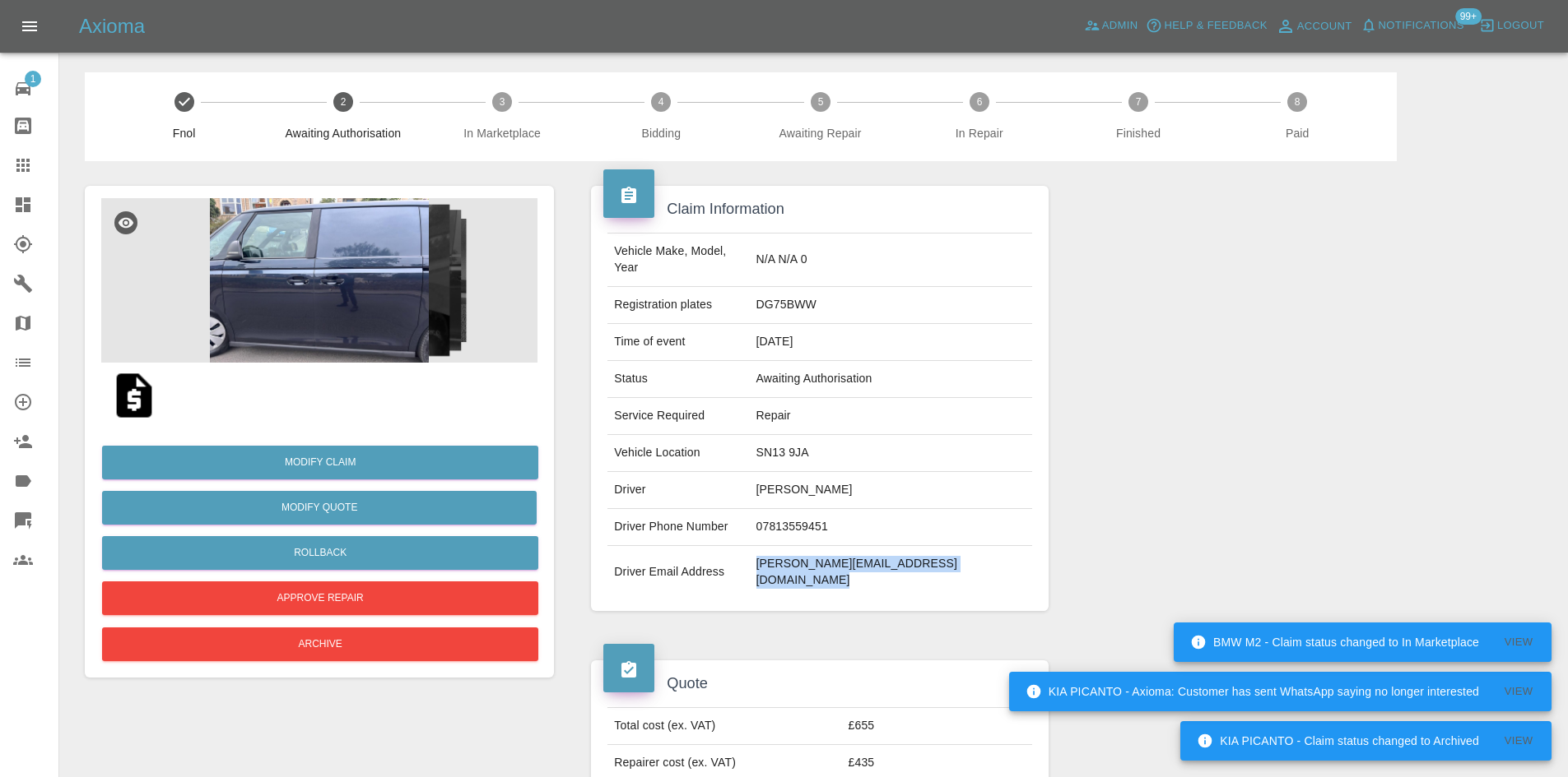
click at [879, 558] on td "[PERSON_NAME][EMAIL_ADDRESS][DOMAIN_NAME]" at bounding box center [891, 573] width 283 height 53
click at [877, 553] on td "[PERSON_NAME][EMAIL_ADDRESS][DOMAIN_NAME]" at bounding box center [891, 573] width 283 height 53
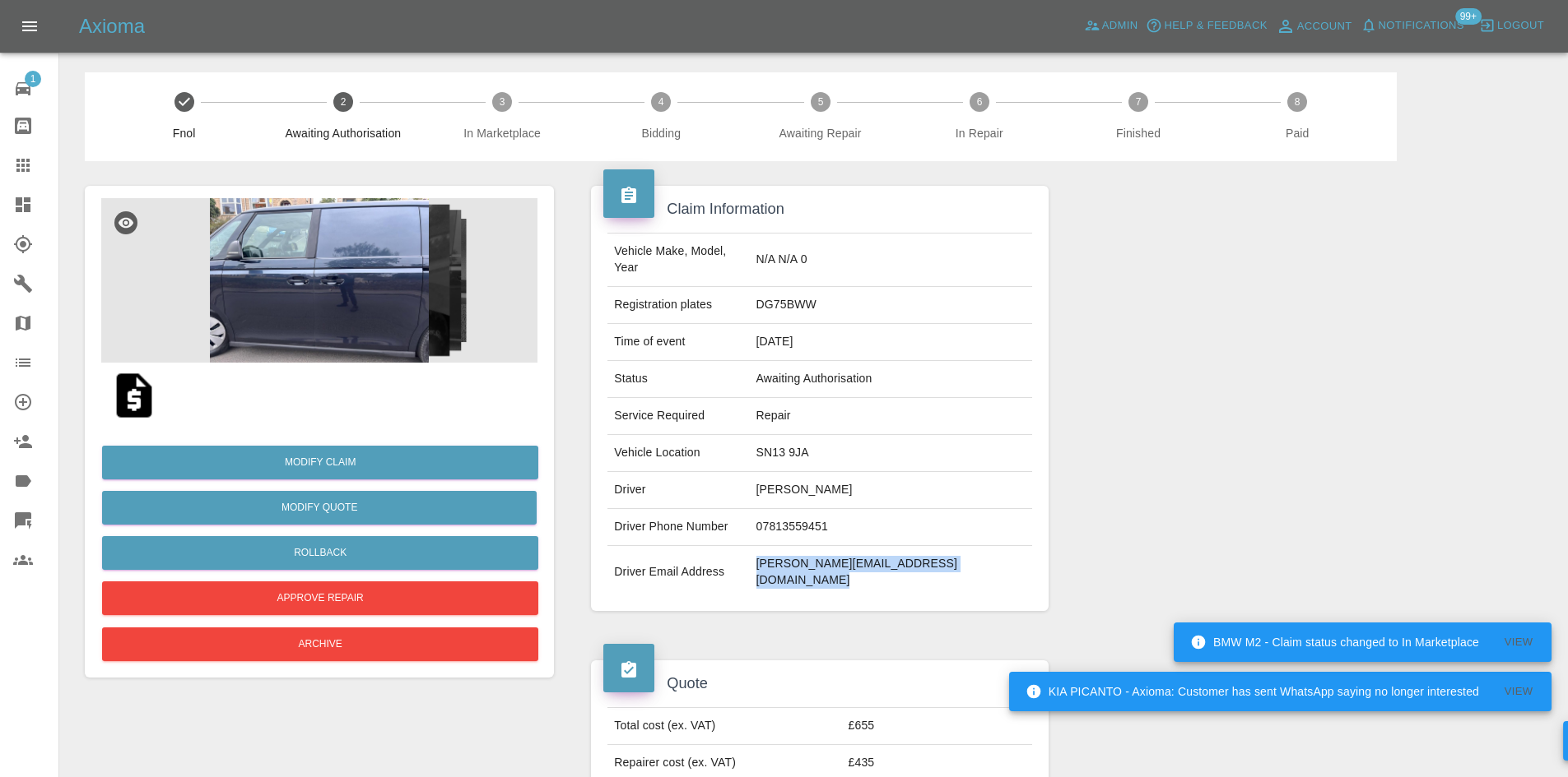
click at [877, 553] on td "[PERSON_NAME][EMAIL_ADDRESS][DOMAIN_NAME]" at bounding box center [891, 573] width 283 height 53
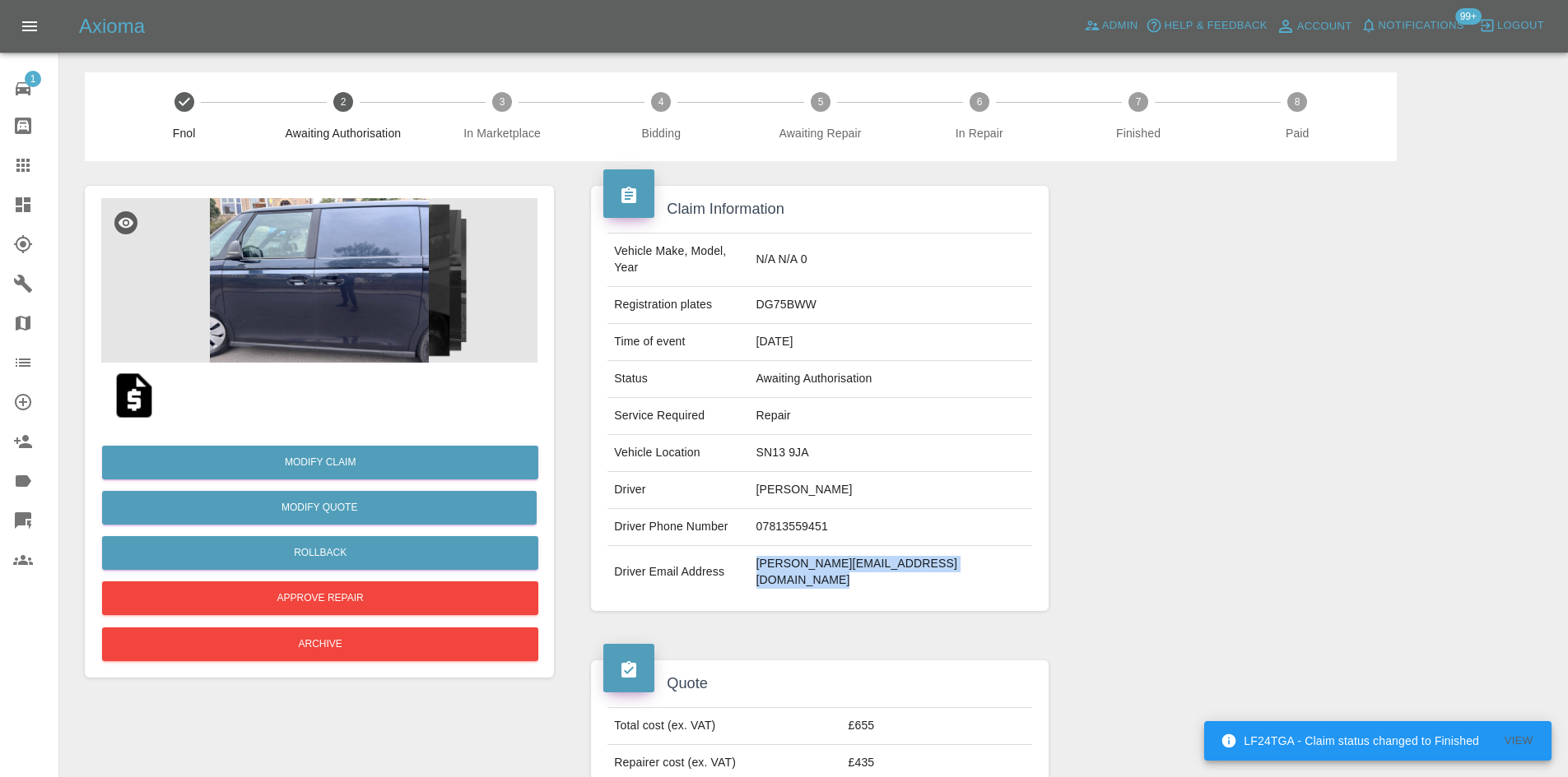
click at [875, 557] on td "[PERSON_NAME][EMAIL_ADDRESS][DOMAIN_NAME]" at bounding box center [891, 573] width 283 height 53
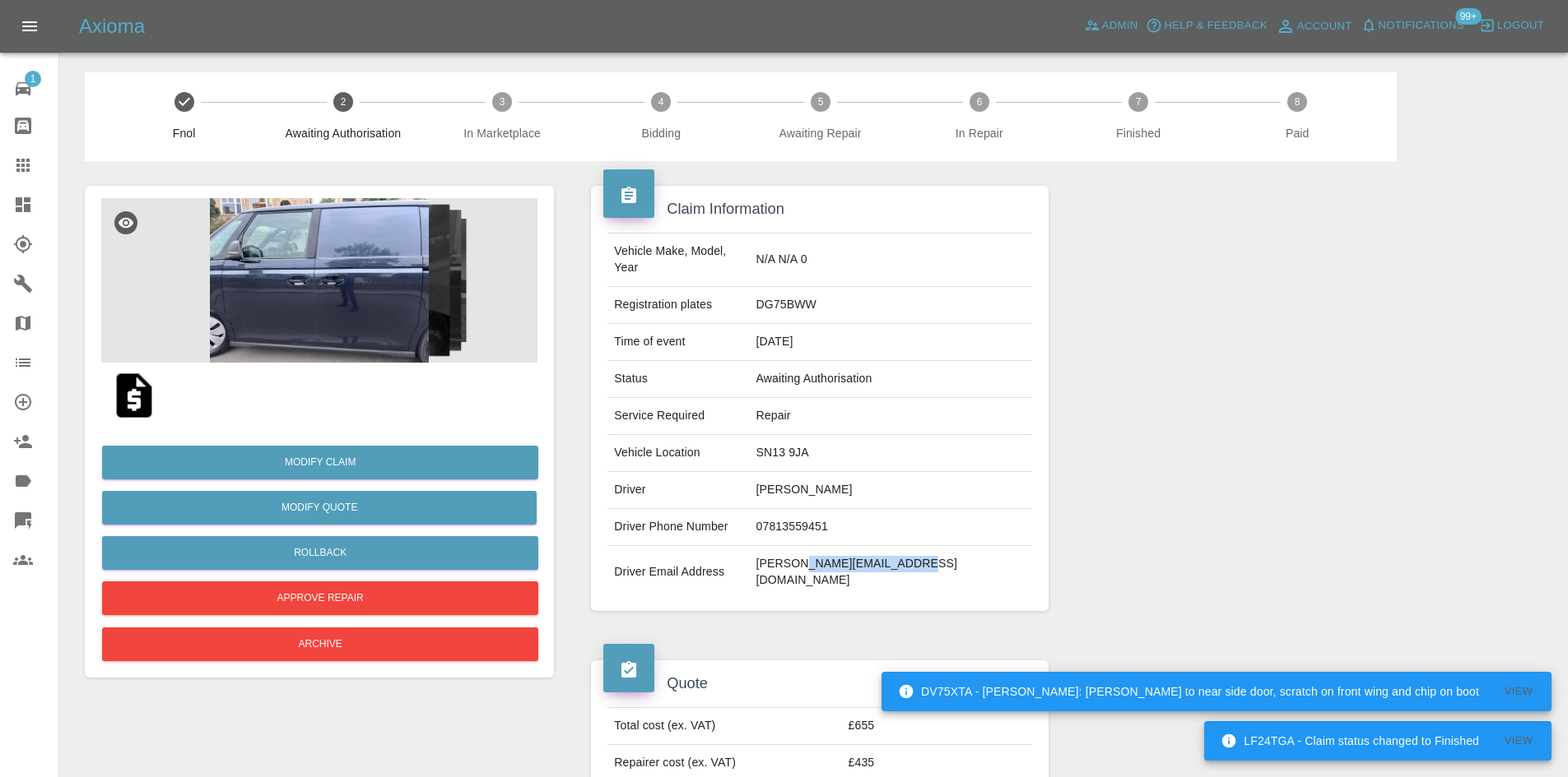
click at [876, 557] on td "[PERSON_NAME][EMAIL_ADDRESS][DOMAIN_NAME]" at bounding box center [891, 573] width 283 height 53
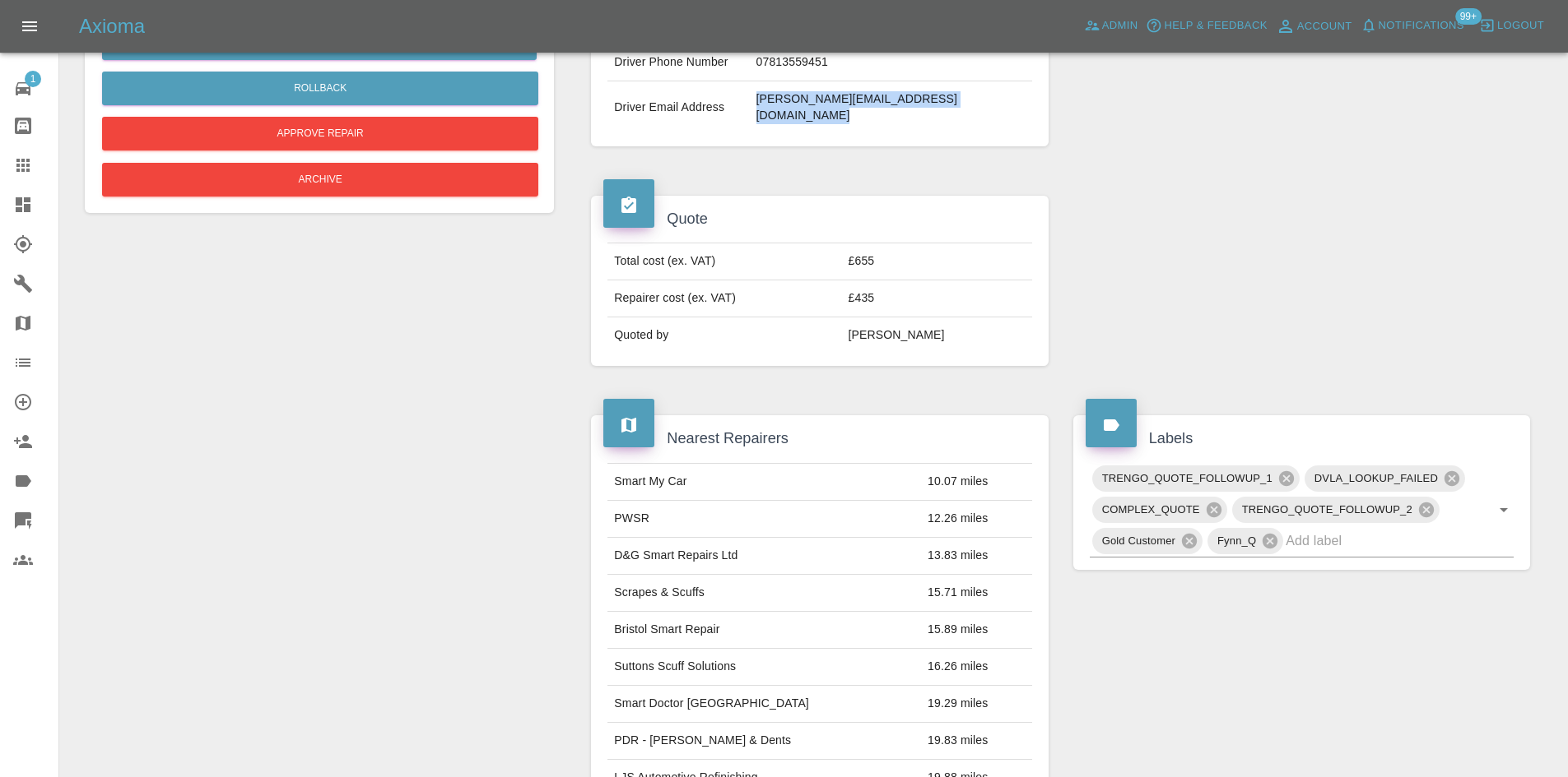
scroll to position [218, 0]
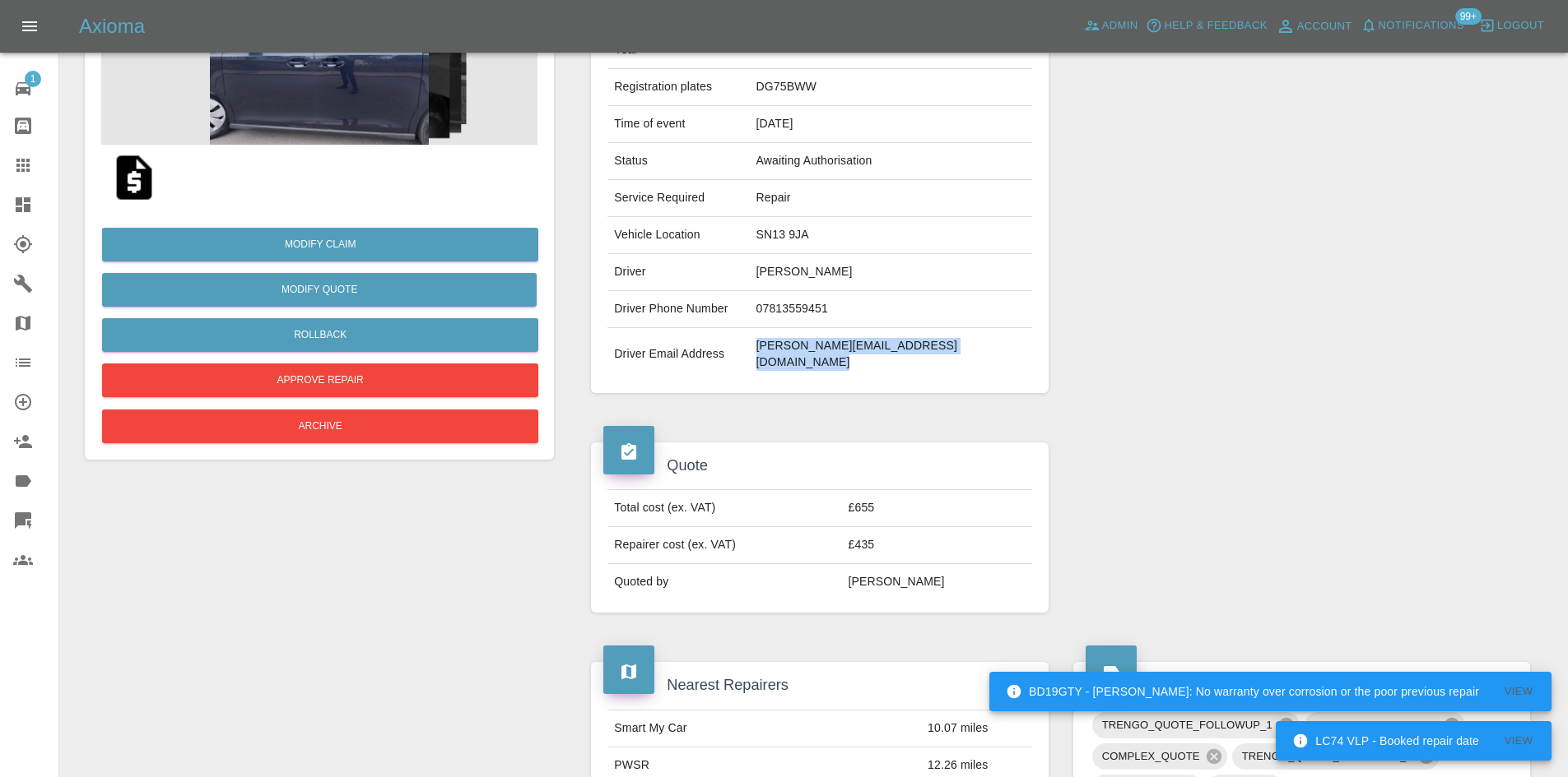
drag, startPoint x: 13, startPoint y: 157, endPoint x: 828, endPoint y: 634, distance: 944.3
click at [13, 157] on icon at bounding box center [23, 165] width 19 height 19
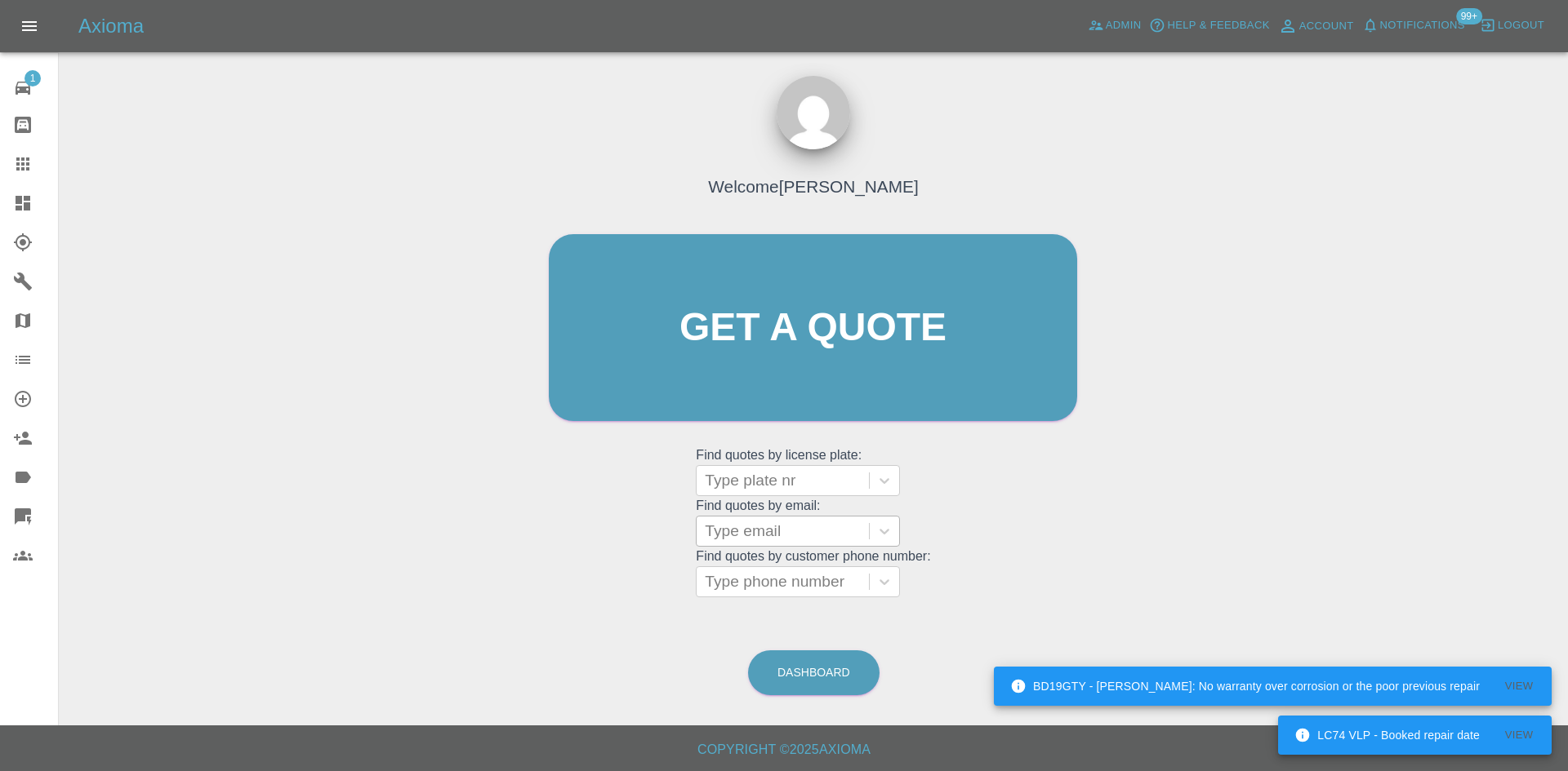
click at [788, 531] on div at bounding box center [783, 532] width 156 height 23
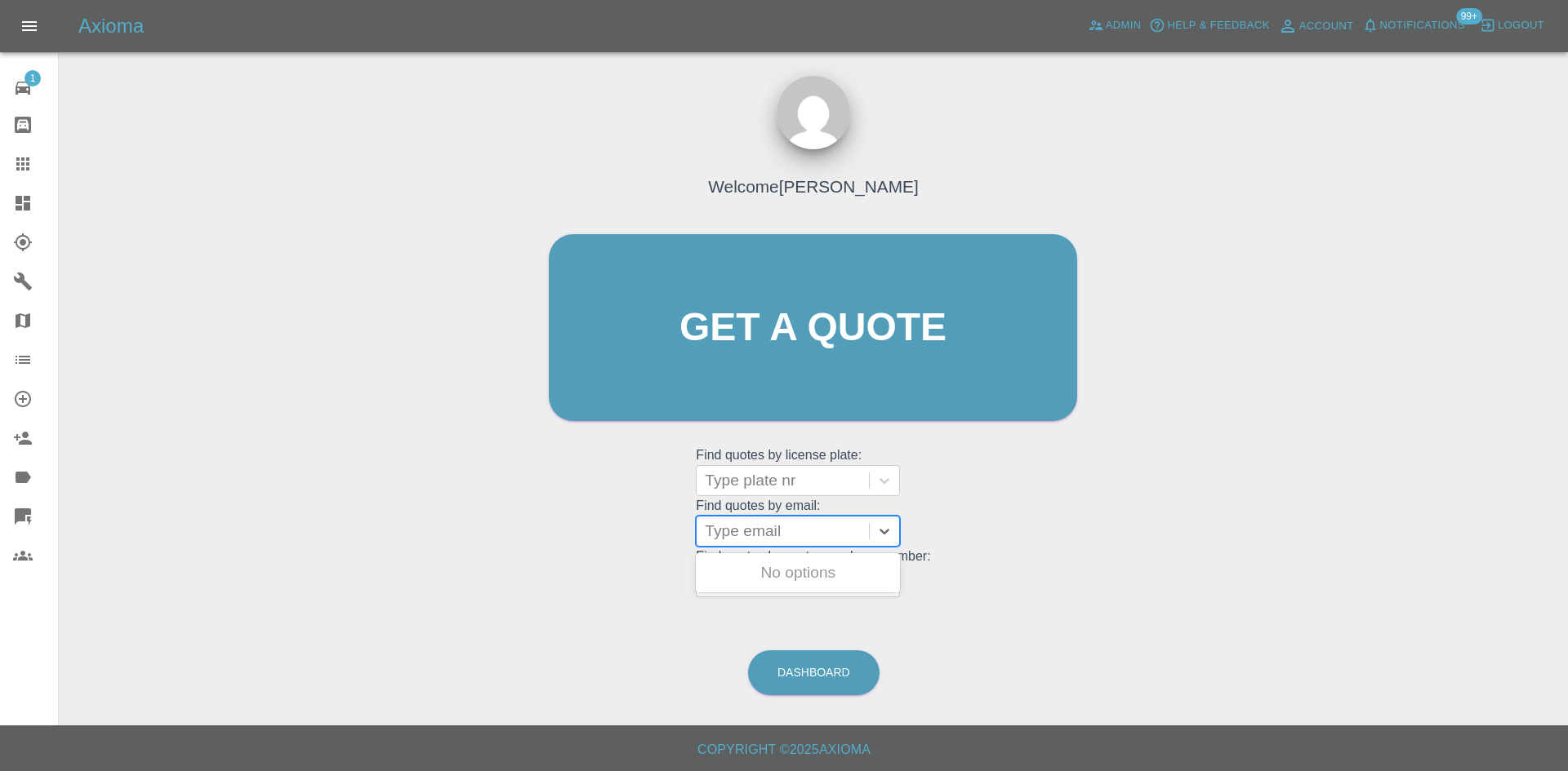
paste input "[EMAIL_ADDRESS][DOMAIN_NAME]"
type input "[EMAIL_ADDRESS][DOMAIN_NAME]"
click at [818, 577] on div "BK72 RVV, Completed" at bounding box center [798, 573] width 204 height 32
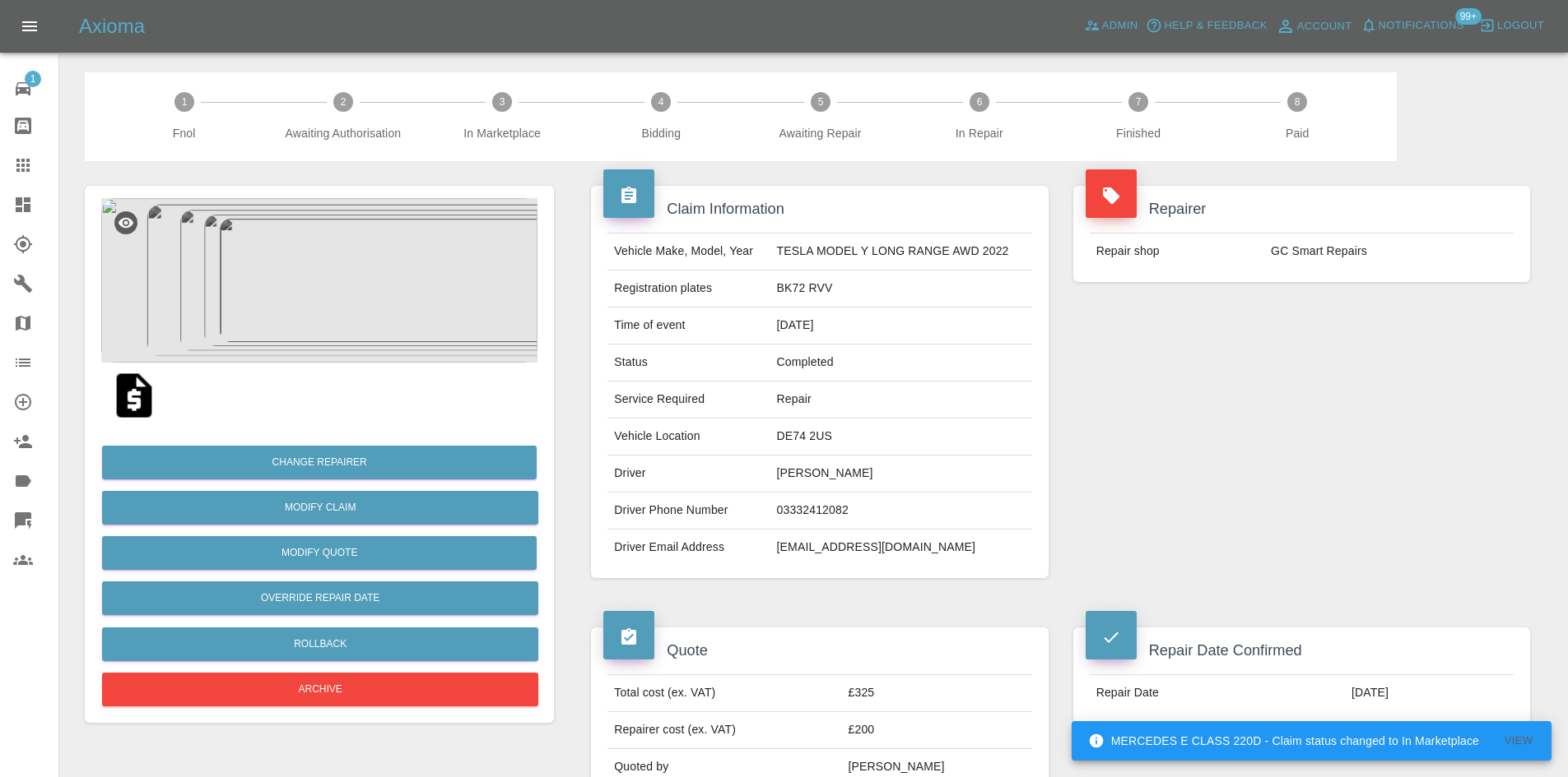
click at [349, 283] on img at bounding box center [319, 280] width 436 height 165
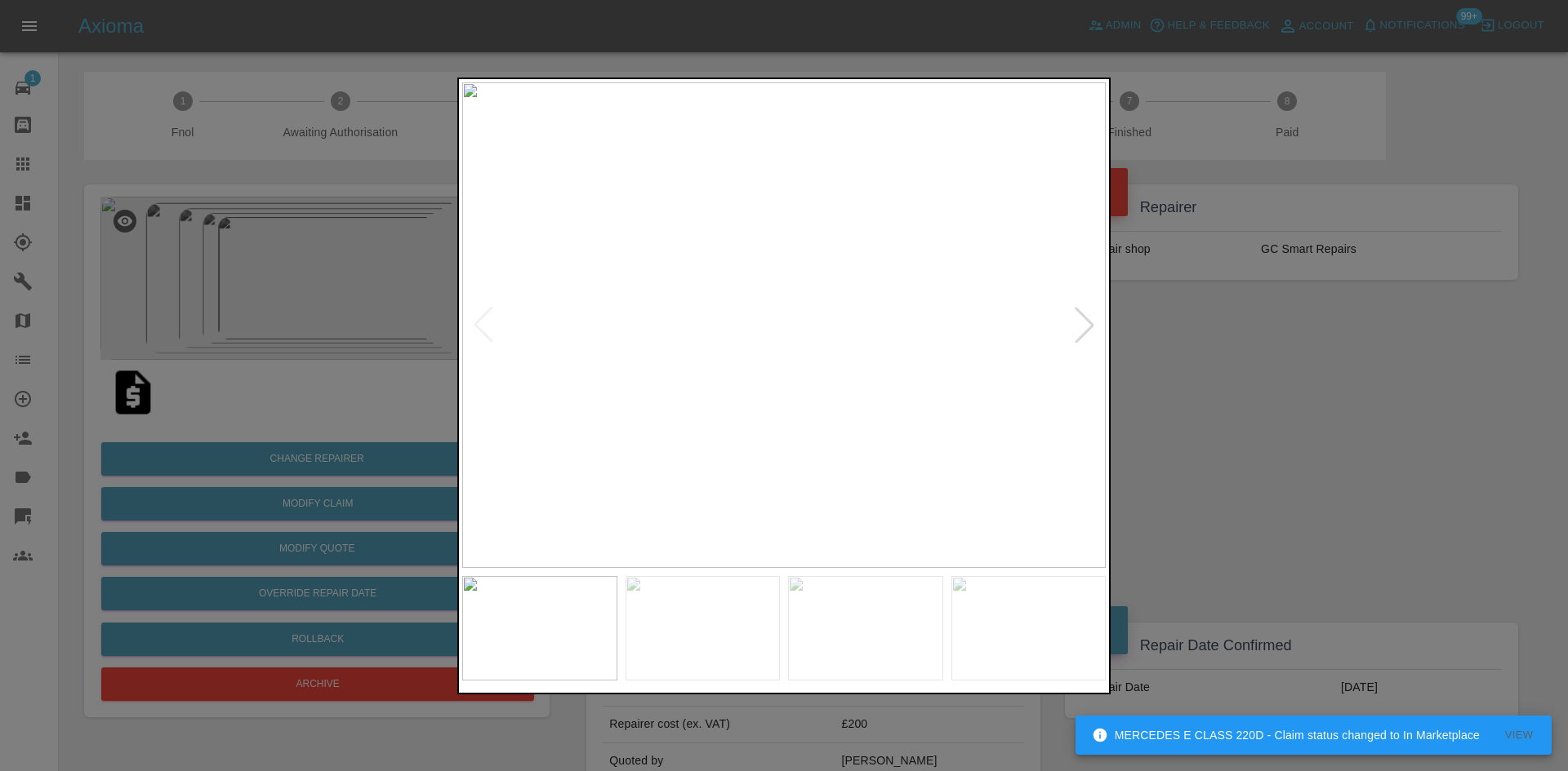
click at [1078, 317] on div at bounding box center [1084, 325] width 36 height 36
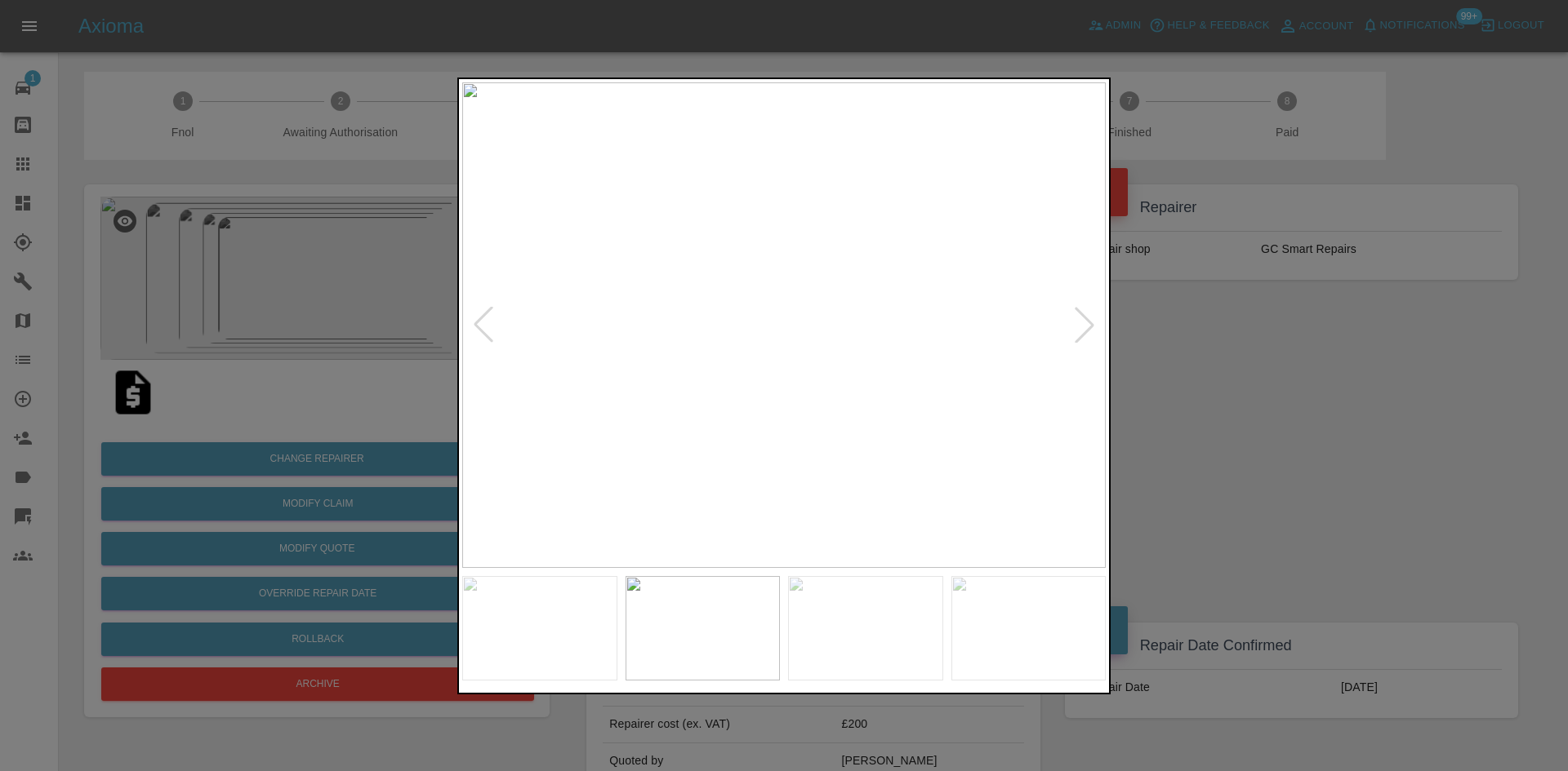
click at [1078, 317] on div at bounding box center [1084, 325] width 36 height 36
click at [1292, 382] on div at bounding box center [784, 385] width 1568 height 771
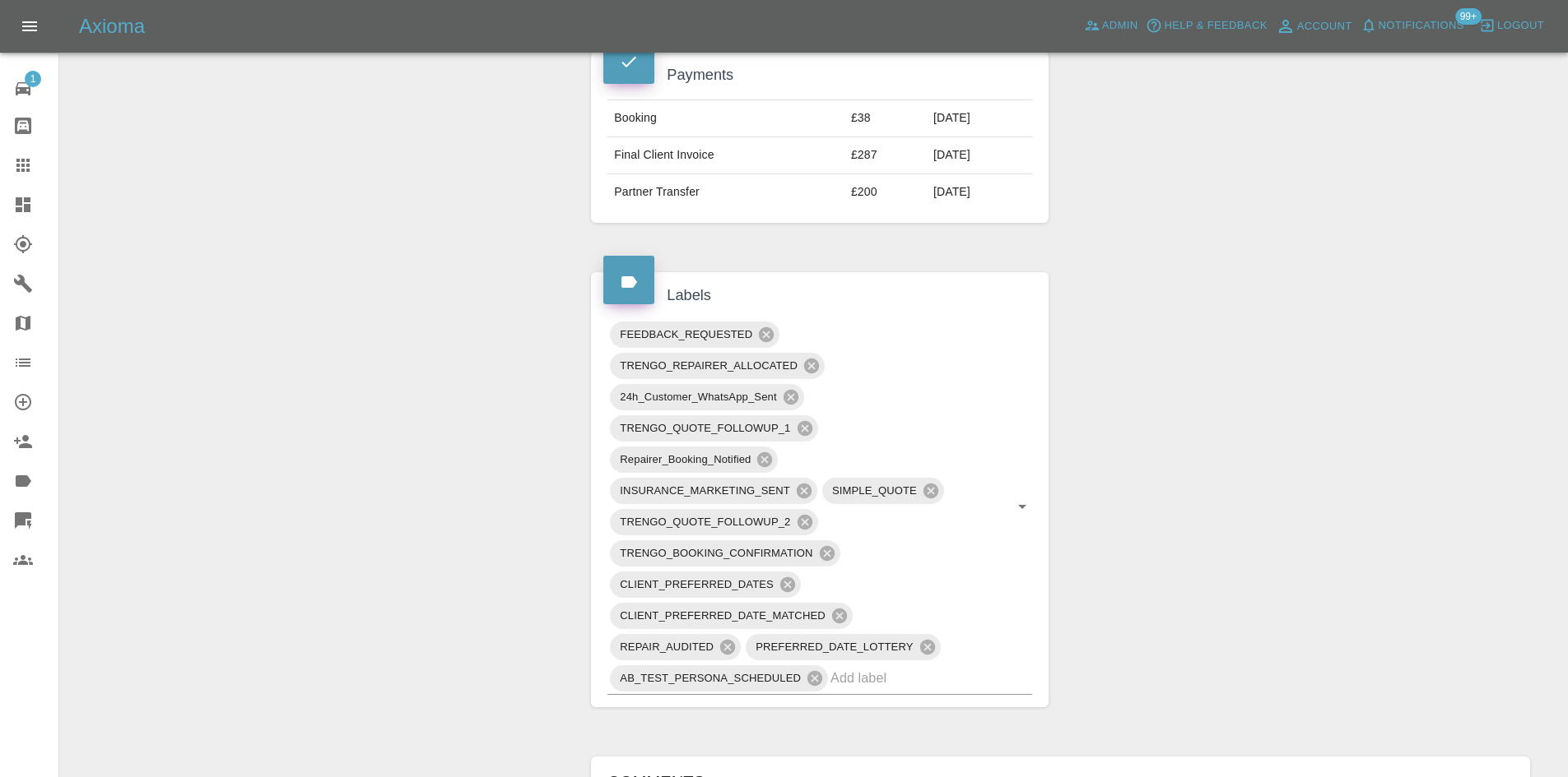
scroll to position [575, 0]
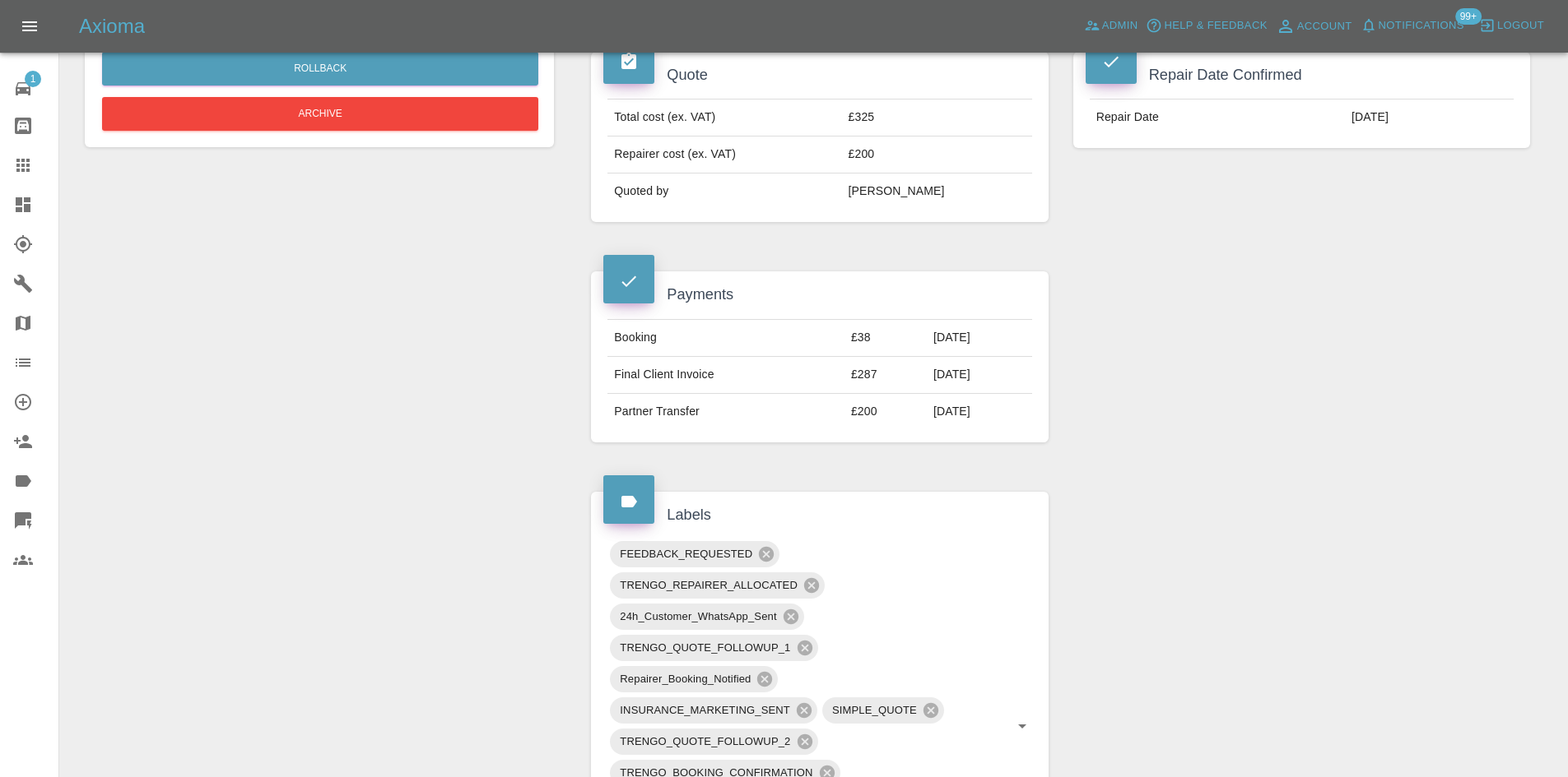
click at [14, 168] on icon at bounding box center [23, 165] width 19 height 19
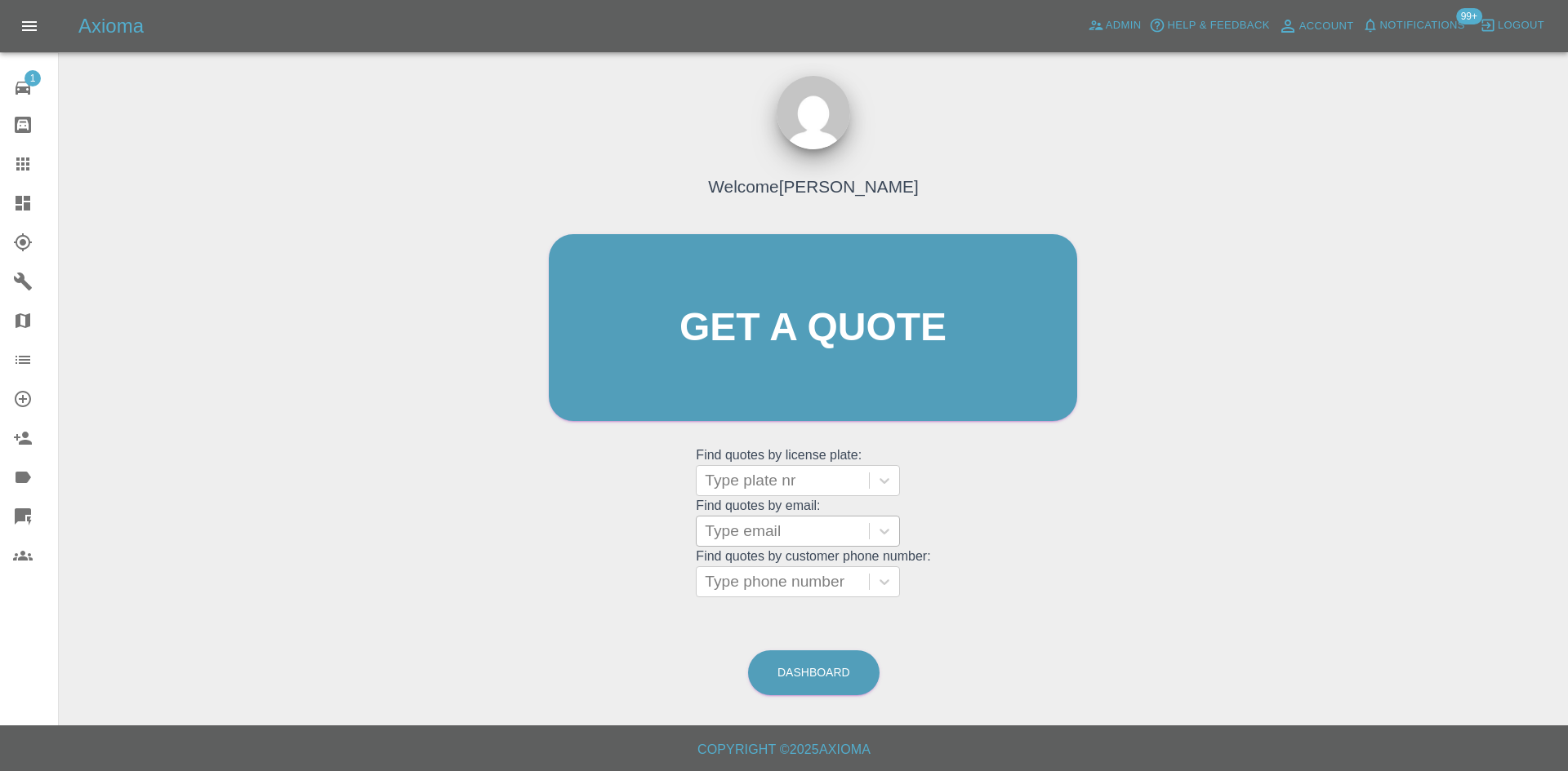
click at [771, 532] on div at bounding box center [783, 532] width 156 height 23
paste input "[PERSON_NAME][EMAIL_ADDRESS][PERSON_NAME][DOMAIN_NAME]"
type input "[PERSON_NAME].[PERSON_NAME]@vol"
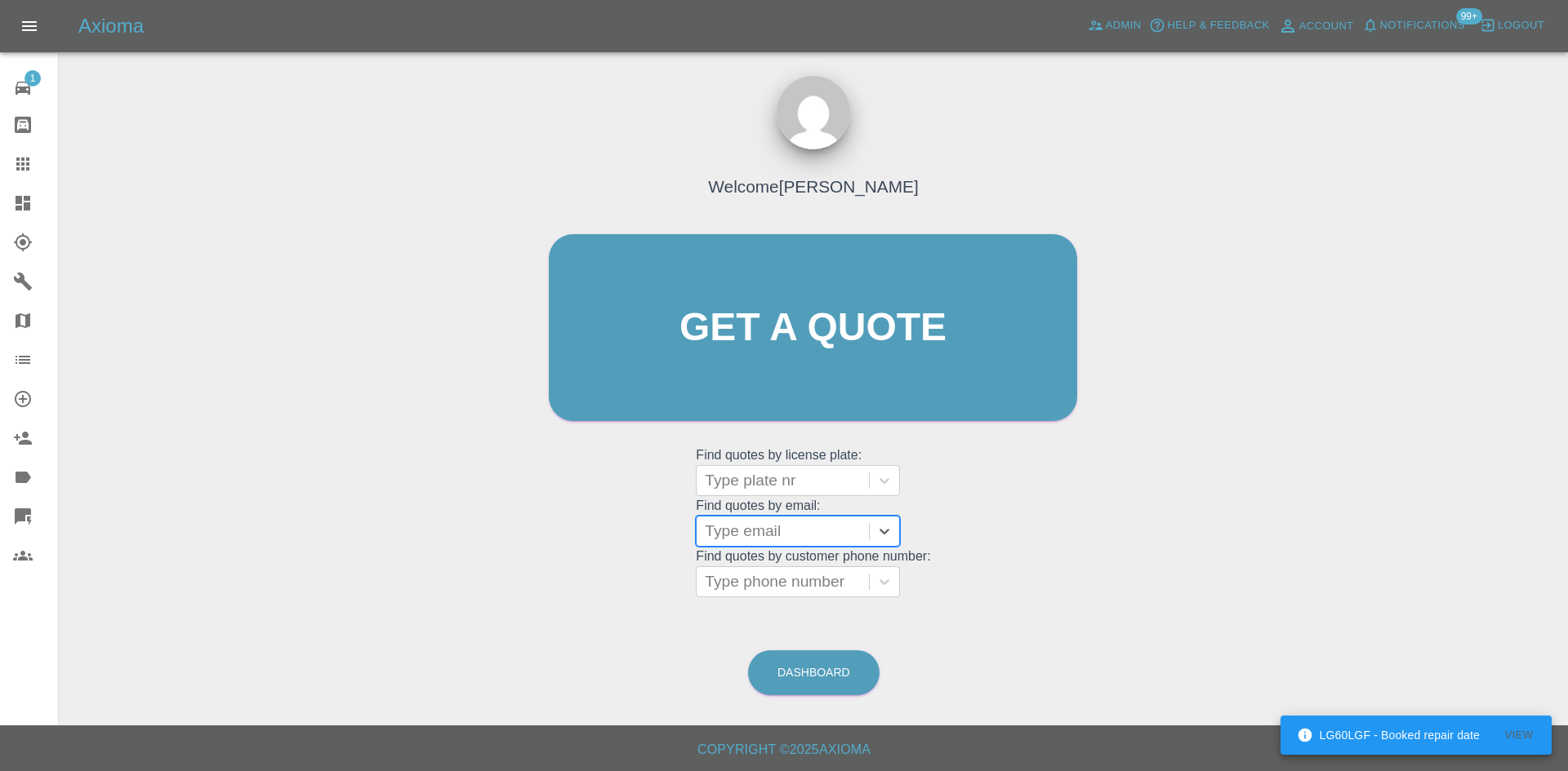
paste input "[PERSON_NAME][EMAIL_ADDRESS][PERSON_NAME][DOMAIN_NAME]"
type input "[PERSON_NAME][EMAIL_ADDRESS][PERSON_NAME][DOMAIN_NAME]"
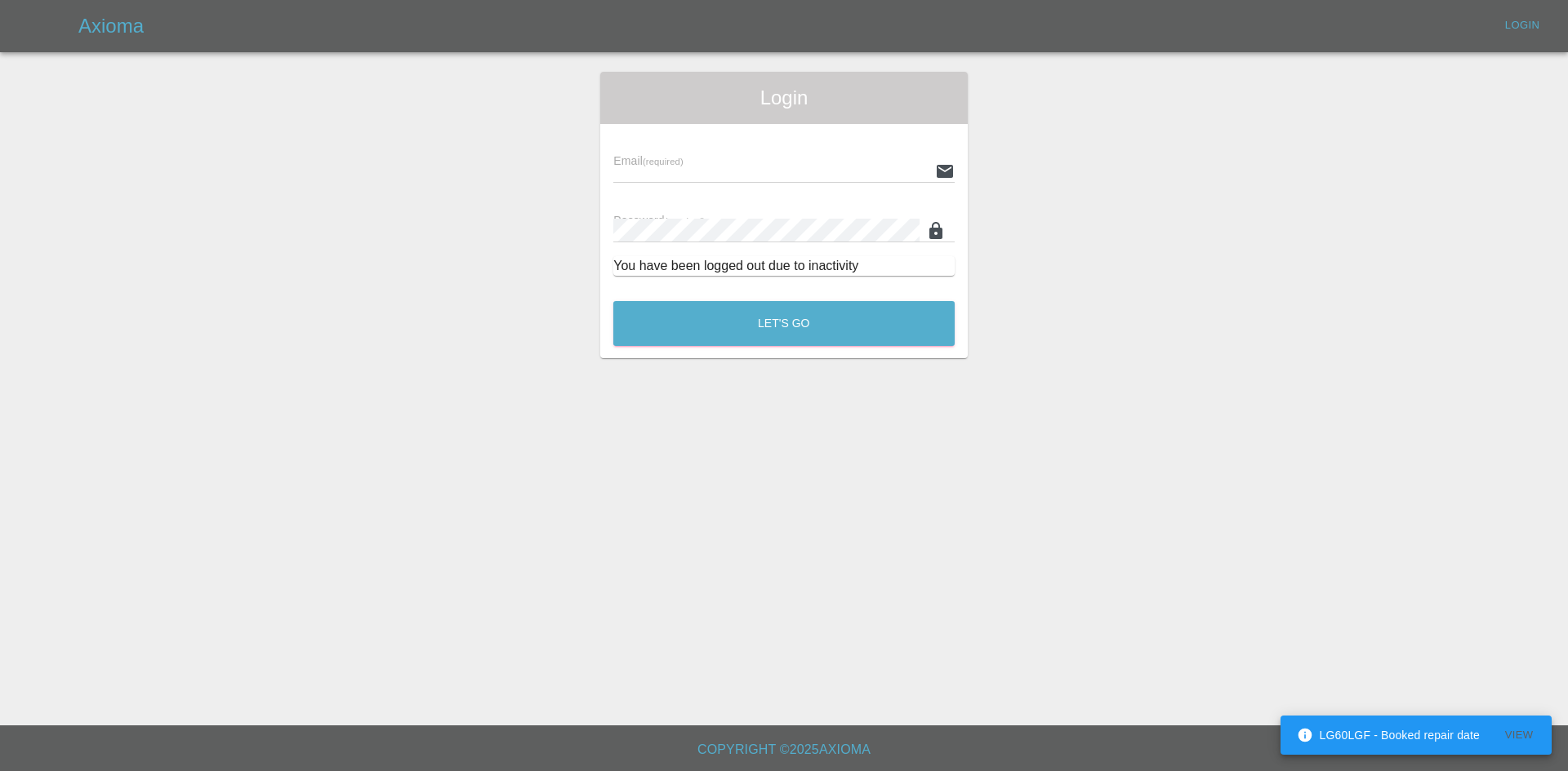
type input "[PERSON_NAME][EMAIL_ADDRESS][PERSON_NAME][DOMAIN_NAME]"
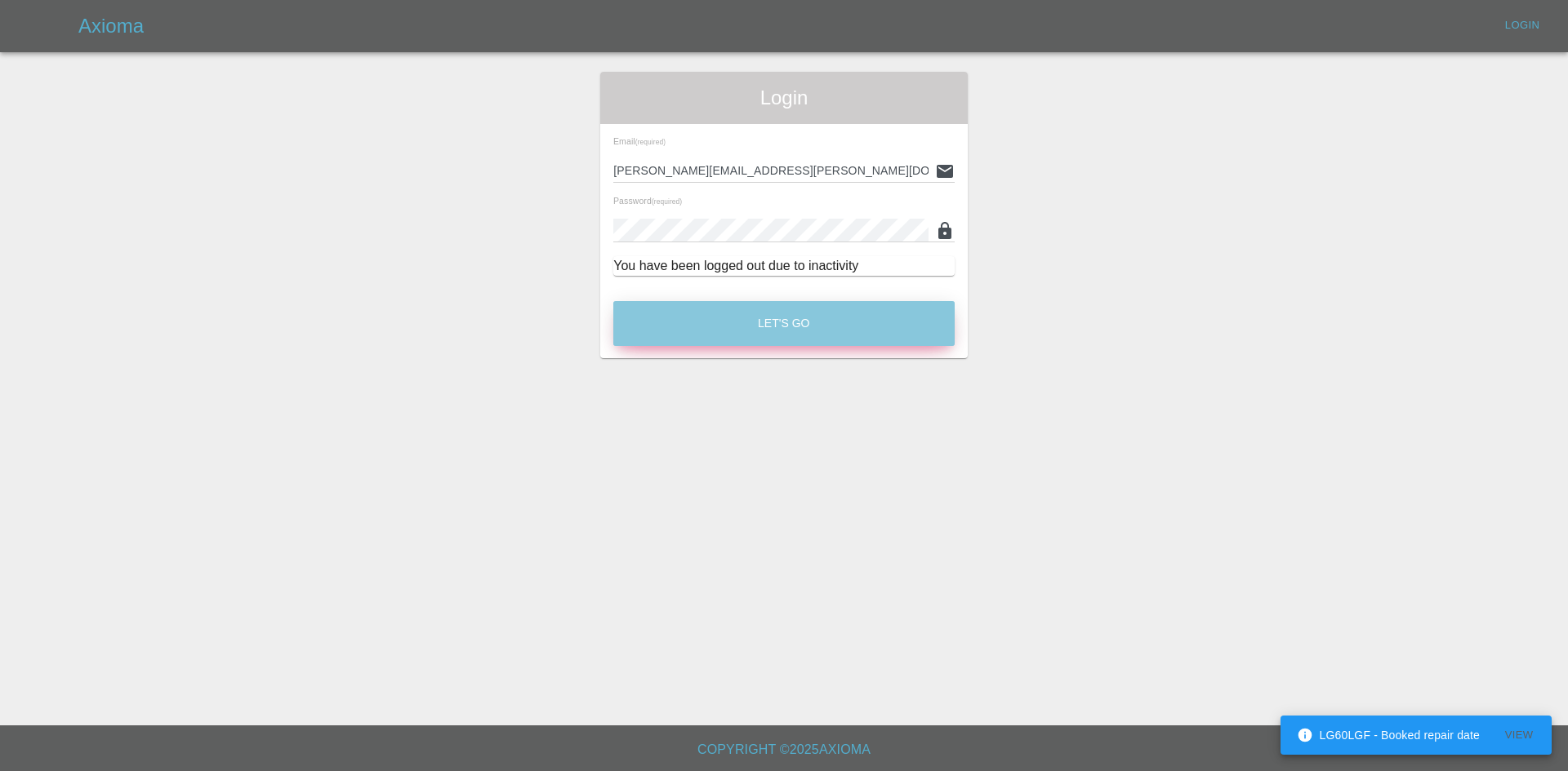
click at [776, 308] on button "Let's Go" at bounding box center [784, 323] width 342 height 45
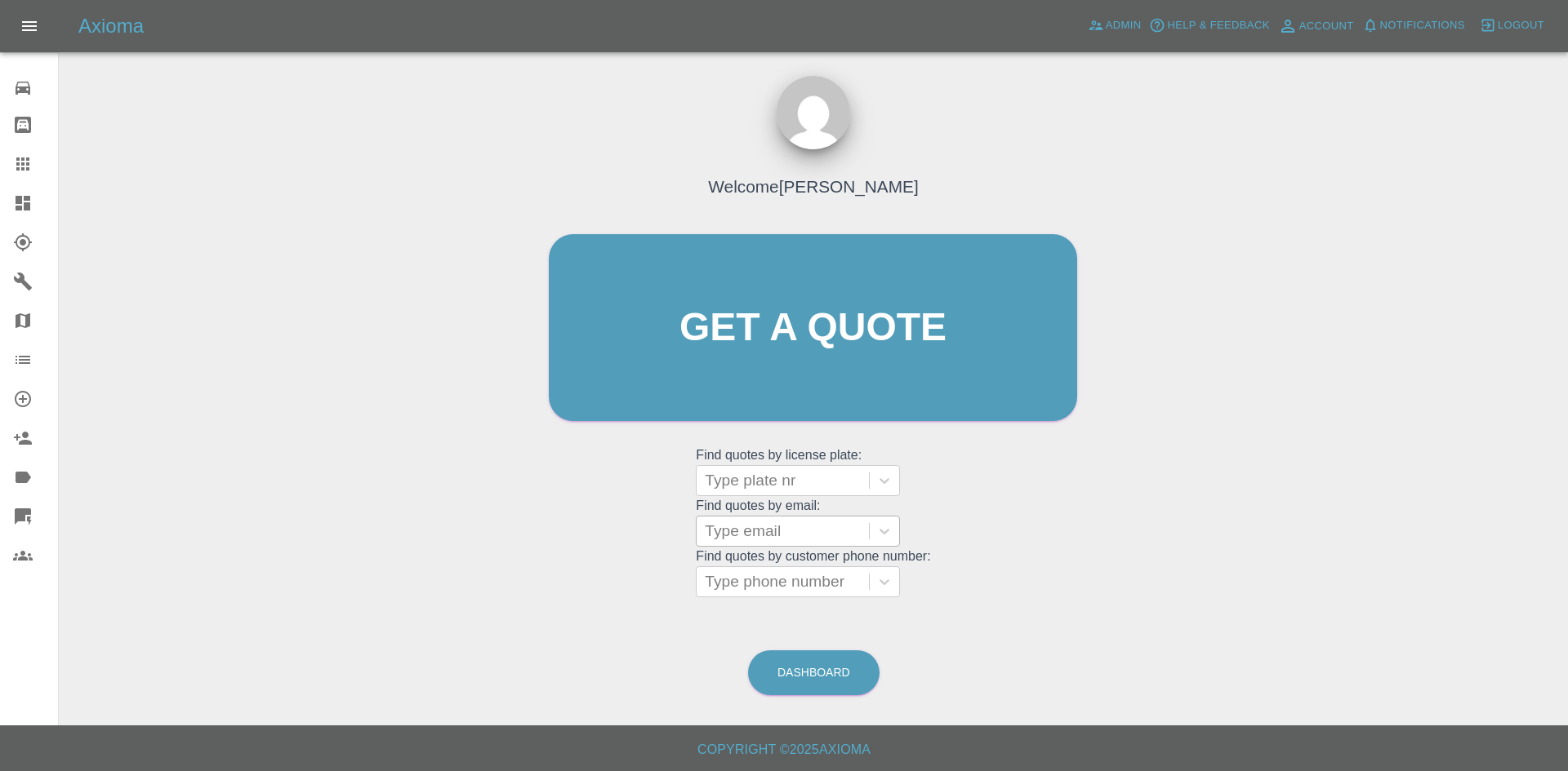
click at [769, 520] on div at bounding box center [783, 532] width 156 height 23
paste input "[PERSON_NAME][EMAIL_ADDRESS][PERSON_NAME][DOMAIN_NAME]"
drag, startPoint x: 853, startPoint y: 533, endPoint x: 555, endPoint y: 534, distance: 298.0
click at [558, 534] on div "Welcome [PERSON_NAME] Get a quote Get a quote Find quotes by license plate: Typ…" at bounding box center [813, 359] width 563 height 493
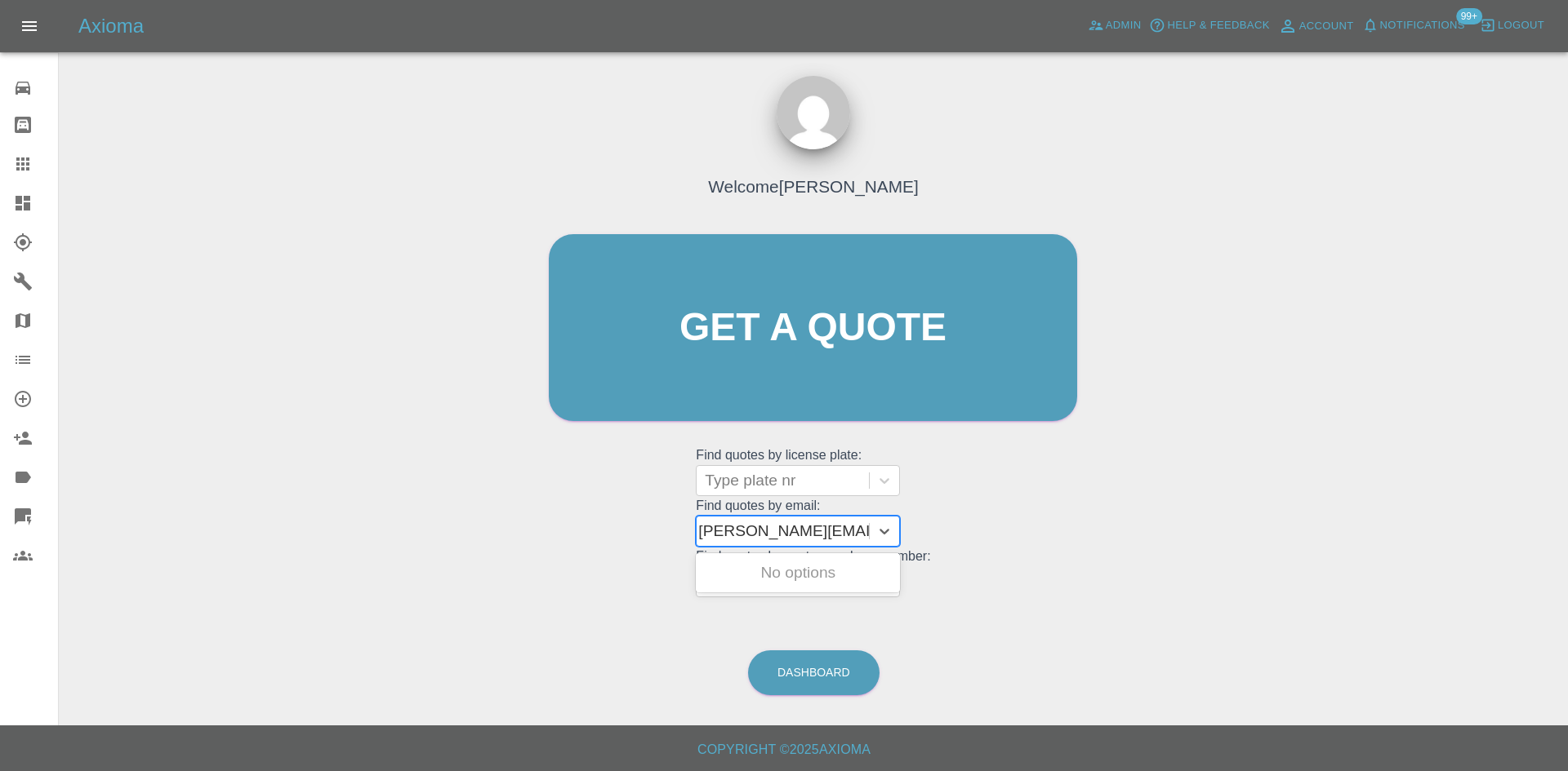
type input "[PERSON_NAME][EMAIL_ADDRESS][PERSON_NAME][DOMAIN_NAME]"
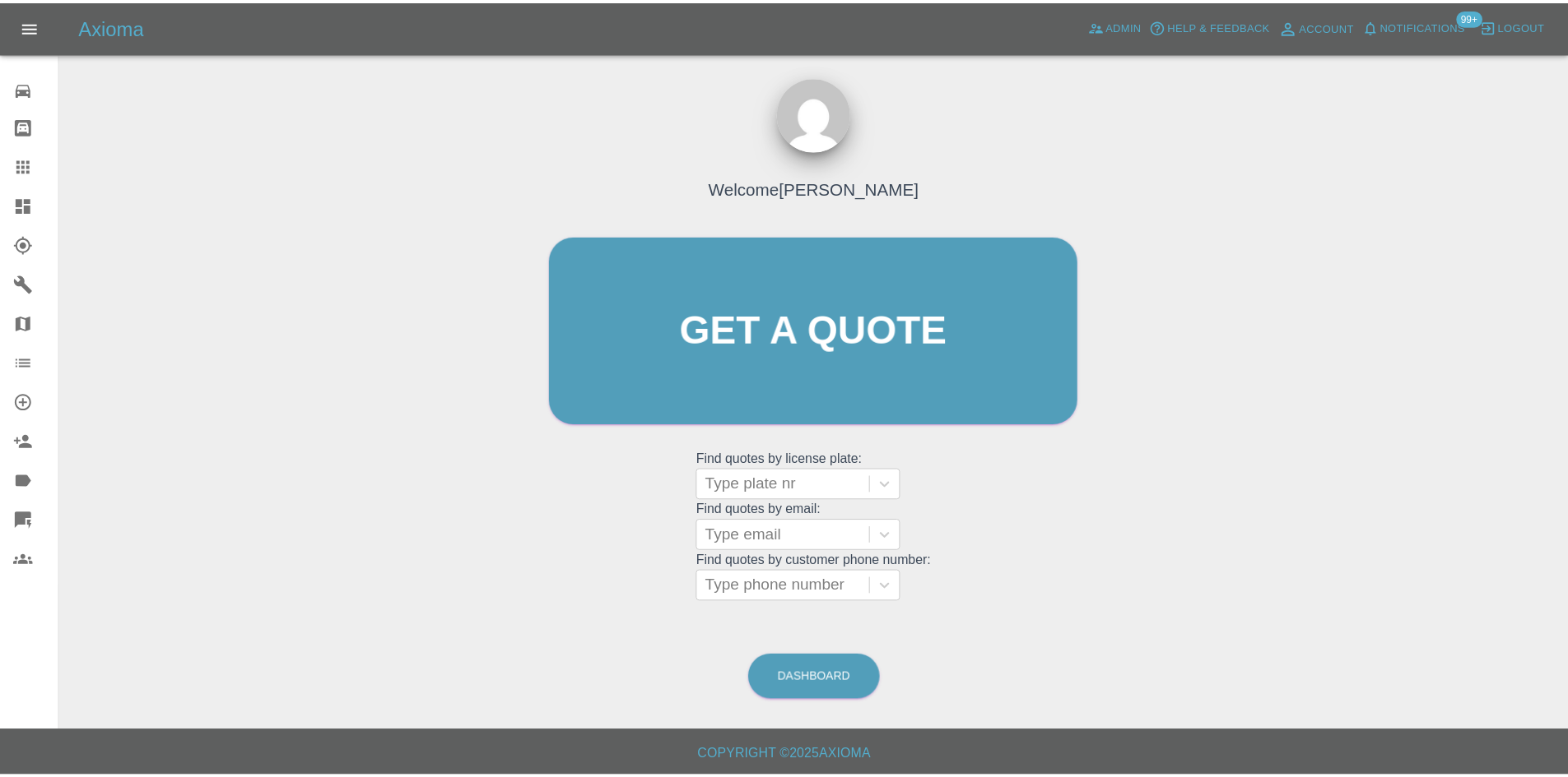
scroll to position [0, 0]
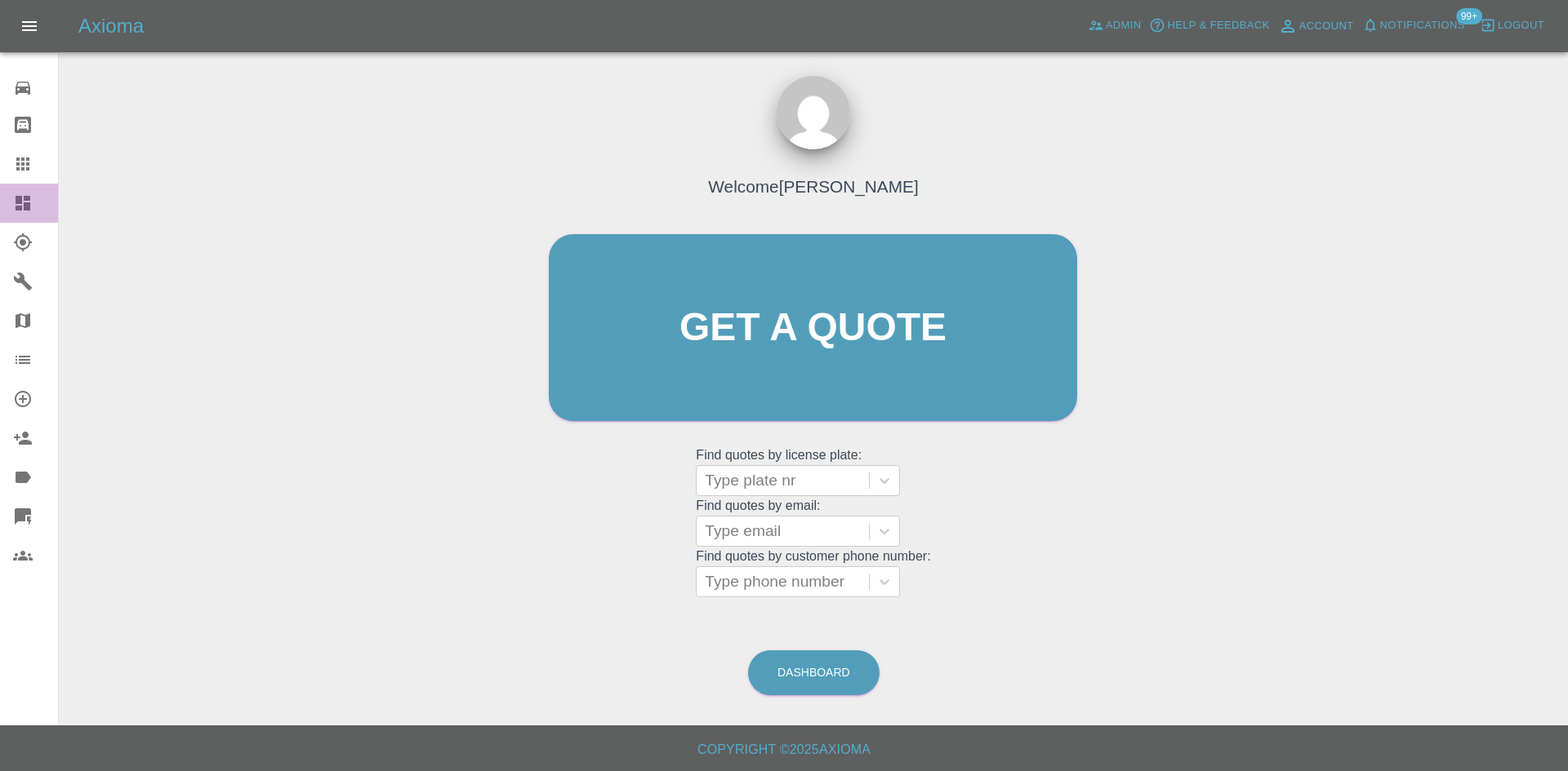
click at [10, 217] on link "Dashboard" at bounding box center [29, 203] width 58 height 39
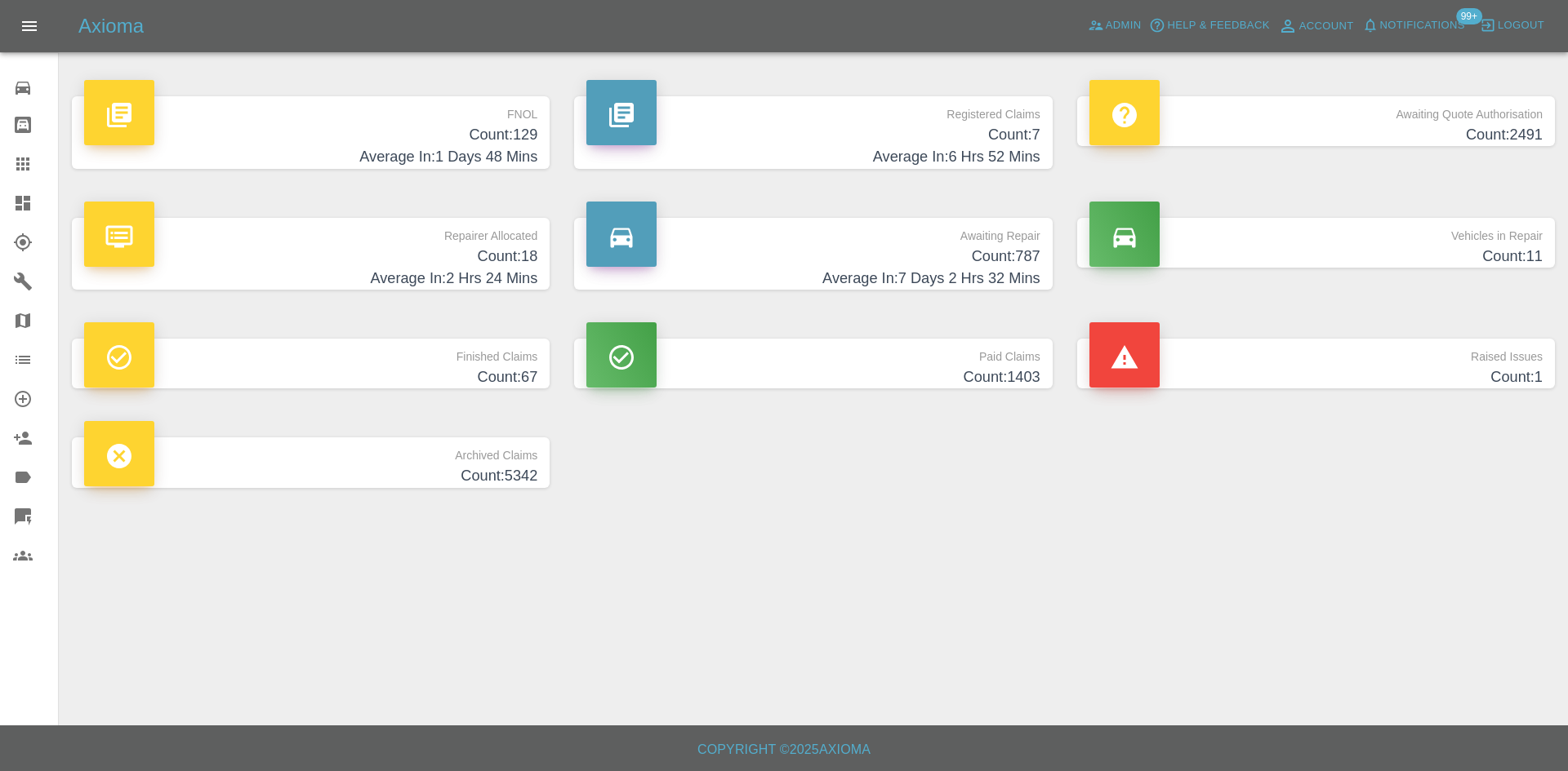
click at [770, 129] on h4 "Count: 7" at bounding box center [812, 134] width 453 height 22
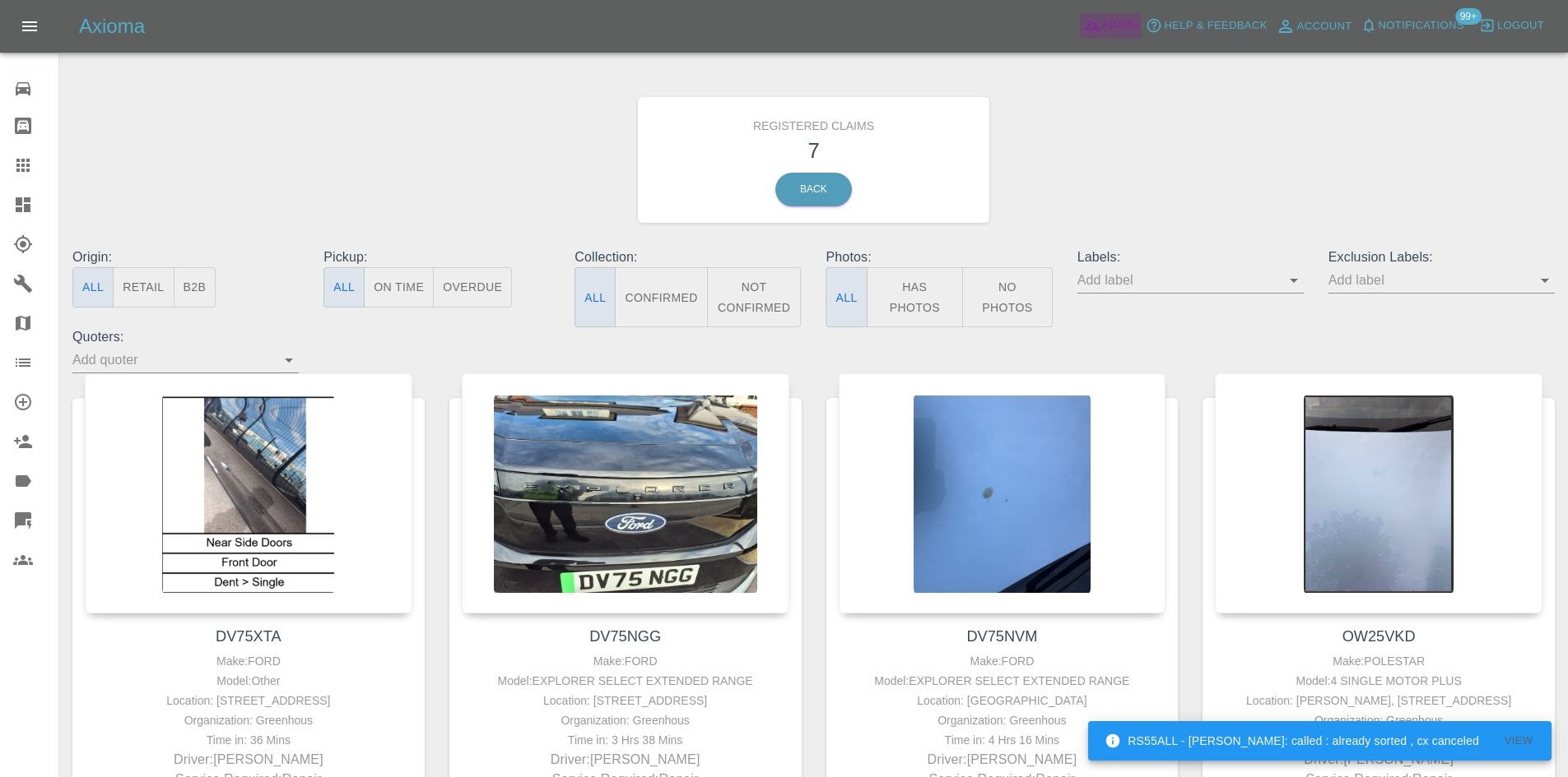
click at [1113, 17] on span "Admin" at bounding box center [1120, 26] width 36 height 19
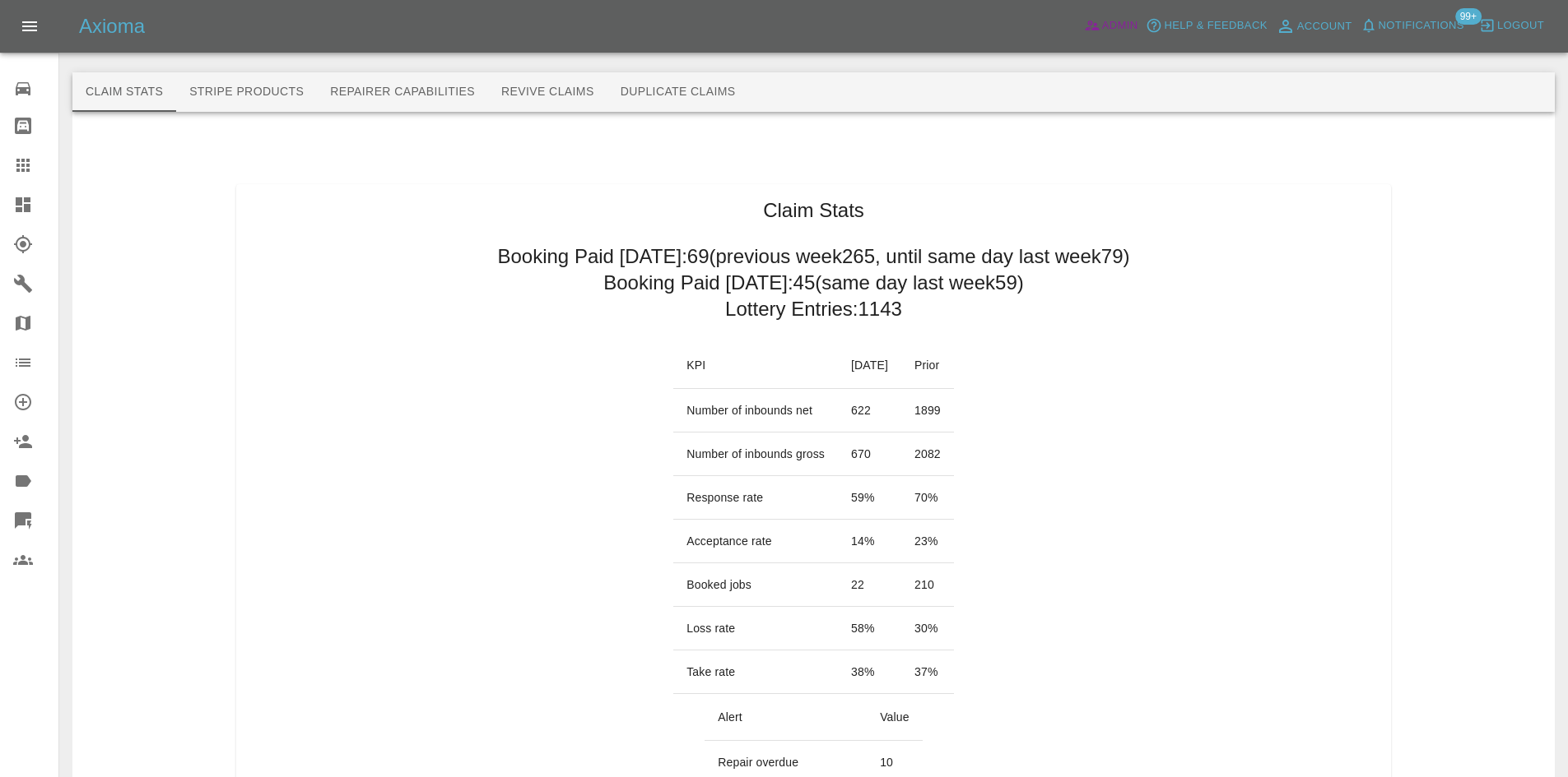
scroll to position [165, 0]
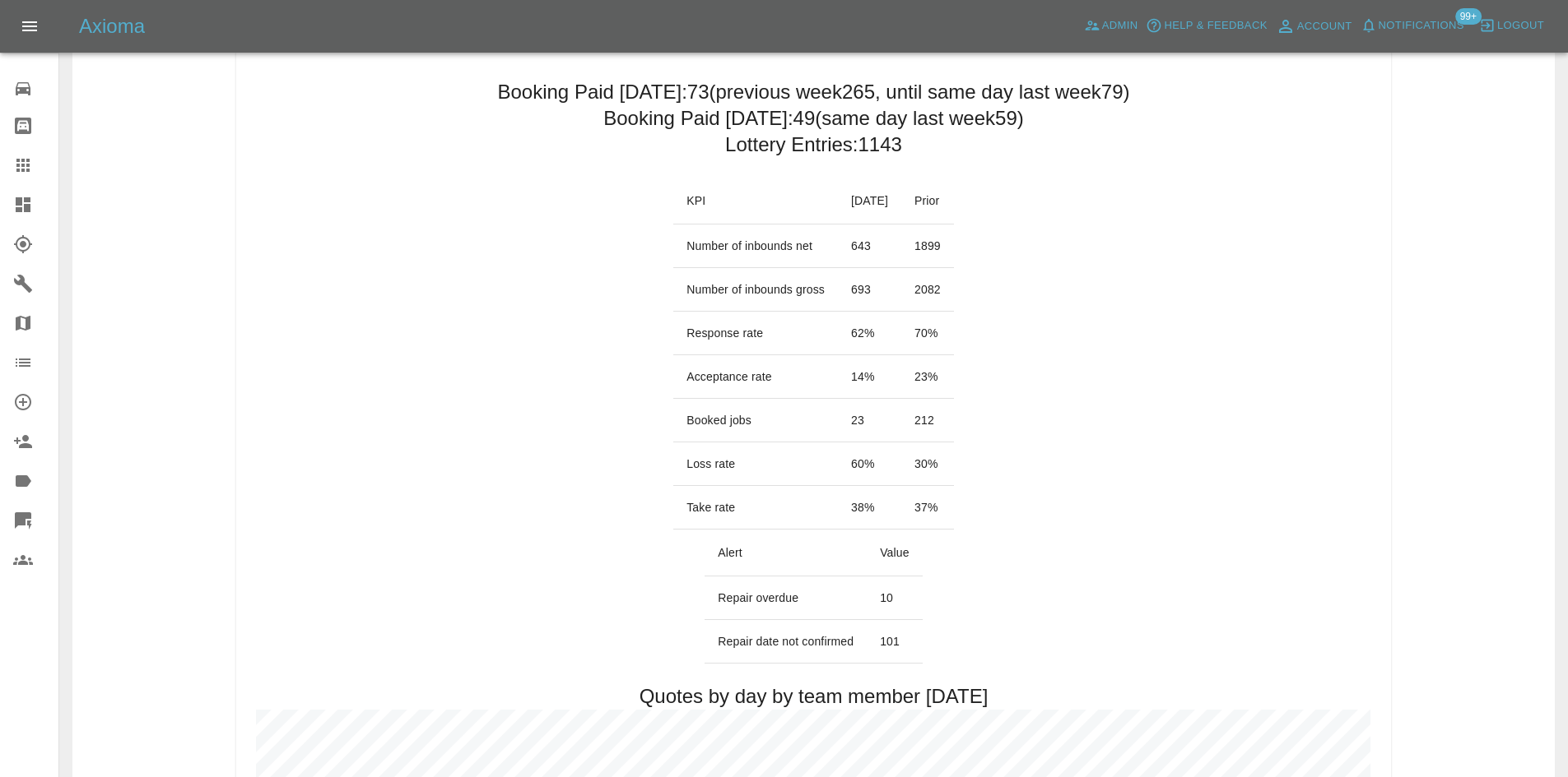
drag, startPoint x: 8, startPoint y: 214, endPoint x: 463, endPoint y: 550, distance: 565.6
click at [8, 214] on link "Dashboard" at bounding box center [29, 204] width 58 height 40
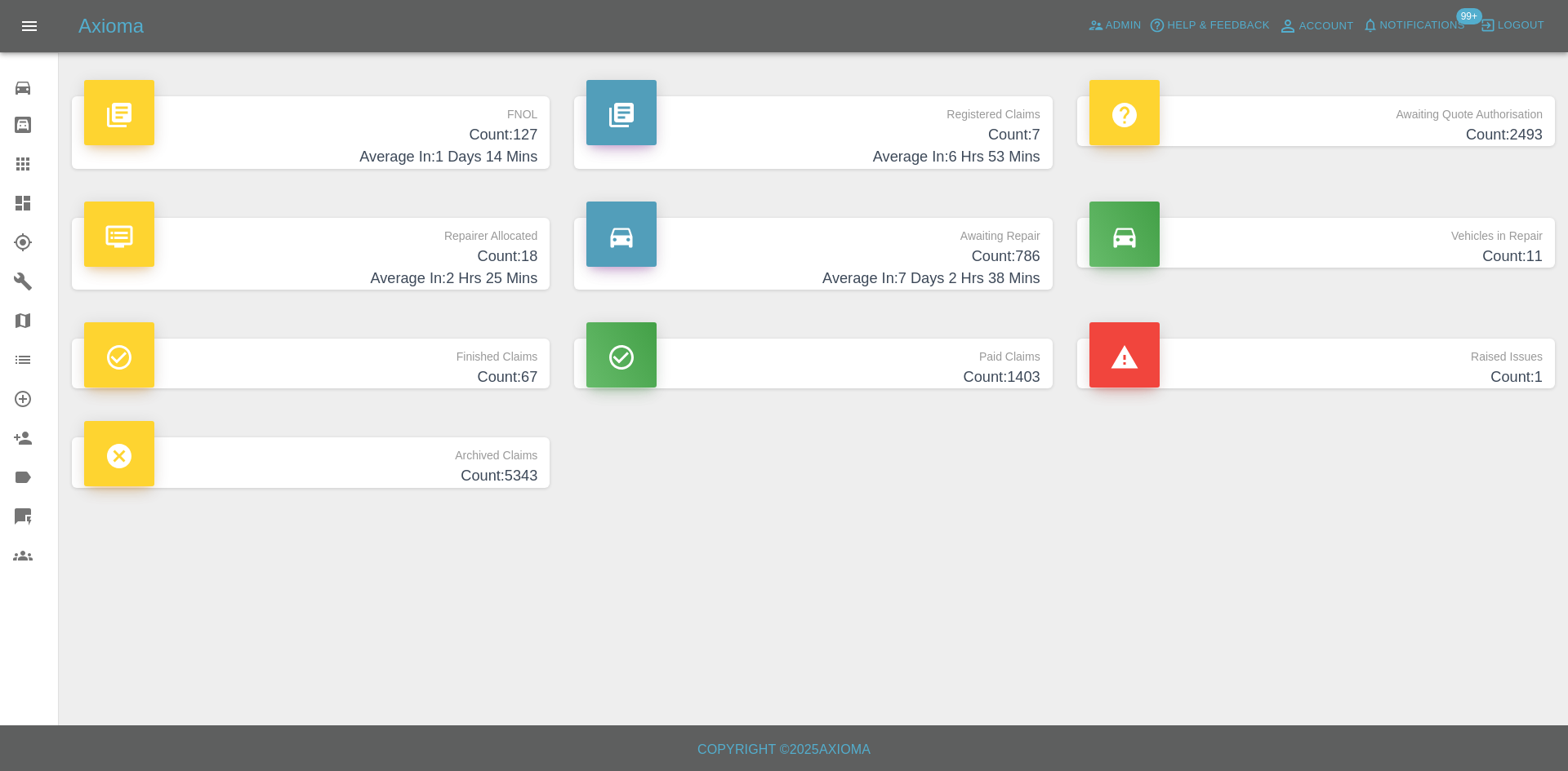
click at [1122, 11] on div "Axioma Admin Help & Feedback Account Notifications 99+ Logout" at bounding box center [784, 26] width 1568 height 52
click at [1118, 19] on span "Admin" at bounding box center [1123, 26] width 36 height 19
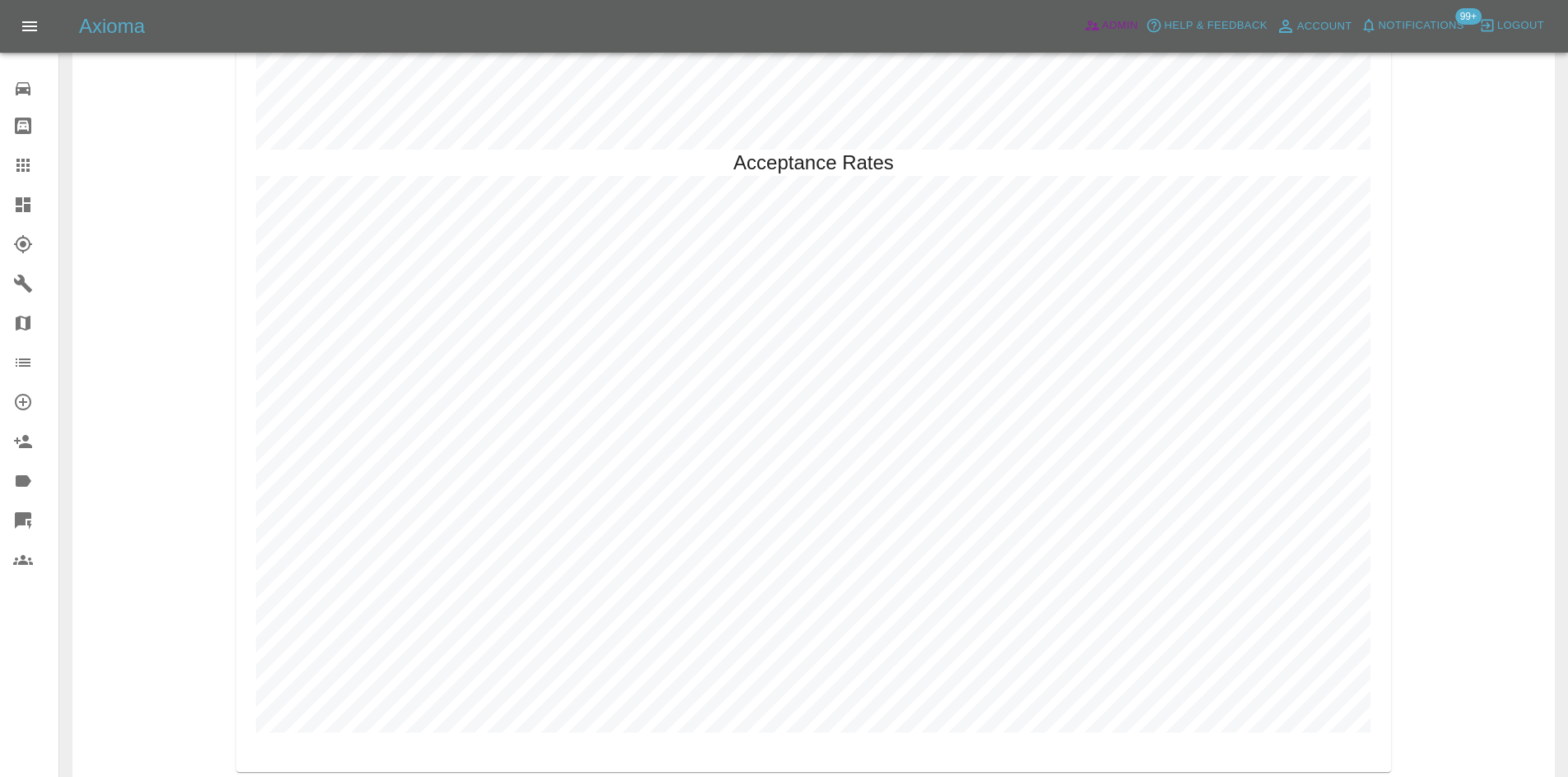
scroll to position [3755, 0]
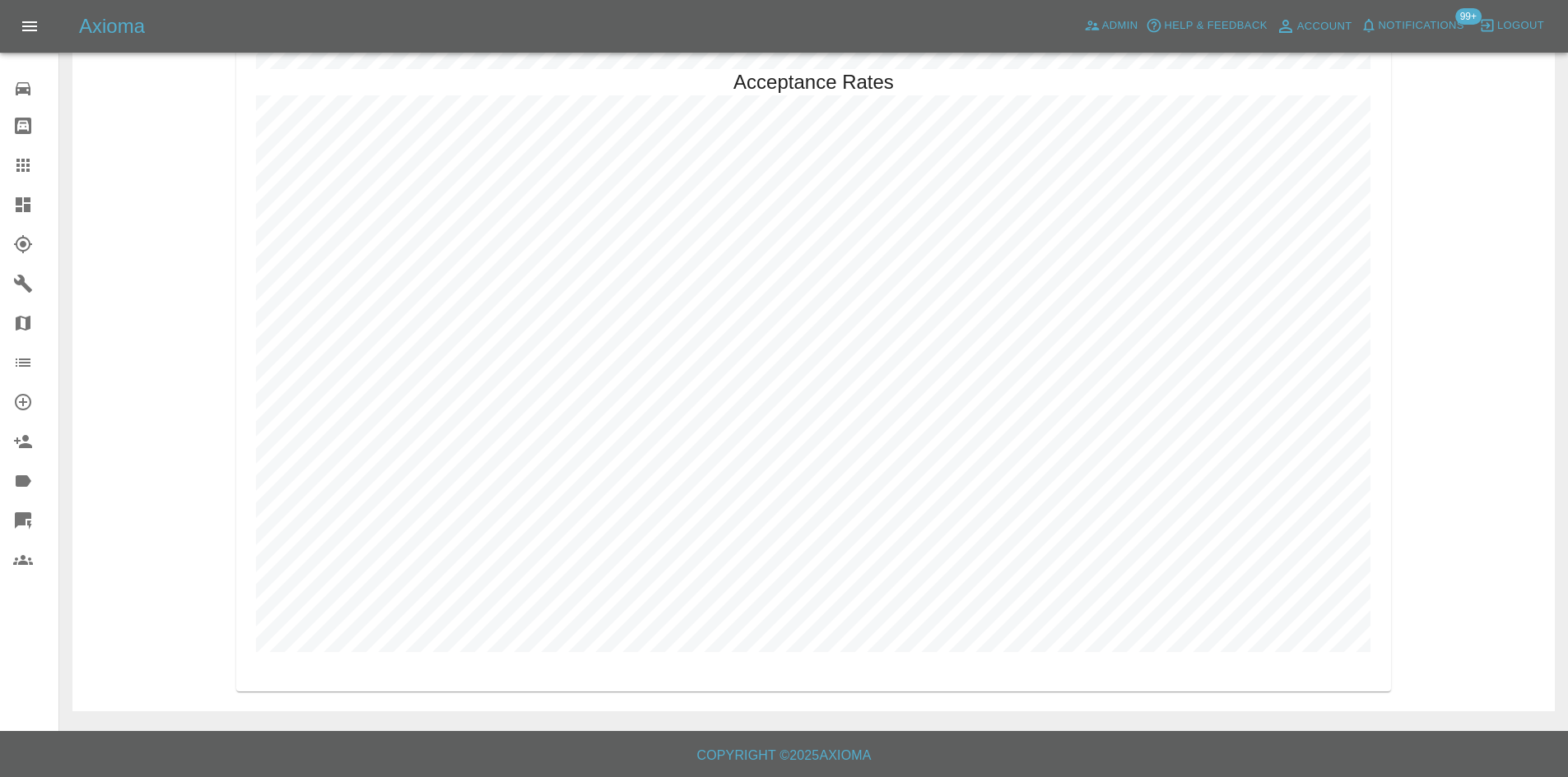
click at [5, 209] on link "Dashboard" at bounding box center [29, 204] width 58 height 40
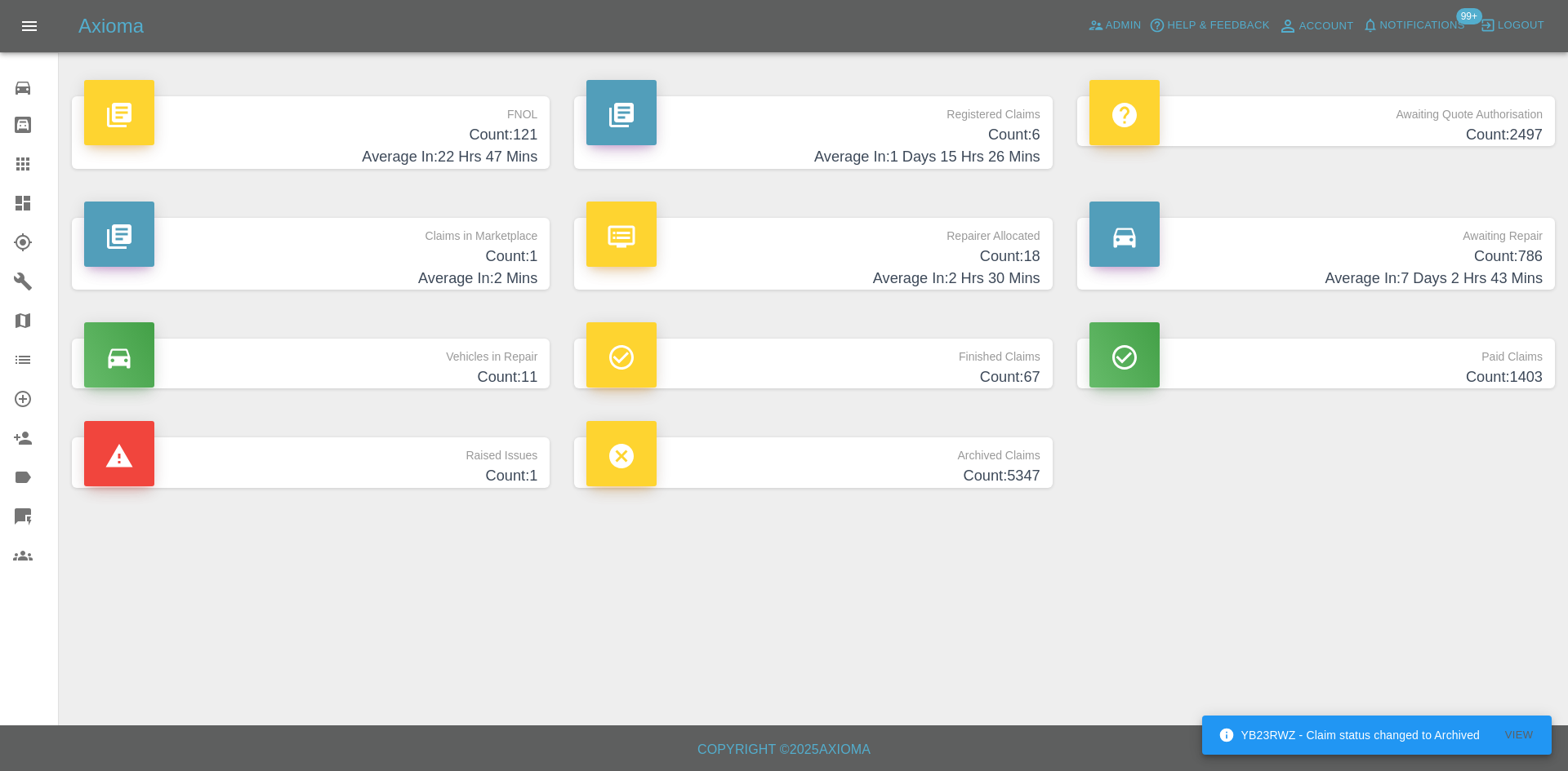
click at [24, 182] on link "Claims" at bounding box center [29, 163] width 58 height 39
click at [23, 192] on link "Dashboard" at bounding box center [29, 203] width 58 height 39
click at [1113, 14] on link "Admin" at bounding box center [1115, 25] width 62 height 25
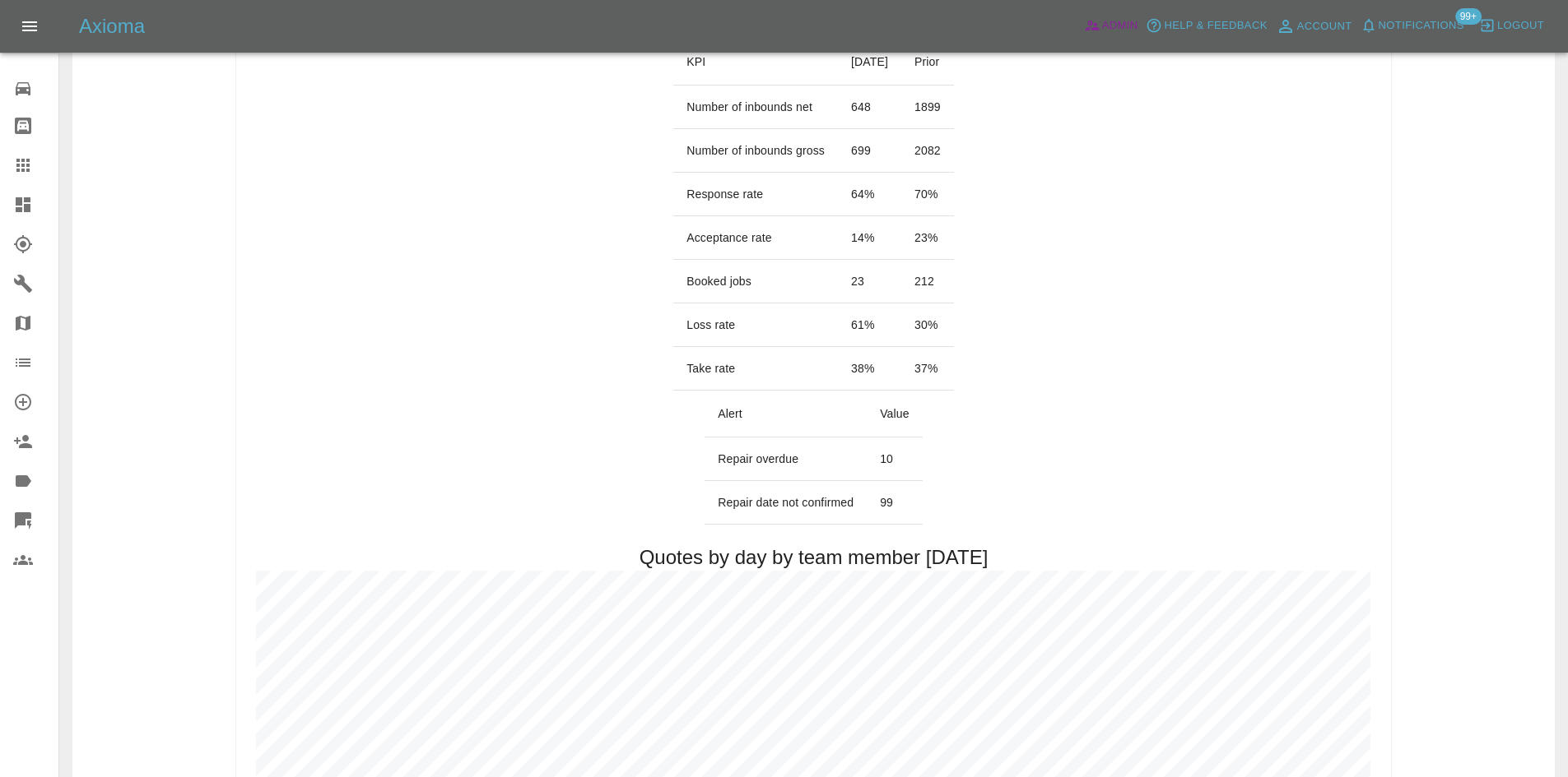
scroll to position [82, 0]
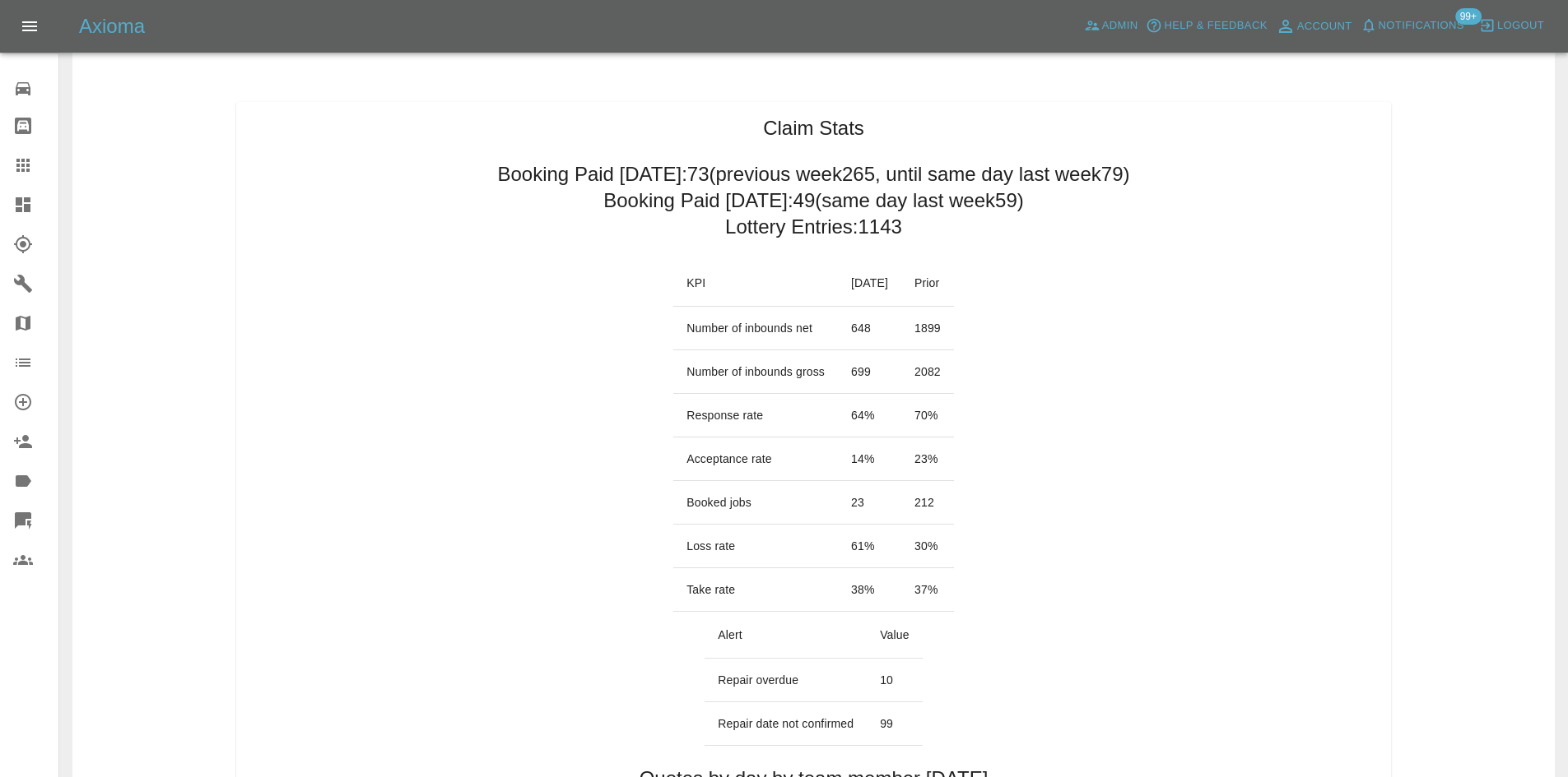
click at [23, 201] on icon at bounding box center [23, 205] width 19 height 19
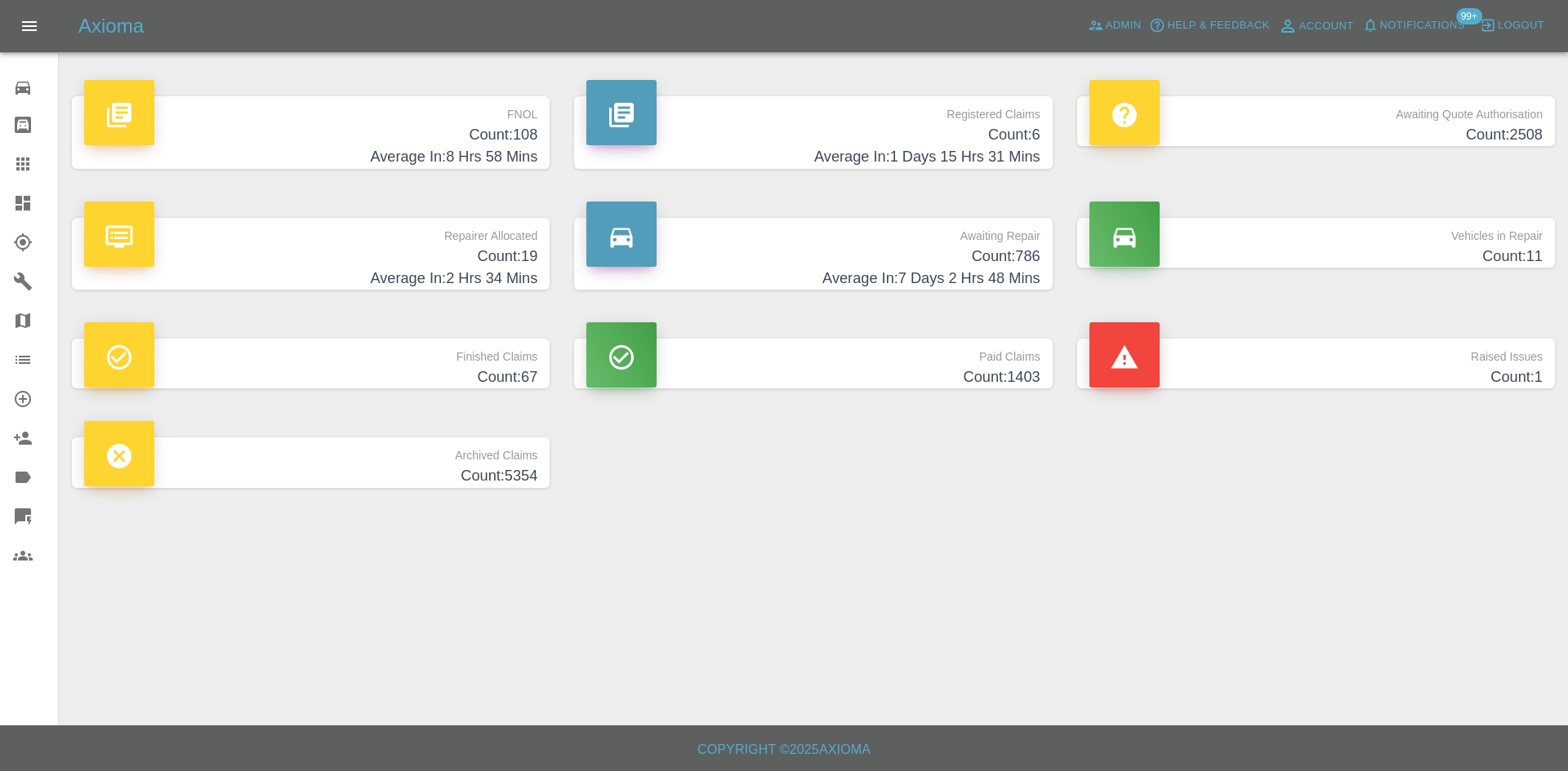
click at [1238, 237] on p "Vehicles in Repair" at bounding box center [1316, 232] width 453 height 28
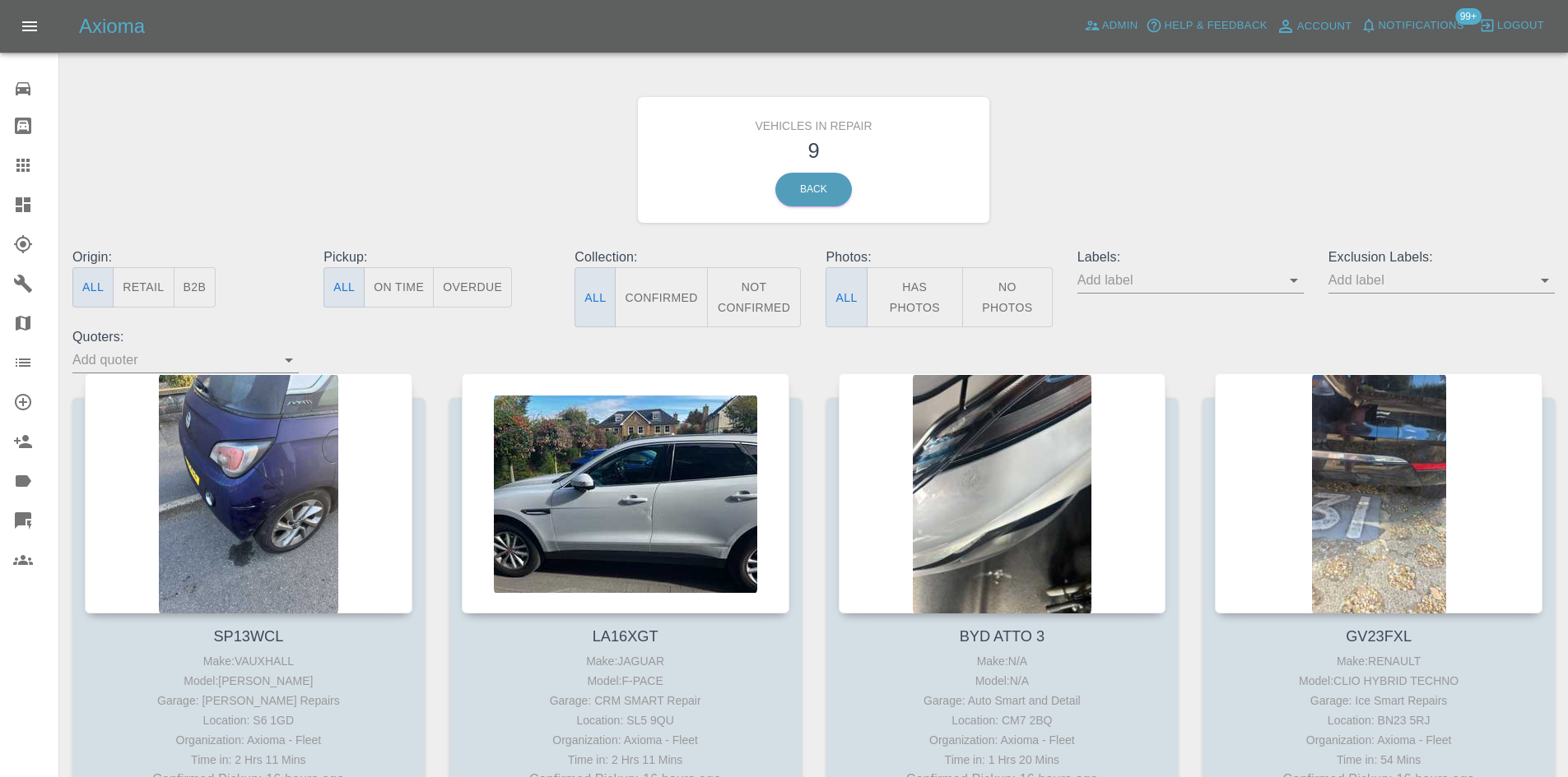
click at [20, 190] on link "Dashboard" at bounding box center [29, 204] width 58 height 40
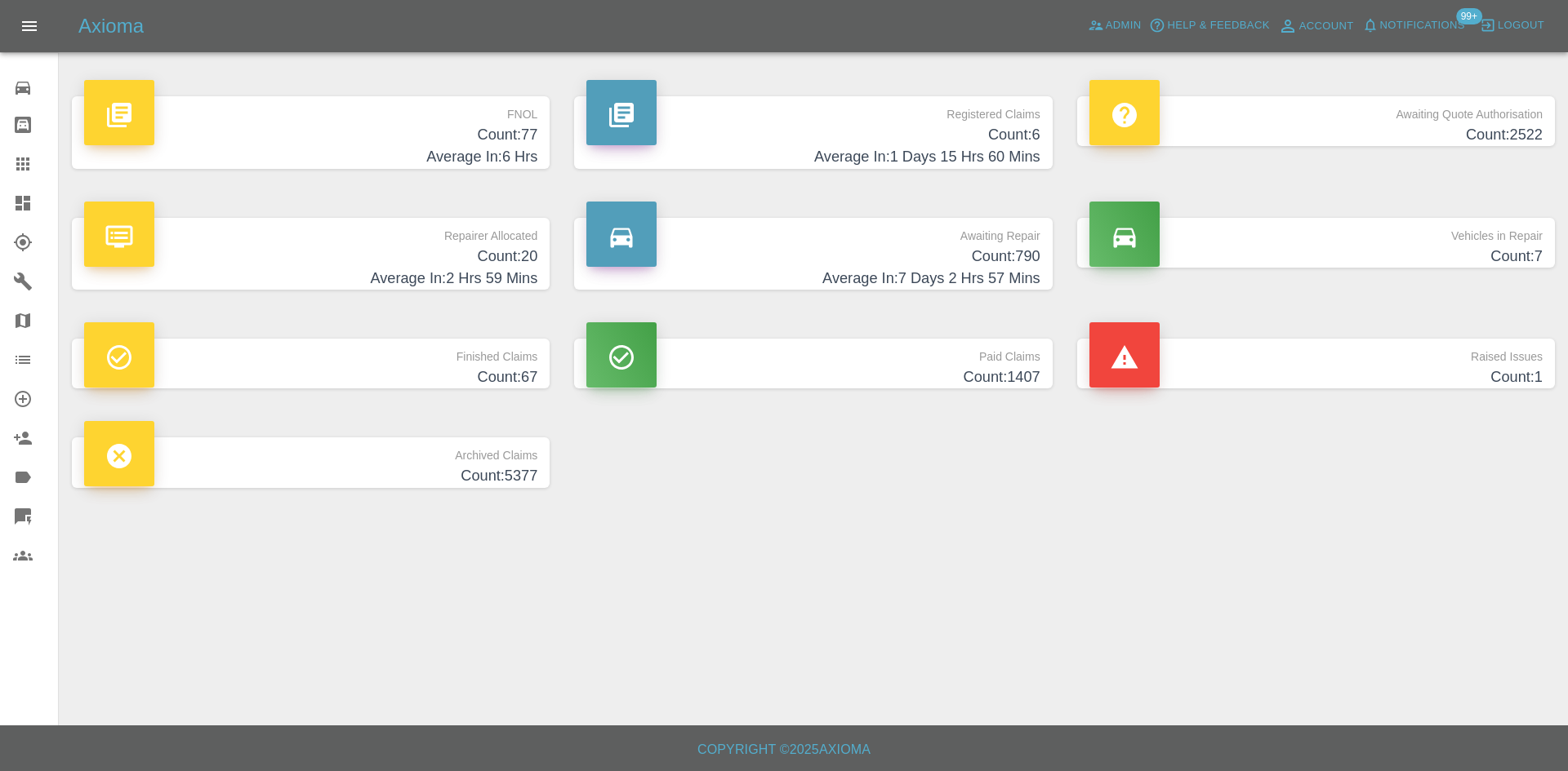
click at [828, 265] on h4 "Count: 790" at bounding box center [812, 256] width 453 height 22
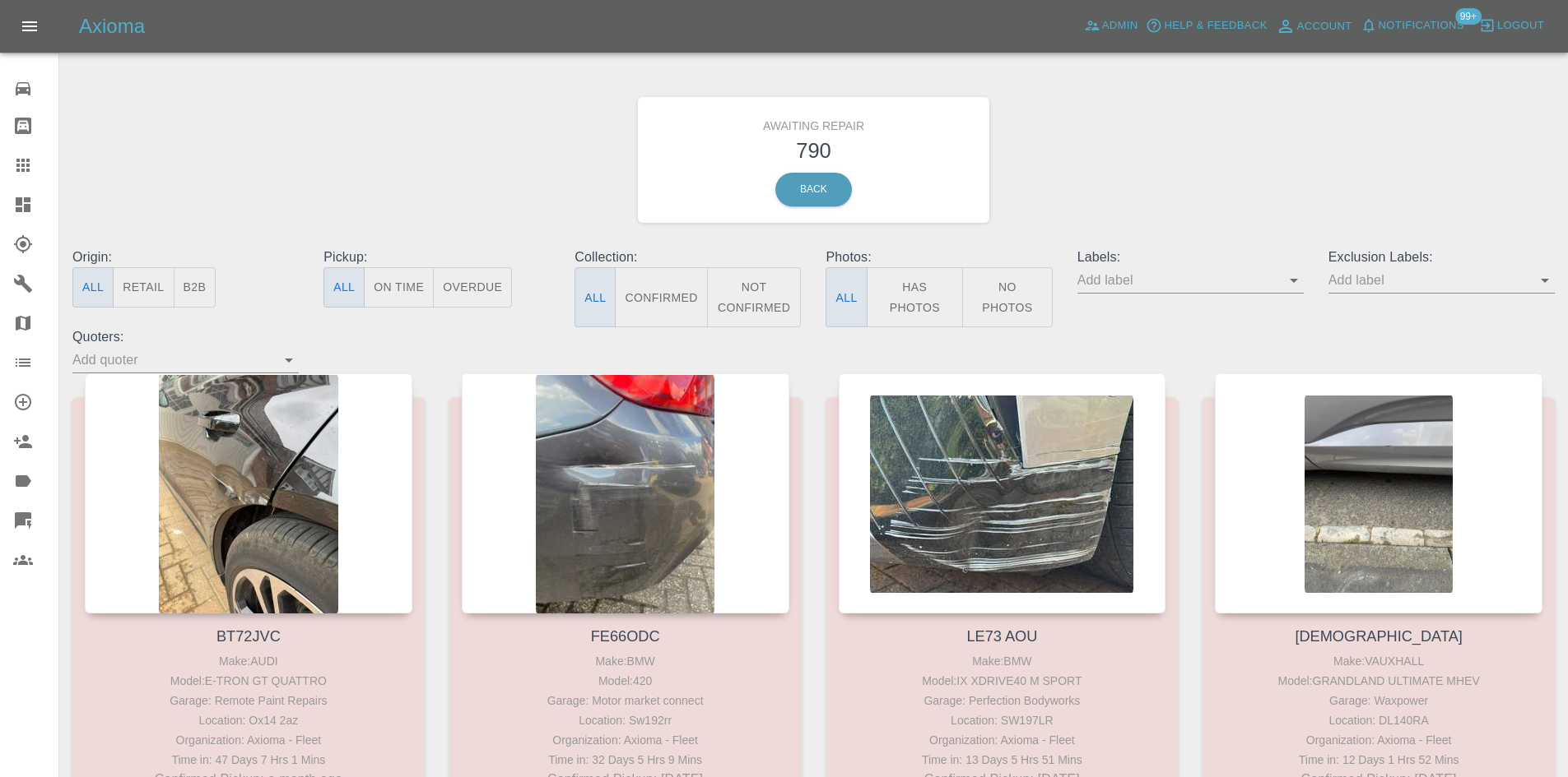
click at [176, 265] on p "Origin:" at bounding box center [185, 257] width 226 height 19
click at [177, 272] on button "B2B" at bounding box center [195, 288] width 43 height 40
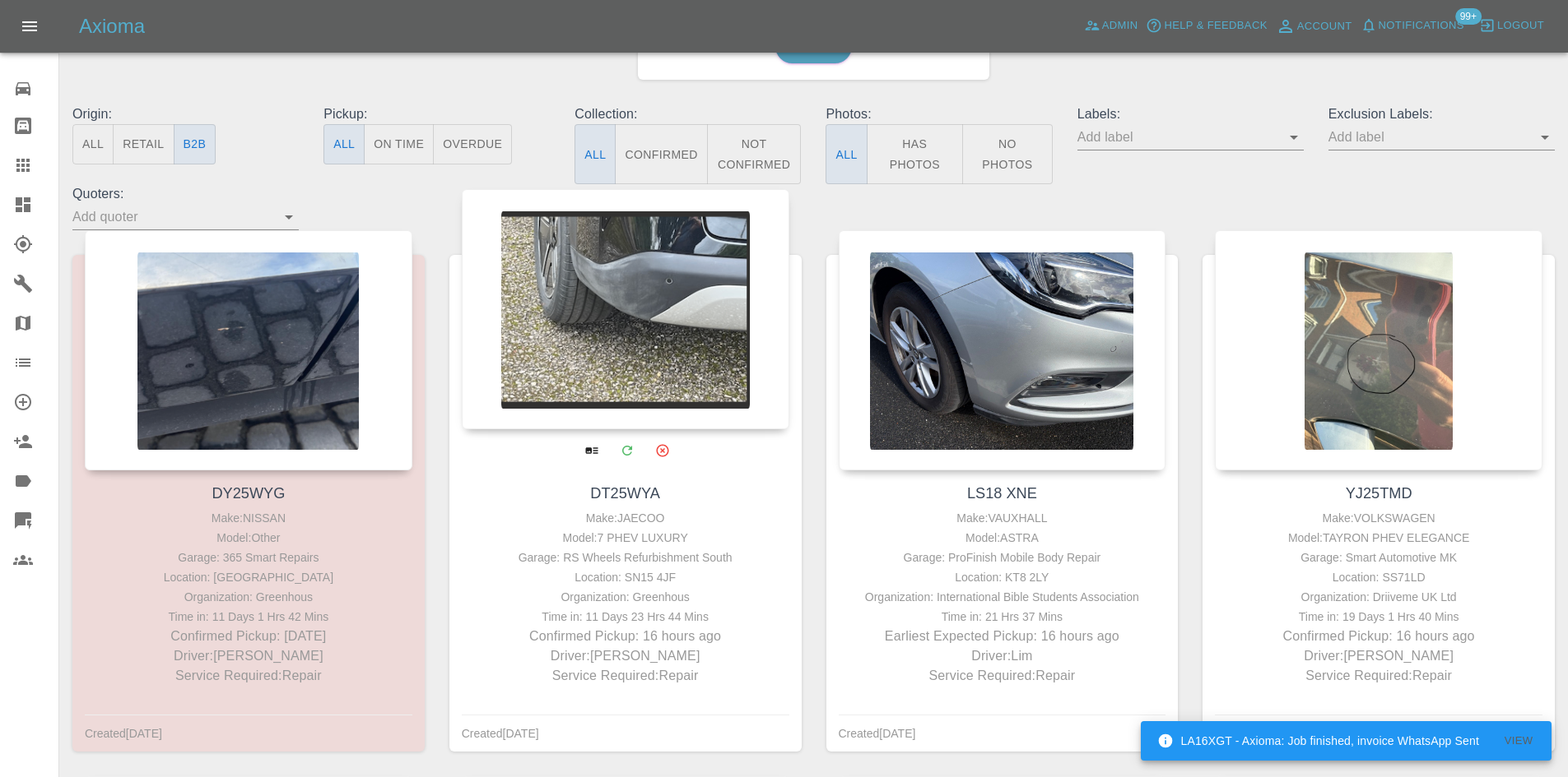
scroll to position [165, 0]
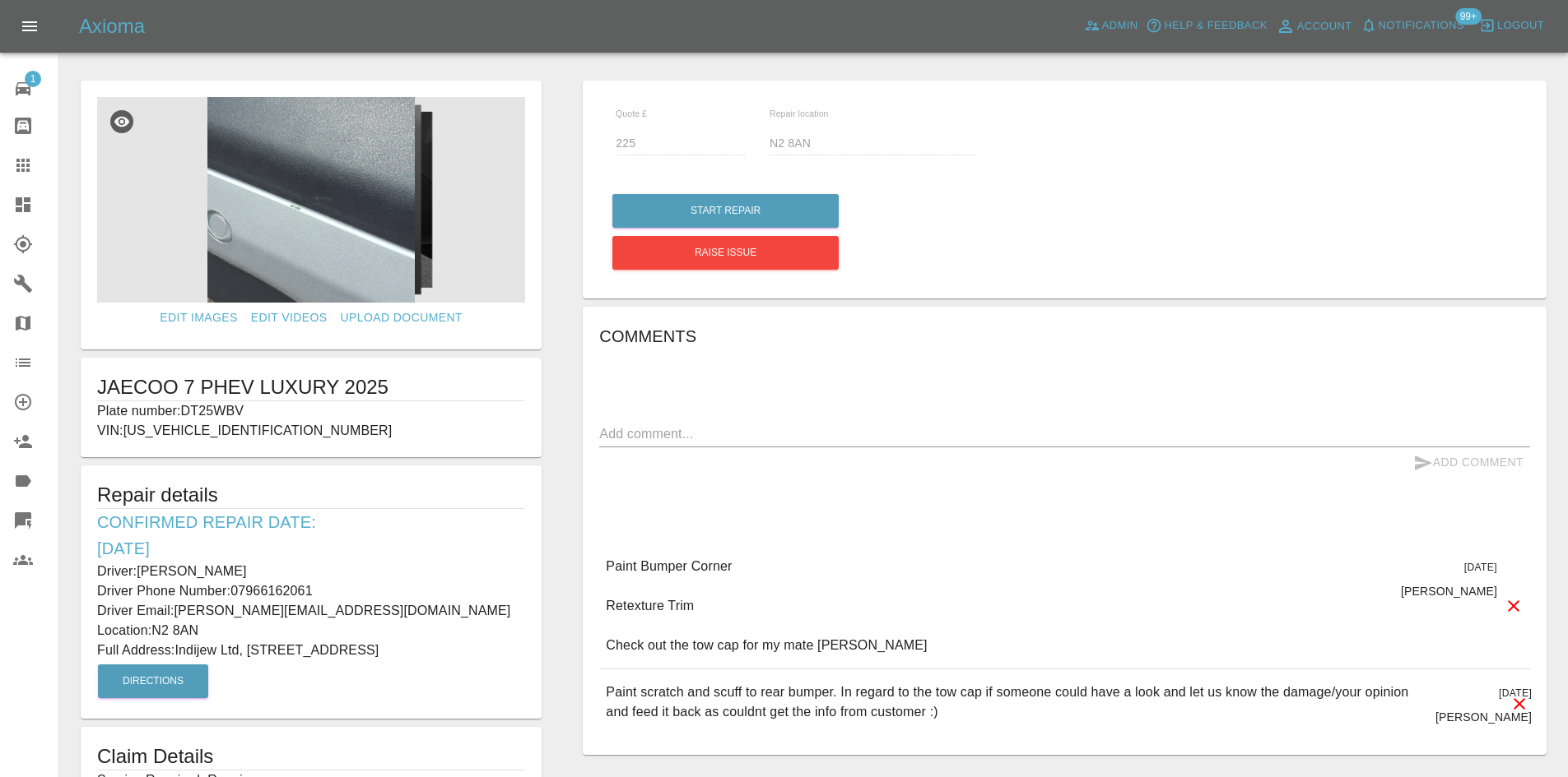
drag, startPoint x: 424, startPoint y: 643, endPoint x: 164, endPoint y: 630, distance: 260.3
click at [164, 630] on div "Repair details Confirmed Repair Date: 08/10/25 Driver: Bradley Collins Driver P…" at bounding box center [312, 592] width 461 height 253
click at [159, 629] on p "Location: N2 8AN" at bounding box center [311, 631] width 428 height 19
drag, startPoint x: 152, startPoint y: 627, endPoint x: 237, endPoint y: 630, distance: 85.1
click at [237, 630] on p "Location: N2 8AN" at bounding box center [311, 631] width 428 height 19
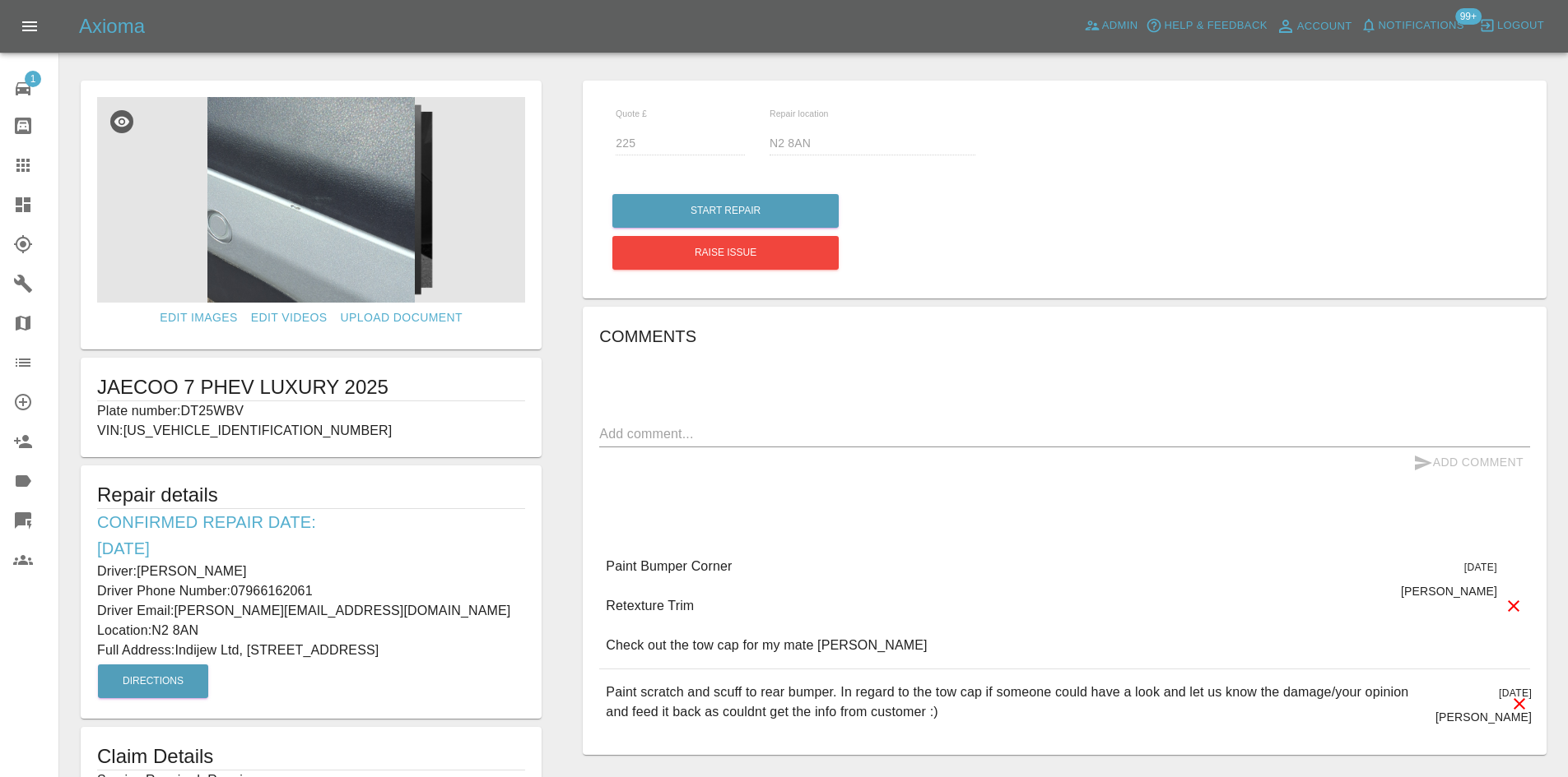
copy p "N2 8AN"
